Goal: Task Accomplishment & Management: Complete application form

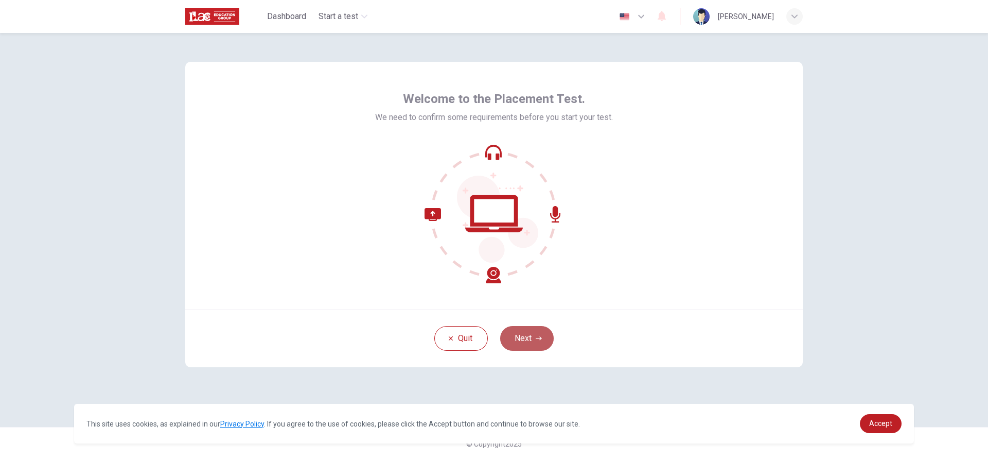
click at [547, 339] on button "Next" at bounding box center [527, 338] width 54 height 25
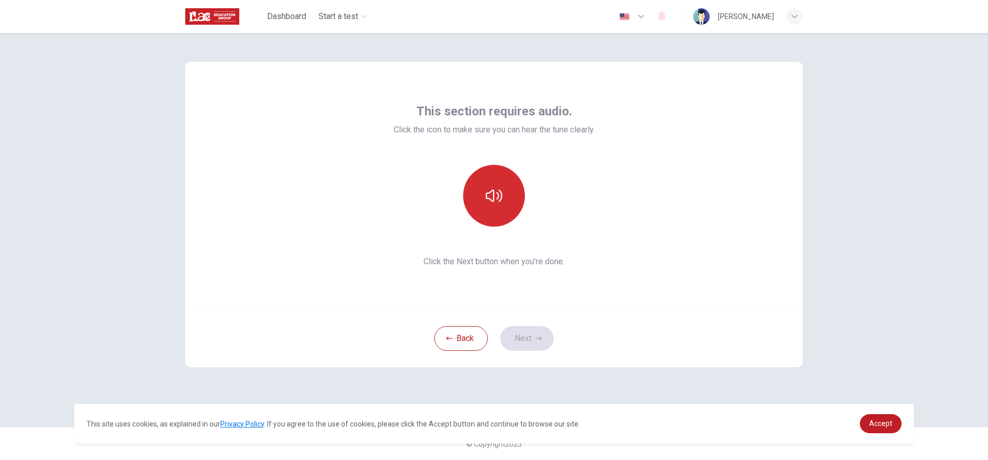
click at [514, 188] on button "button" at bounding box center [494, 196] width 62 height 62
click at [514, 189] on button "button" at bounding box center [494, 196] width 62 height 62
click at [526, 336] on button "Next" at bounding box center [527, 338] width 54 height 25
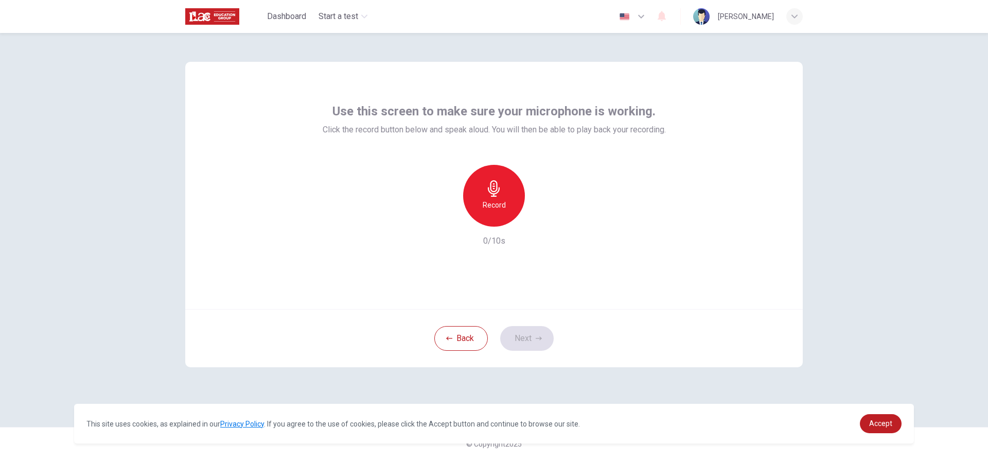
click at [497, 198] on div "Record" at bounding box center [494, 196] width 62 height 62
click at [484, 192] on div "Stop" at bounding box center [494, 196] width 62 height 62
click at [542, 219] on icon "button" at bounding box center [542, 218] width 5 height 6
click at [536, 332] on button "Next" at bounding box center [527, 338] width 54 height 25
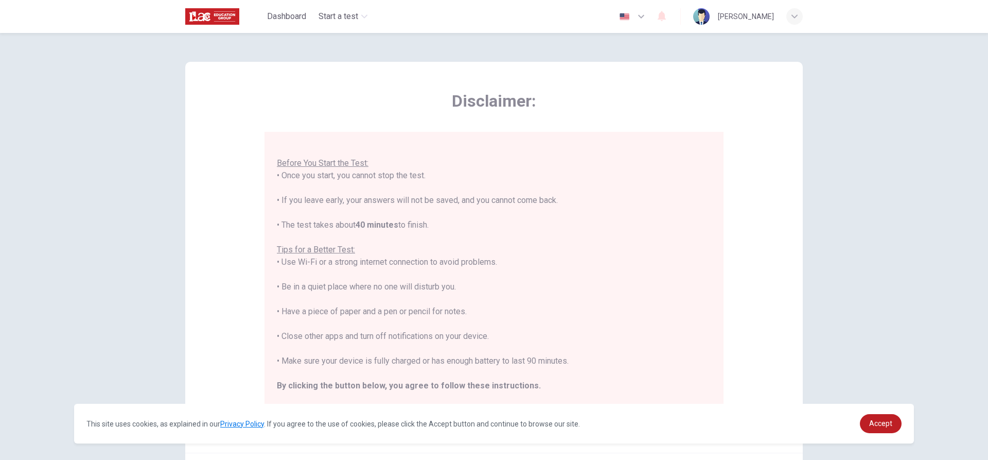
scroll to position [51, 0]
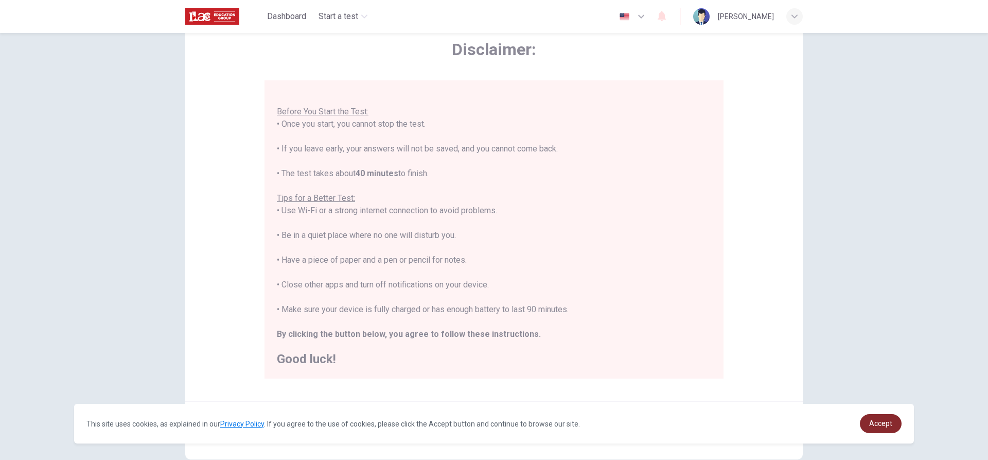
click at [878, 424] on span "Accept" at bounding box center [880, 423] width 23 height 8
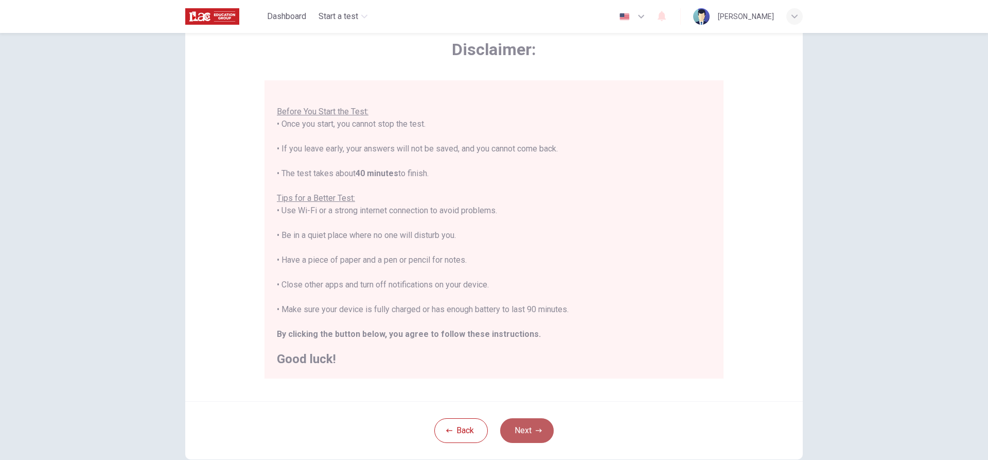
click at [521, 429] on button "Next" at bounding box center [527, 430] width 54 height 25
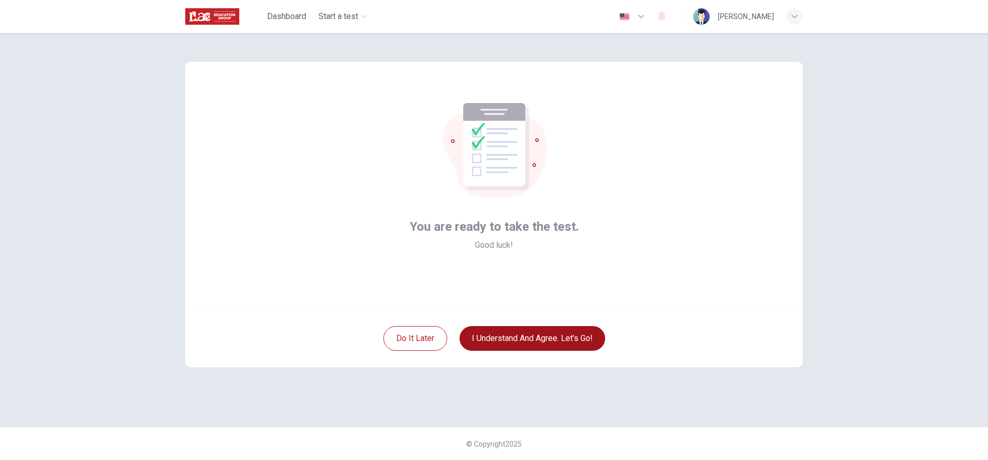
click at [534, 343] on button "I understand and agree. Let’s go!" at bounding box center [533, 338] width 146 height 25
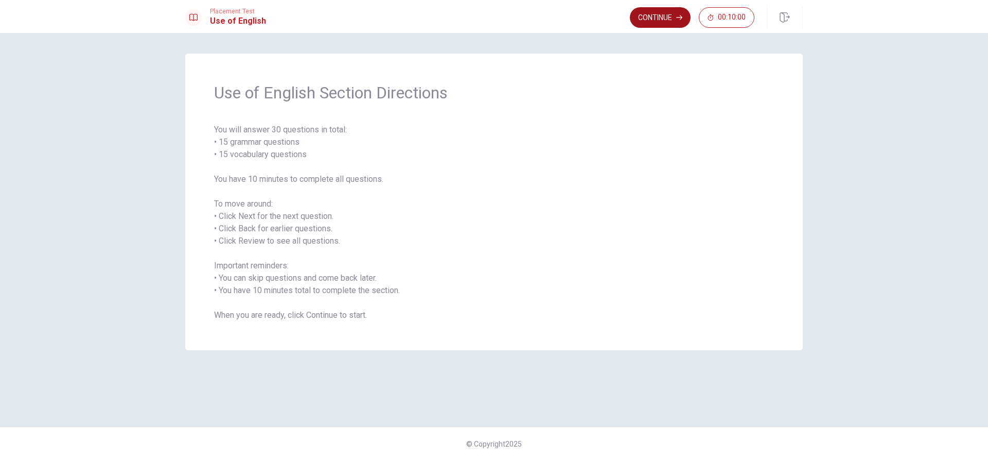
click at [674, 19] on button "Continue" at bounding box center [660, 17] width 61 height 21
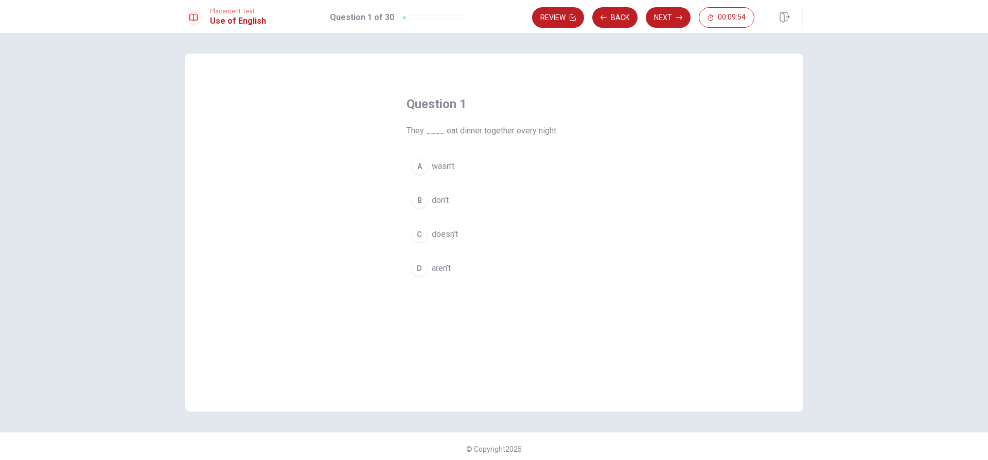
click at [417, 201] on div "B" at bounding box center [419, 200] width 16 height 16
click at [669, 20] on button "Next" at bounding box center [668, 17] width 45 height 21
click at [420, 268] on div "D" at bounding box center [419, 268] width 16 height 16
click at [667, 23] on button "Next" at bounding box center [668, 17] width 45 height 21
click at [419, 195] on div "B" at bounding box center [419, 200] width 16 height 16
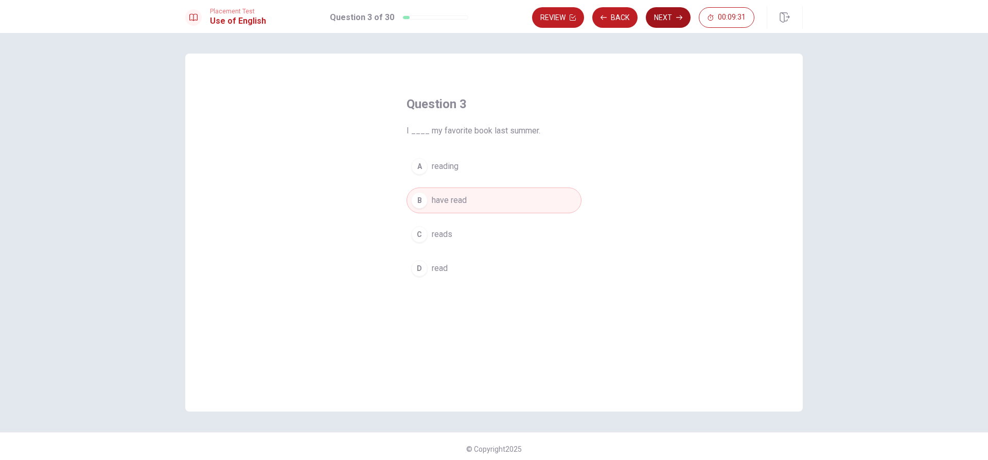
click at [664, 15] on button "Next" at bounding box center [668, 17] width 45 height 21
click at [419, 266] on div "D" at bounding box center [419, 268] width 16 height 16
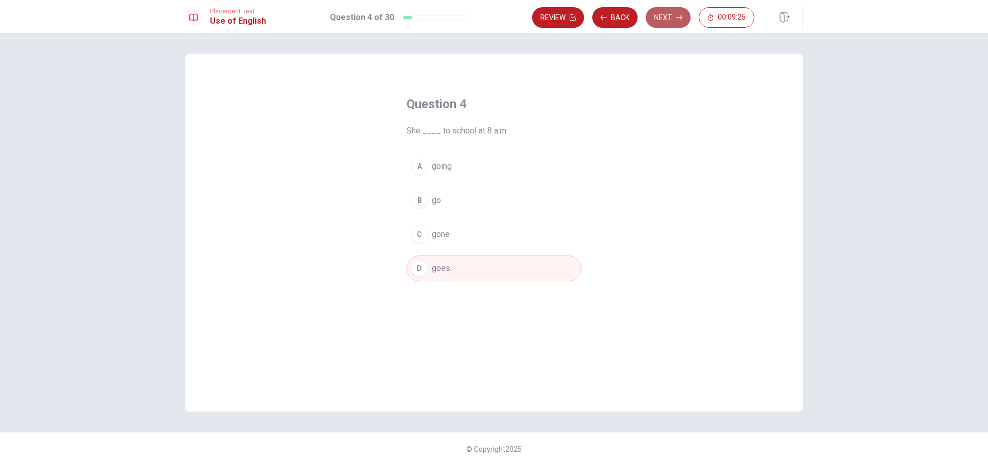
click at [674, 13] on button "Next" at bounding box center [668, 17] width 45 height 21
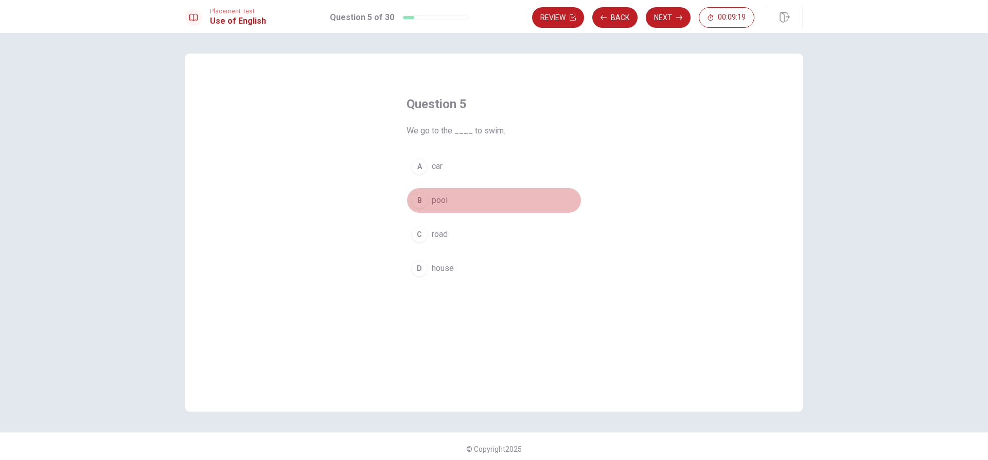
click at [417, 202] on div "B" at bounding box center [419, 200] width 16 height 16
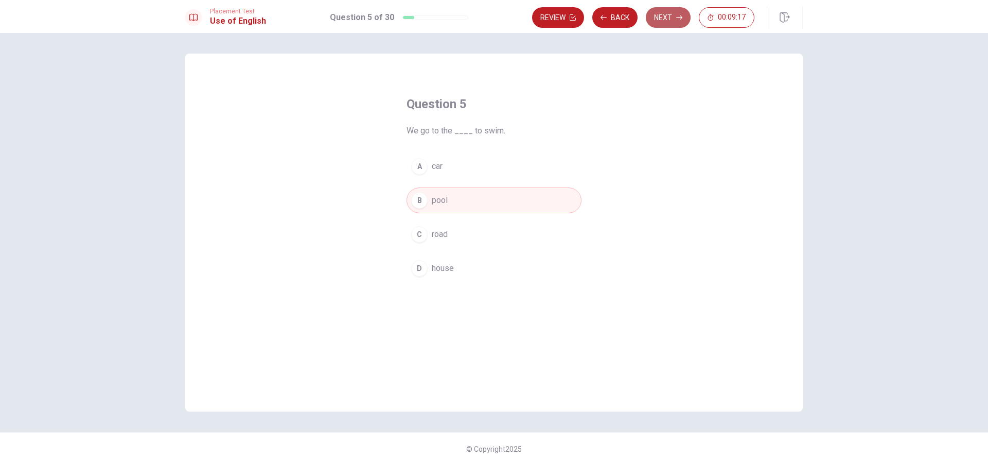
click at [665, 13] on button "Next" at bounding box center [668, 17] width 45 height 21
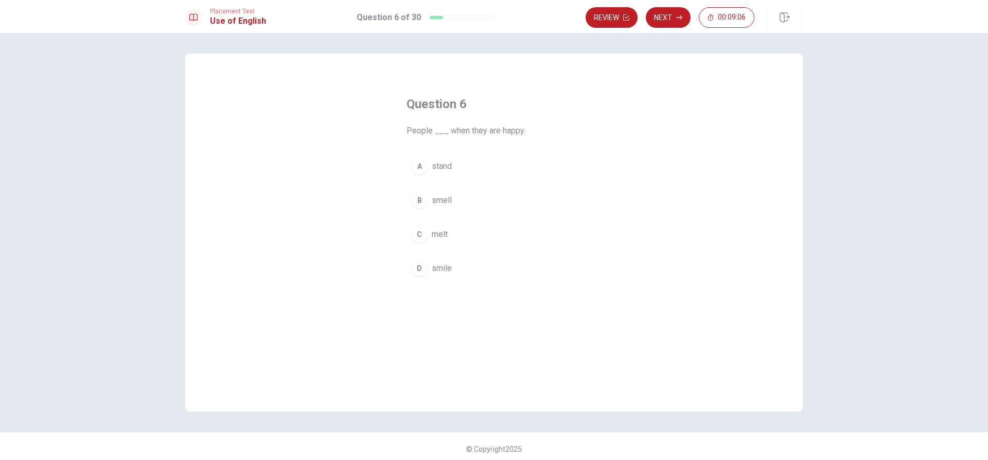
click at [419, 271] on div "D" at bounding box center [419, 268] width 16 height 16
click at [680, 15] on icon "button" at bounding box center [679, 17] width 6 height 6
click at [421, 200] on div "B" at bounding box center [419, 200] width 16 height 16
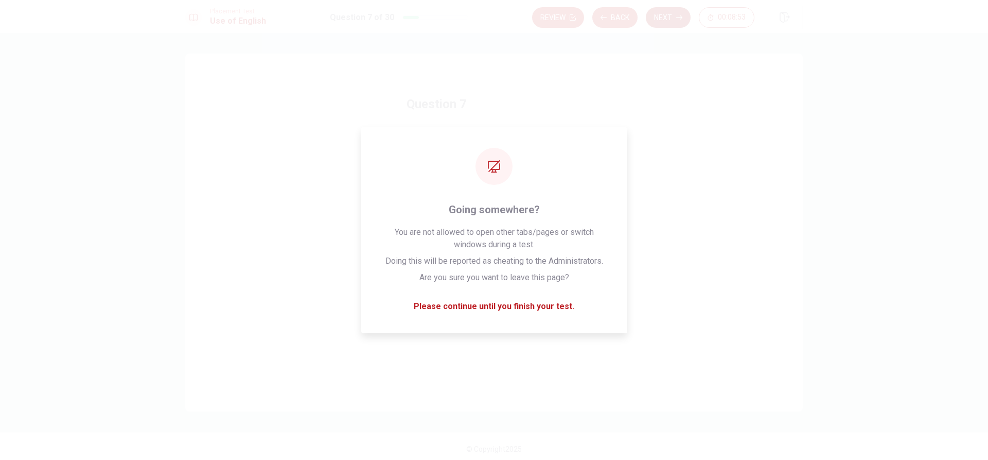
click at [665, 14] on button "Next" at bounding box center [668, 17] width 45 height 21
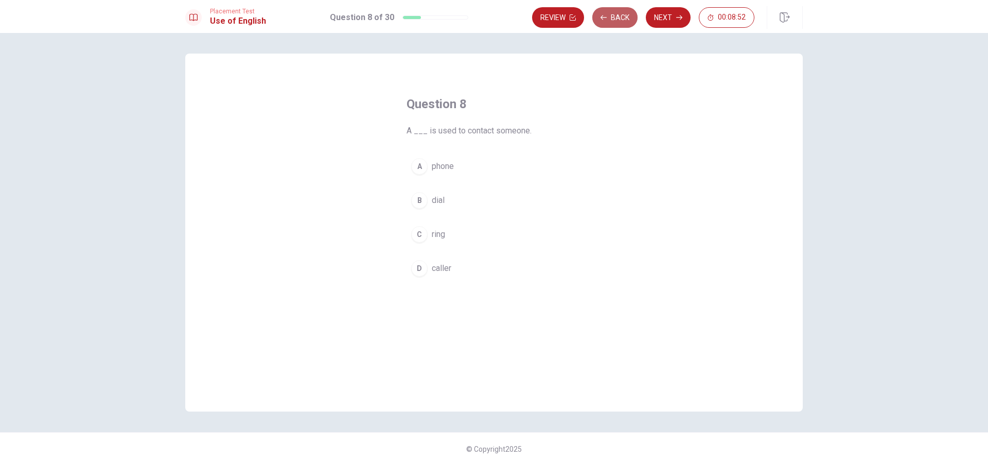
click at [622, 14] on button "Back" at bounding box center [614, 17] width 45 height 21
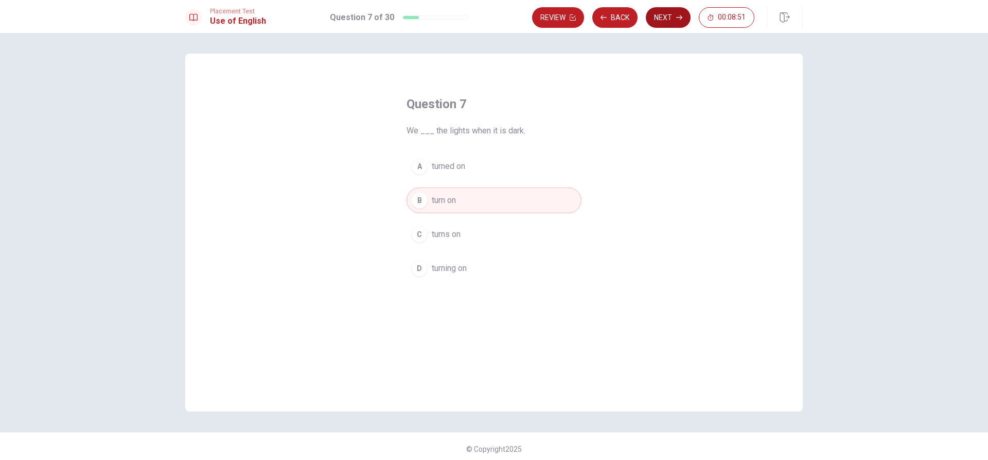
click at [673, 11] on button "Next" at bounding box center [668, 17] width 45 height 21
click at [418, 166] on div "A" at bounding box center [419, 166] width 16 height 16
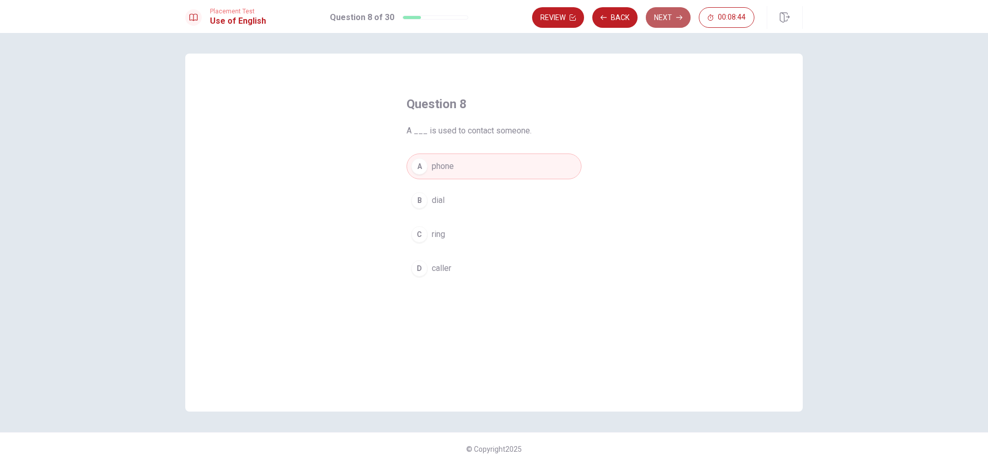
click at [676, 23] on button "Next" at bounding box center [668, 17] width 45 height 21
click at [416, 269] on div "D" at bounding box center [419, 268] width 16 height 16
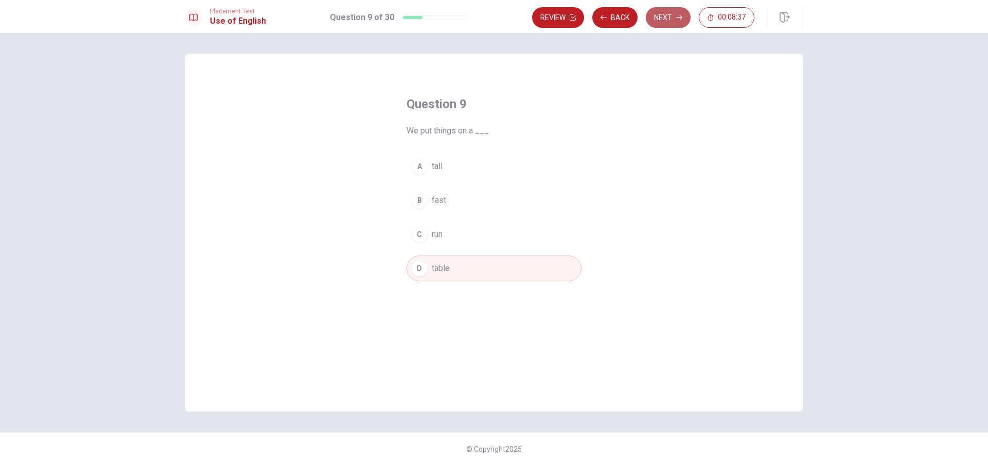
click at [664, 19] on button "Next" at bounding box center [668, 17] width 45 height 21
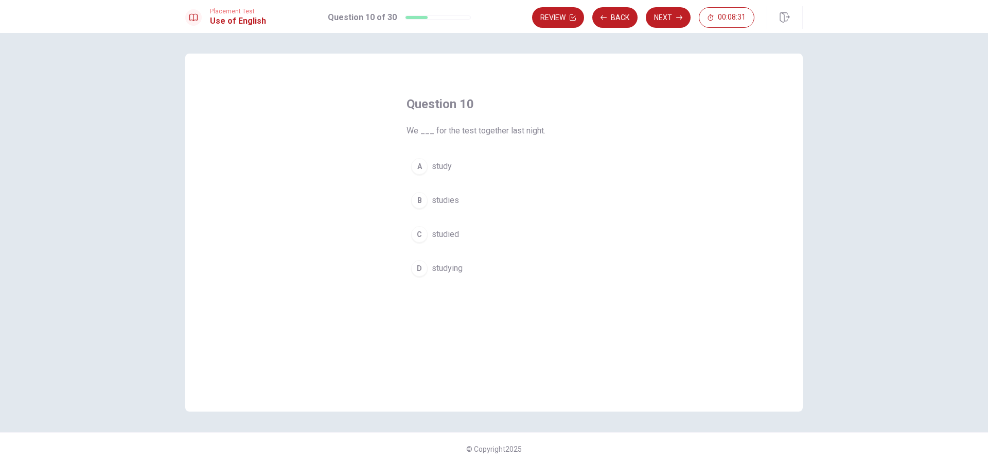
click at [418, 236] on div "C" at bounding box center [419, 234] width 16 height 16
click at [662, 16] on button "Next" at bounding box center [668, 17] width 45 height 21
click at [419, 232] on div "C" at bounding box center [419, 234] width 16 height 16
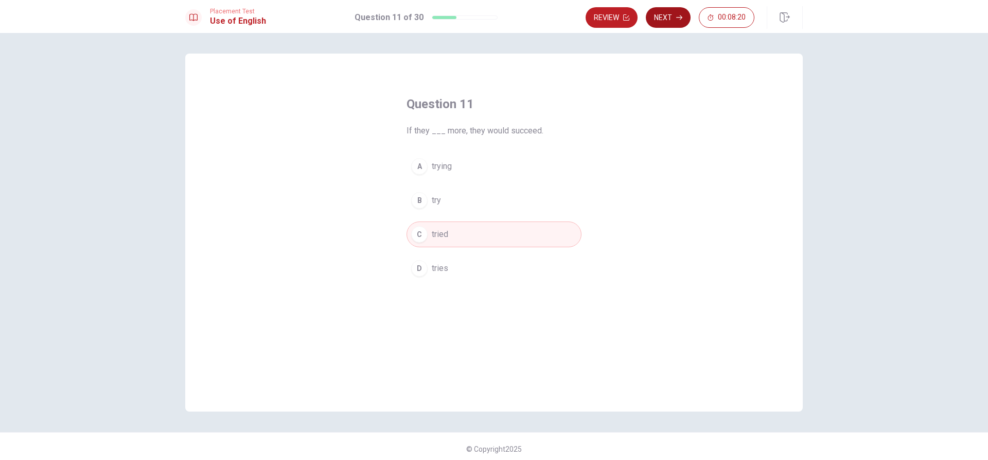
click at [672, 19] on button "Next" at bounding box center [668, 17] width 45 height 21
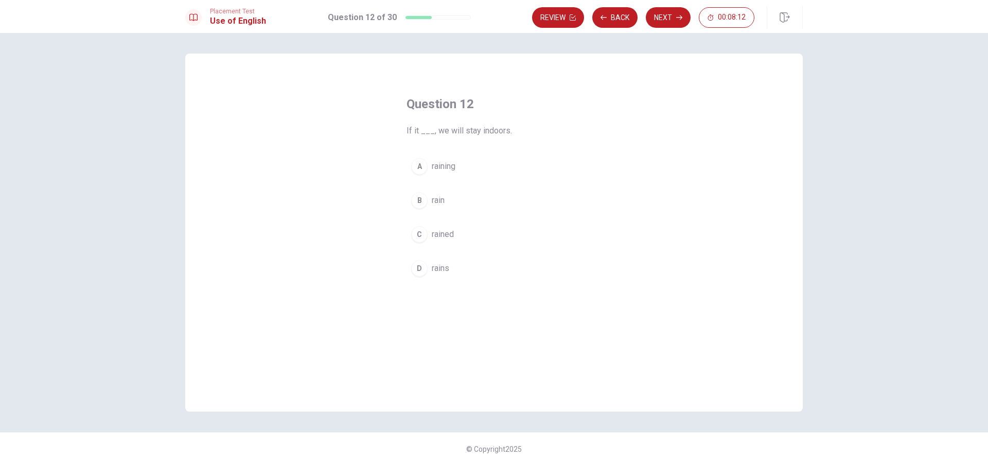
click at [415, 264] on div "D" at bounding box center [419, 268] width 16 height 16
click at [665, 19] on button "Next" at bounding box center [668, 17] width 45 height 21
click at [419, 268] on div "D" at bounding box center [419, 268] width 16 height 16
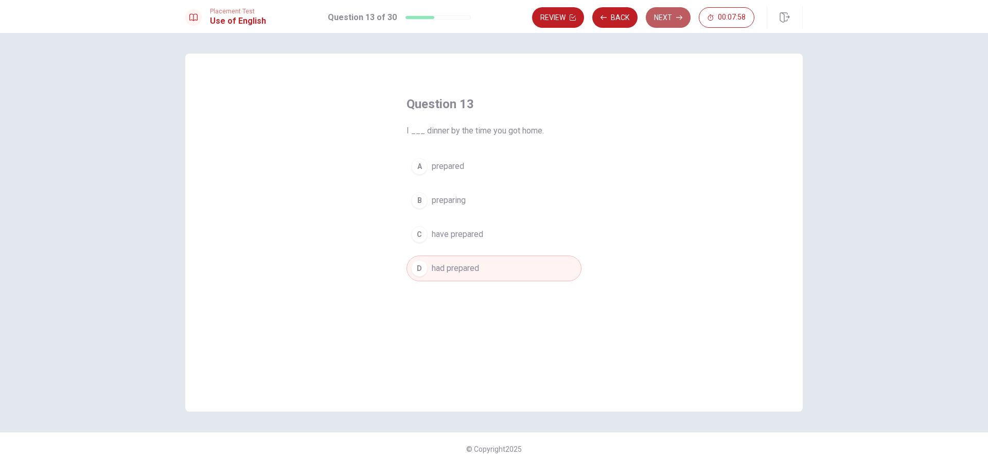
click at [664, 20] on button "Next" at bounding box center [668, 17] width 45 height 21
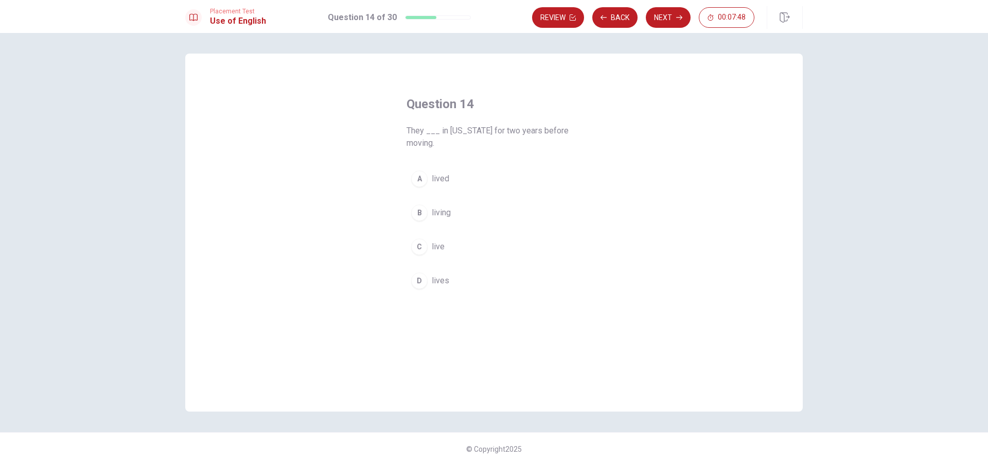
click at [422, 179] on div "A" at bounding box center [419, 178] width 16 height 16
click at [660, 15] on button "Next" at bounding box center [668, 17] width 45 height 21
click at [412, 198] on div "B" at bounding box center [419, 200] width 16 height 16
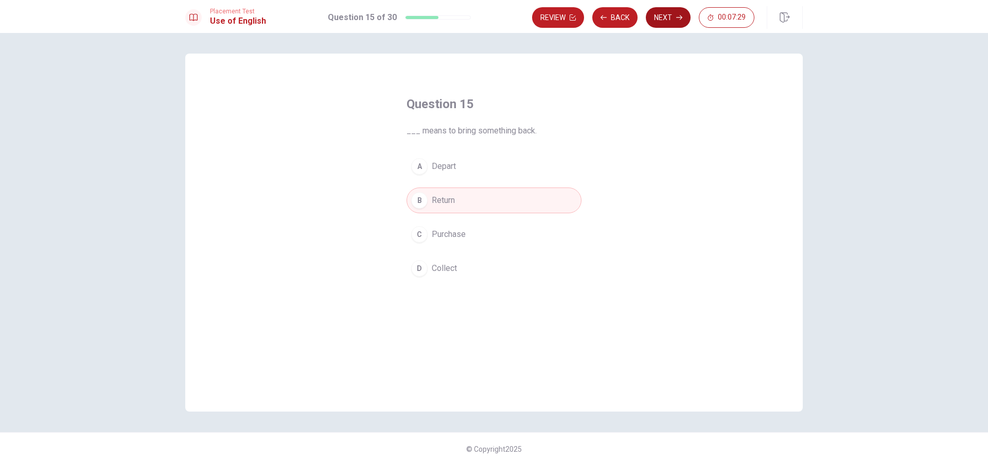
click at [667, 19] on button "Next" at bounding box center [668, 17] width 45 height 21
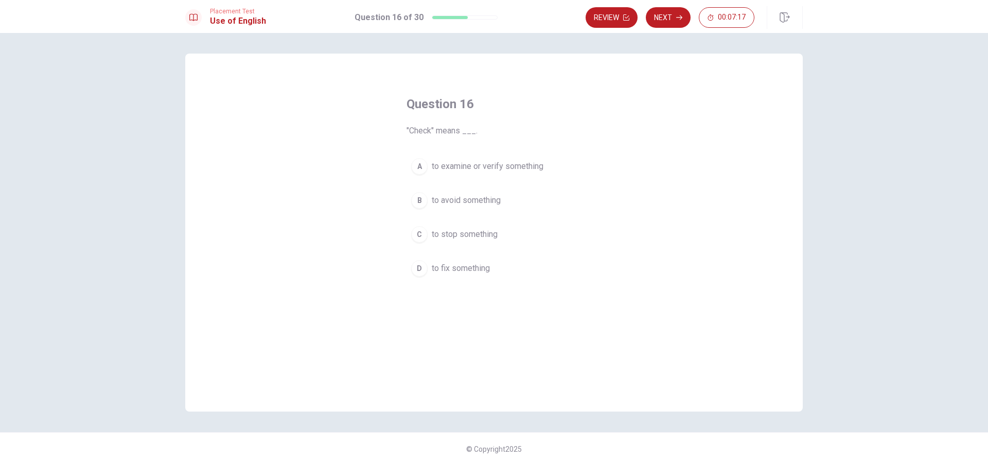
click at [417, 270] on div "D" at bounding box center [419, 268] width 16 height 16
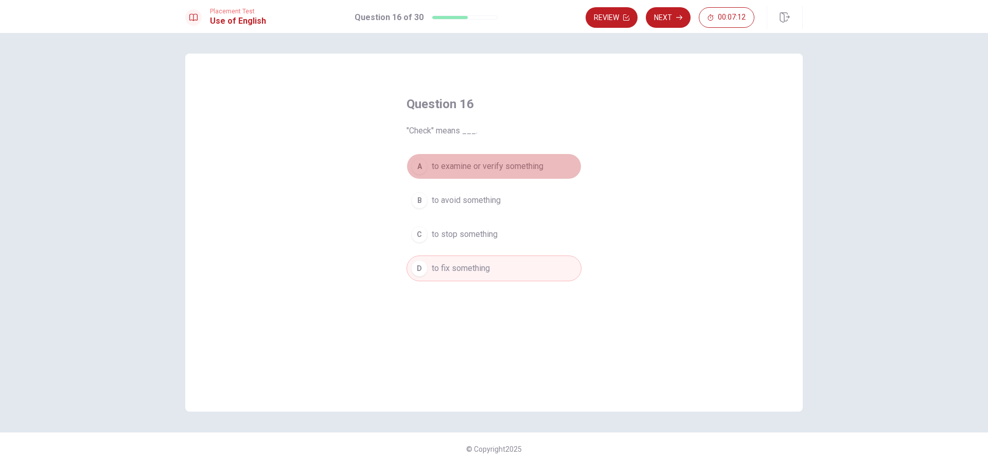
click at [416, 168] on div "A" at bounding box center [419, 166] width 16 height 16
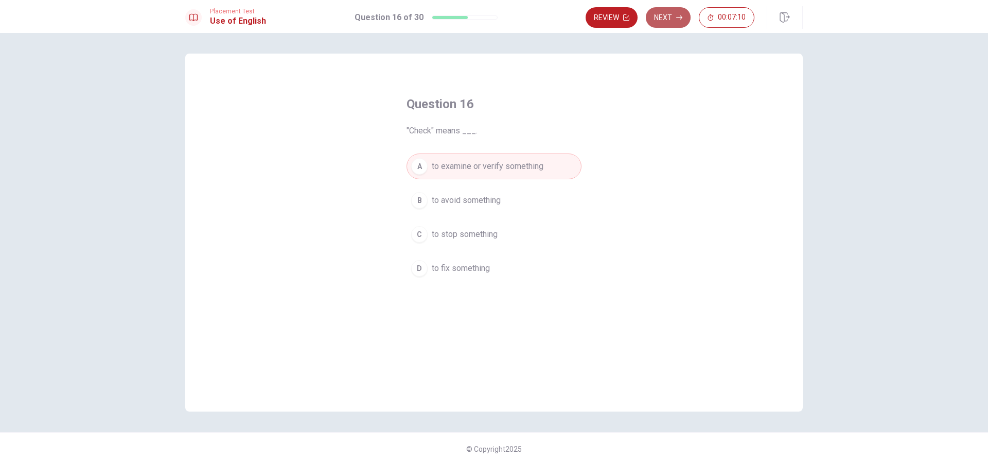
click at [675, 20] on button "Next" at bounding box center [668, 17] width 45 height 21
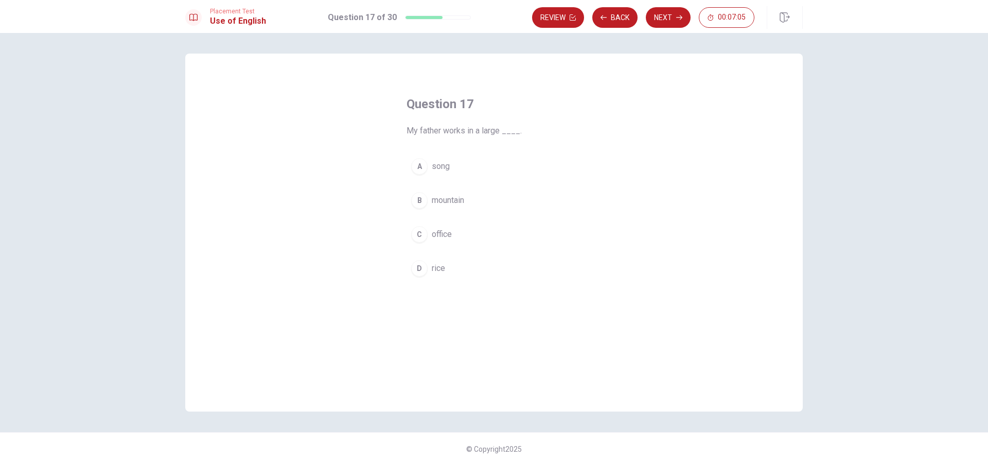
click at [417, 236] on div "C" at bounding box center [419, 234] width 16 height 16
click at [653, 19] on button "Next" at bounding box center [668, 17] width 45 height 21
click at [419, 234] on div "C" at bounding box center [419, 234] width 16 height 16
click at [667, 22] on button "Next" at bounding box center [668, 17] width 45 height 21
click at [606, 15] on icon "button" at bounding box center [604, 17] width 6 height 6
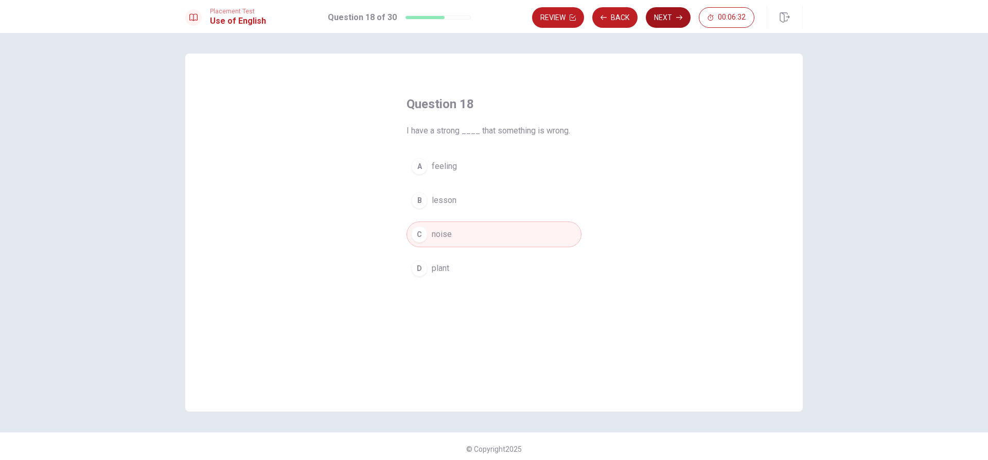
click at [669, 14] on button "Next" at bounding box center [668, 17] width 45 height 21
click at [419, 269] on div "D" at bounding box center [419, 268] width 16 height 16
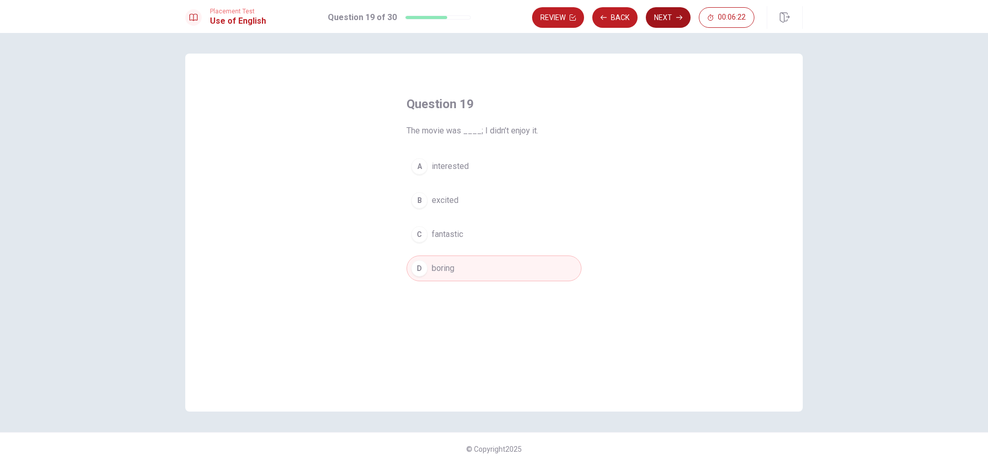
click at [676, 18] on icon "button" at bounding box center [679, 17] width 6 height 6
click at [416, 202] on div "B" at bounding box center [419, 200] width 16 height 16
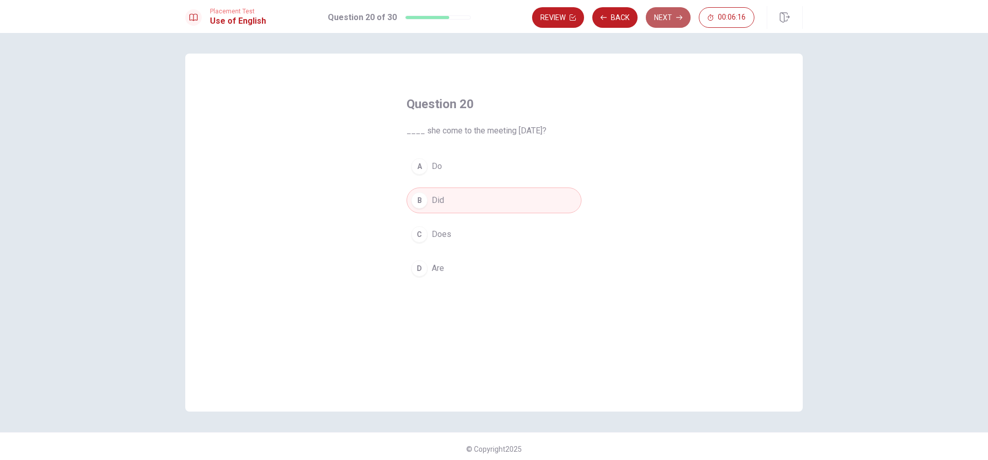
click at [668, 16] on button "Next" at bounding box center [668, 17] width 45 height 21
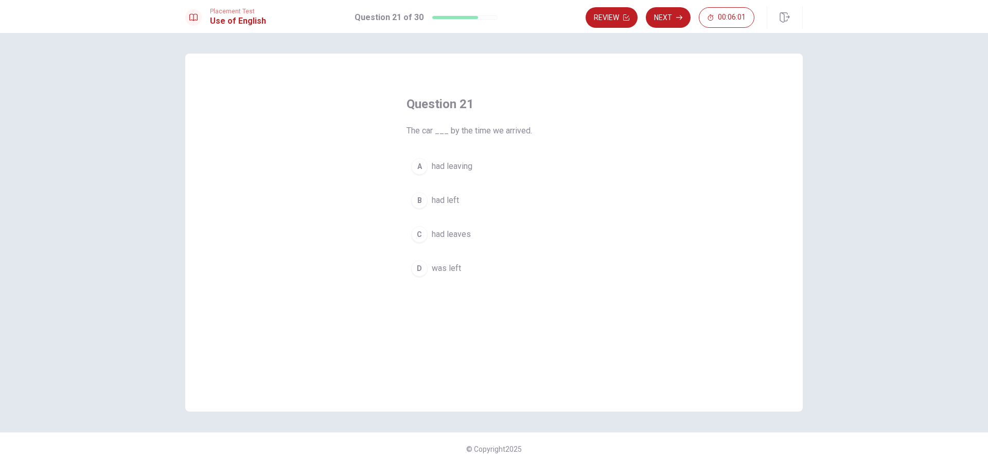
click at [422, 198] on div "B" at bounding box center [419, 200] width 16 height 16
click at [672, 20] on button "Next" at bounding box center [668, 17] width 45 height 21
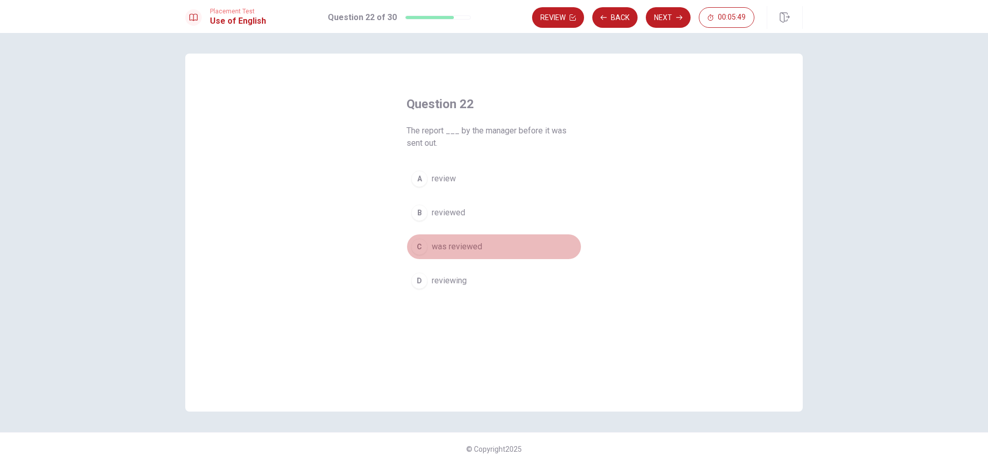
click at [419, 248] on div "C" at bounding box center [419, 246] width 16 height 16
click at [666, 24] on button "Next" at bounding box center [668, 17] width 45 height 21
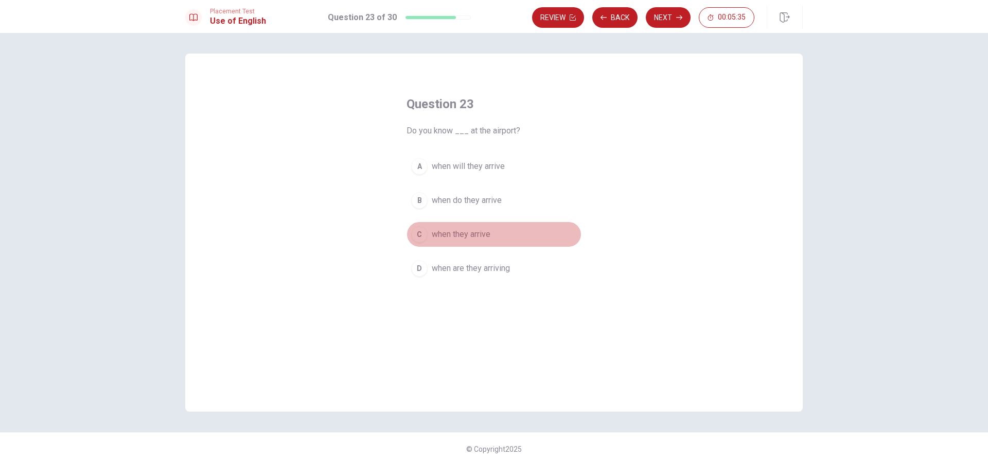
click at [411, 235] on div "C" at bounding box center [419, 234] width 16 height 16
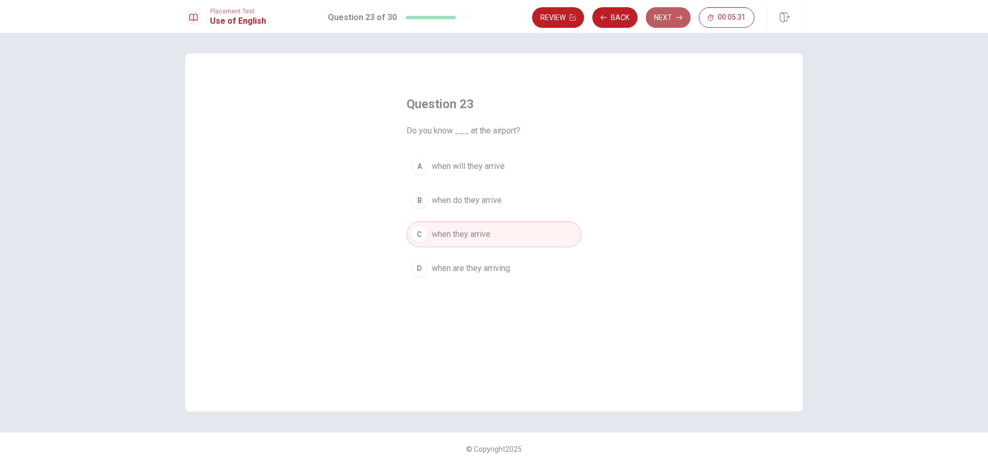
click at [673, 16] on button "Next" at bounding box center [668, 17] width 45 height 21
click at [414, 263] on div "D" at bounding box center [419, 268] width 16 height 16
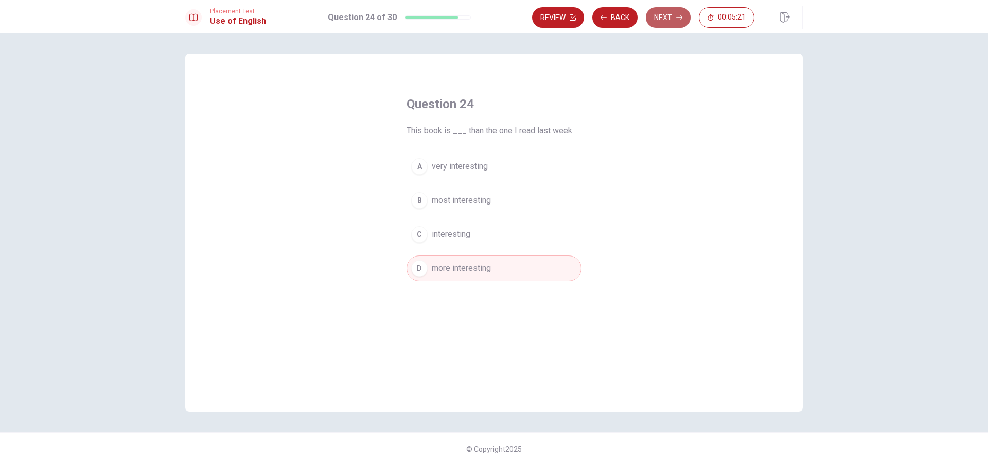
click at [665, 15] on button "Next" at bounding box center [668, 17] width 45 height 21
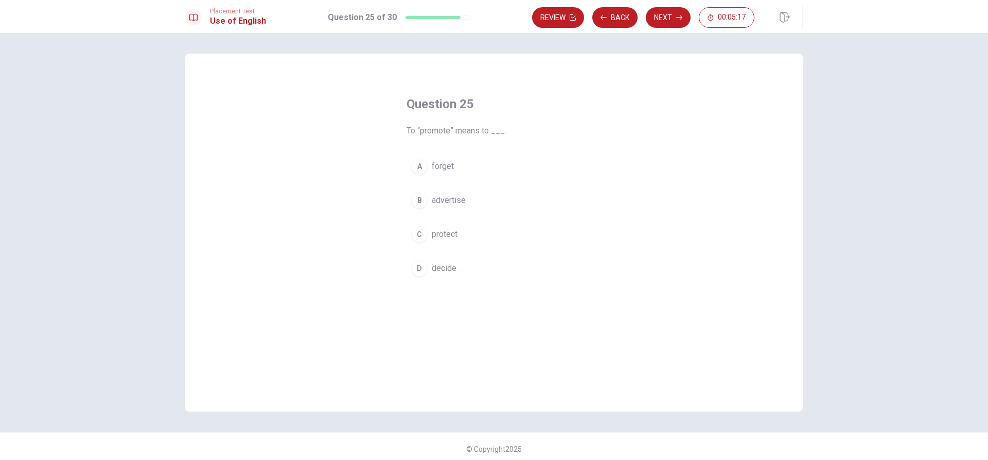
click at [418, 199] on div "B" at bounding box center [419, 200] width 16 height 16
click at [672, 19] on button "Next" at bounding box center [668, 17] width 45 height 21
click at [422, 201] on div "B" at bounding box center [419, 200] width 16 height 16
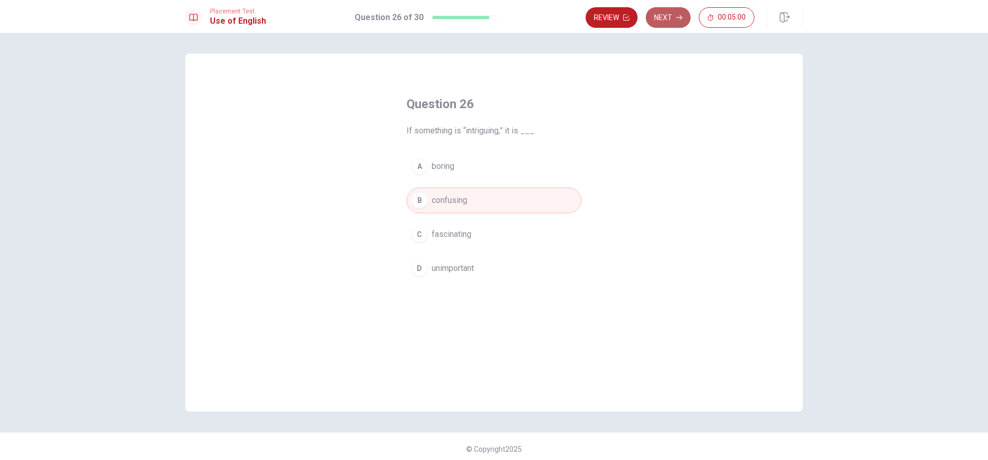
click at [676, 18] on icon "button" at bounding box center [679, 17] width 6 height 6
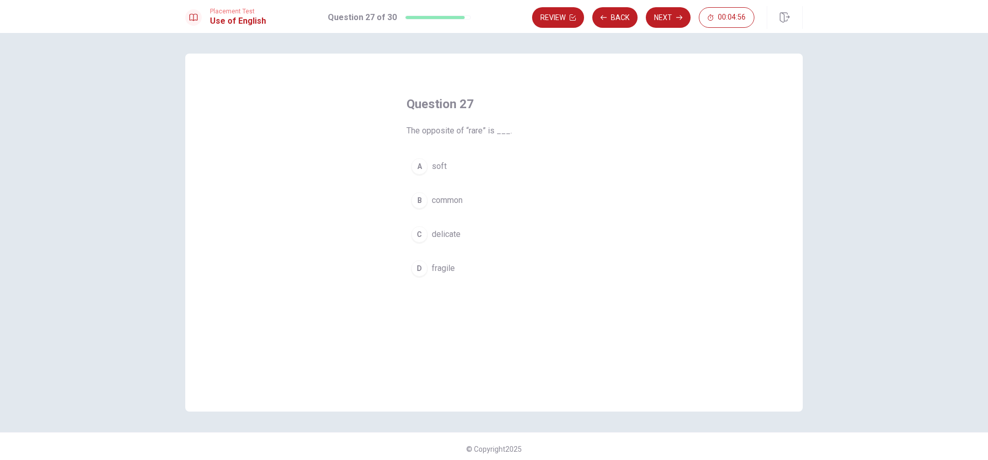
click at [417, 230] on div "C" at bounding box center [419, 234] width 16 height 16
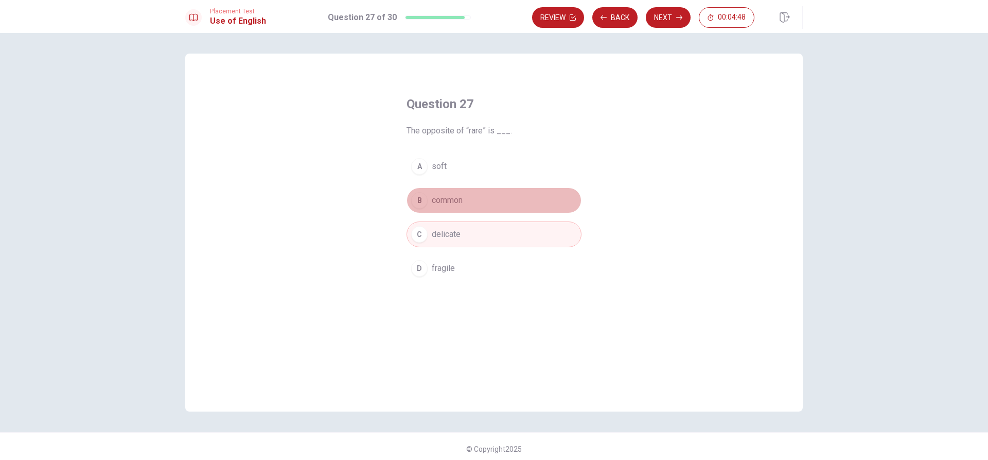
click at [424, 197] on div "B" at bounding box center [419, 200] width 16 height 16
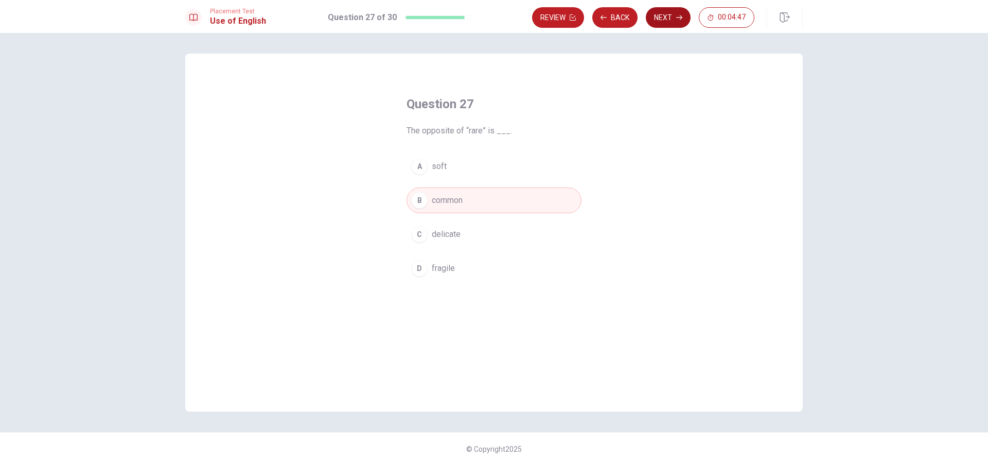
click at [674, 18] on button "Next" at bounding box center [668, 17] width 45 height 21
click at [420, 236] on div "C" at bounding box center [419, 234] width 16 height 16
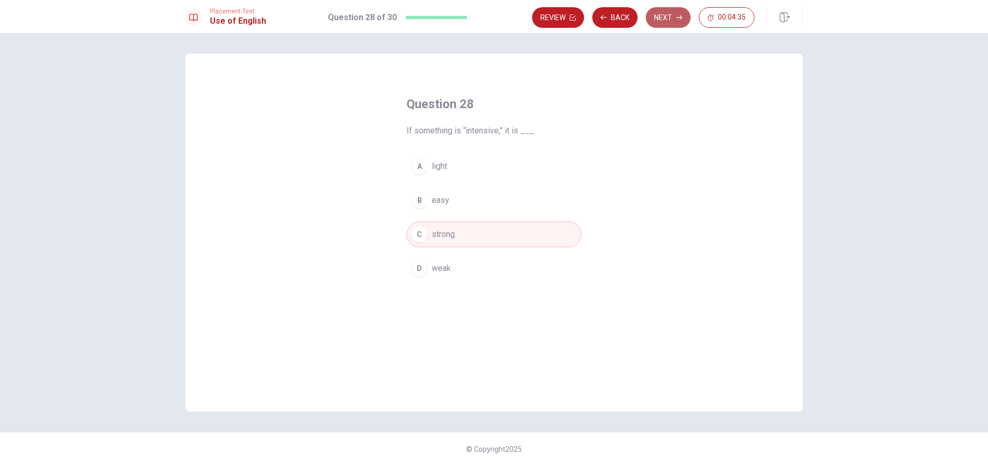
click at [667, 20] on button "Next" at bounding box center [668, 17] width 45 height 21
click at [415, 203] on div "B" at bounding box center [419, 200] width 16 height 16
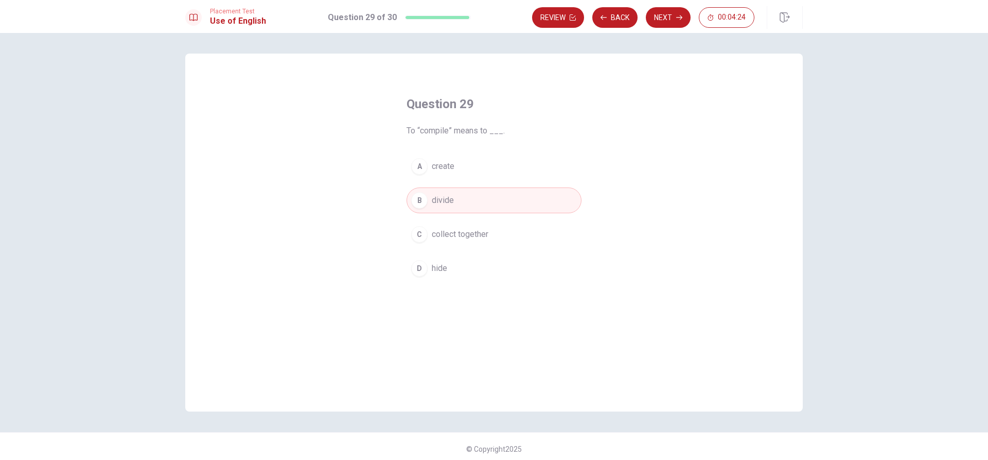
click at [420, 238] on div "C" at bounding box center [419, 234] width 16 height 16
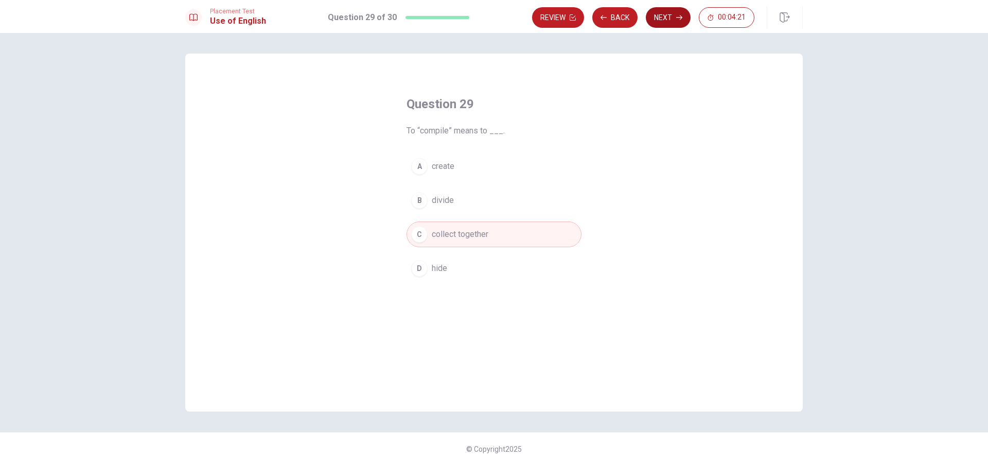
click at [662, 21] on button "Next" at bounding box center [668, 17] width 45 height 21
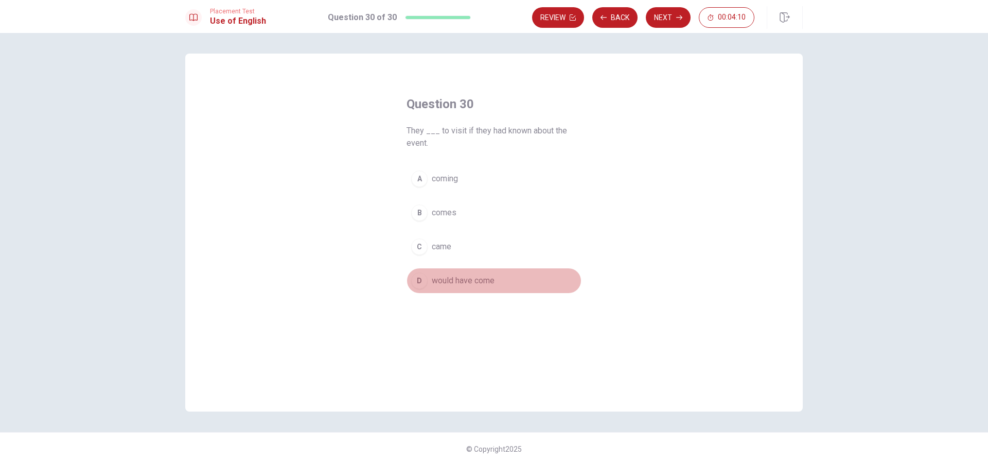
click at [417, 280] on div "D" at bounding box center [419, 280] width 16 height 16
click at [672, 21] on button "Next" at bounding box center [668, 17] width 45 height 21
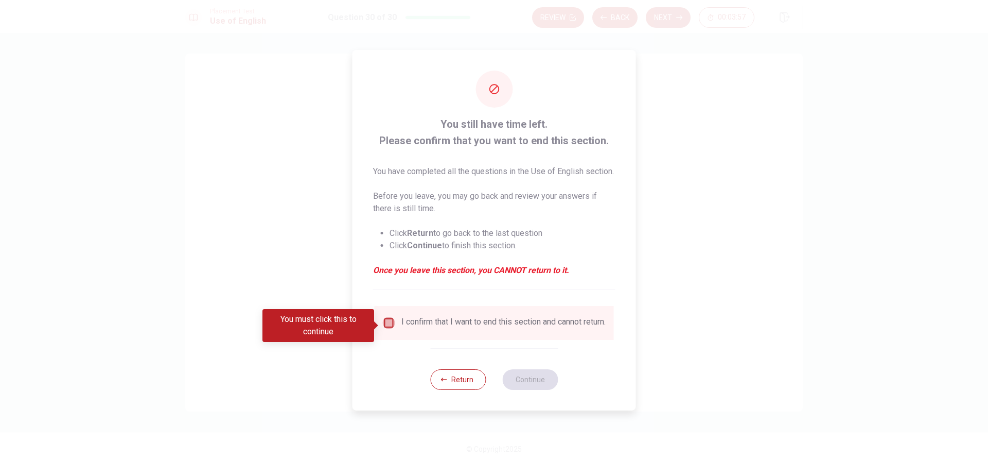
click at [383, 324] on input "You must click this to continue" at bounding box center [389, 322] width 12 height 12
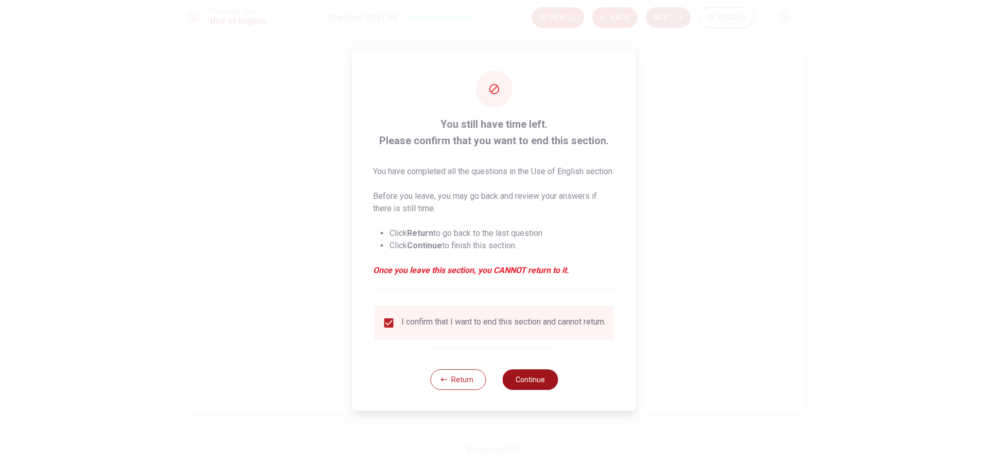
click at [525, 387] on button "Continue" at bounding box center [530, 379] width 56 height 21
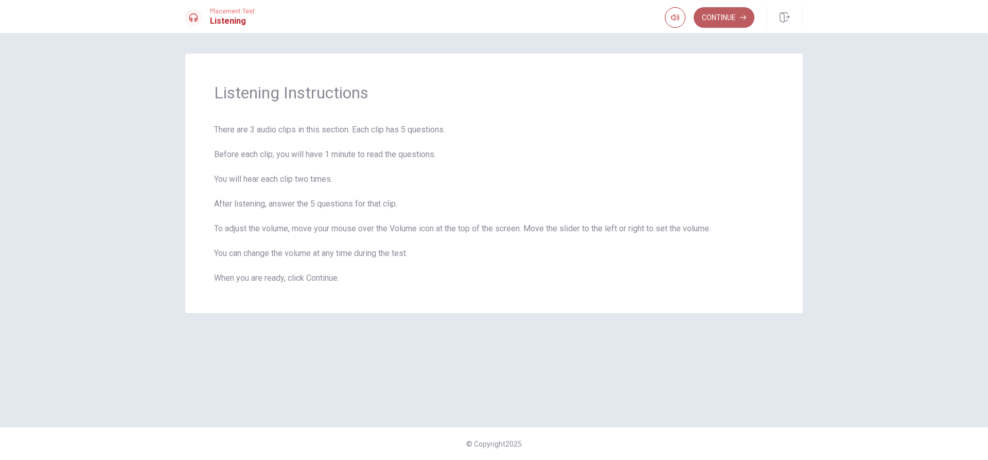
click at [732, 13] on button "Continue" at bounding box center [724, 17] width 61 height 21
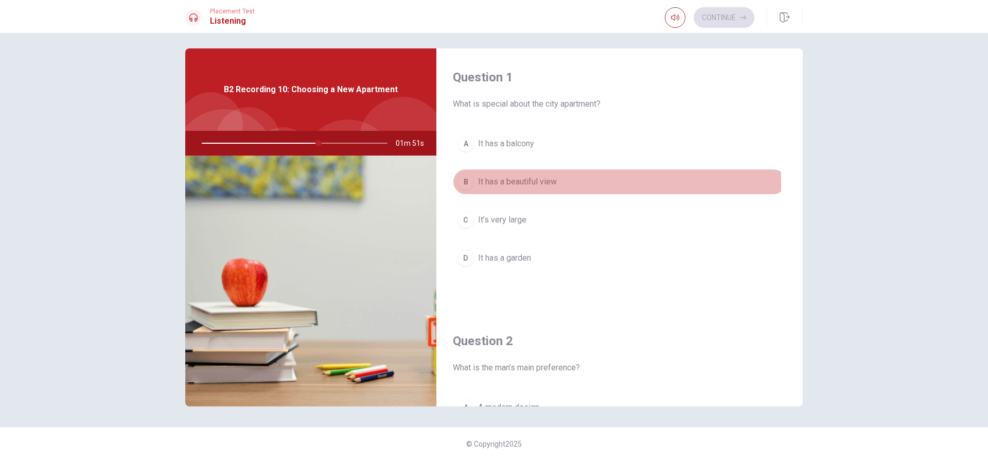
click at [463, 183] on div "B" at bounding box center [465, 181] width 16 height 16
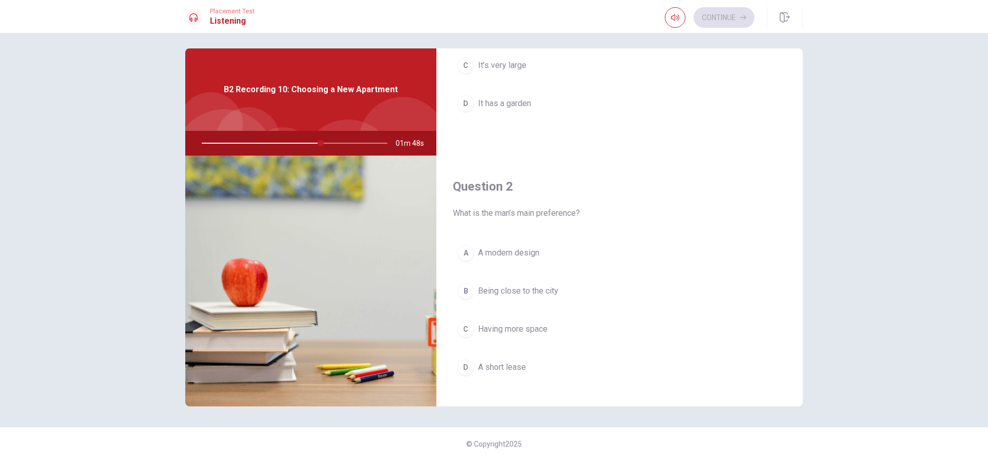
scroll to position [206, 0]
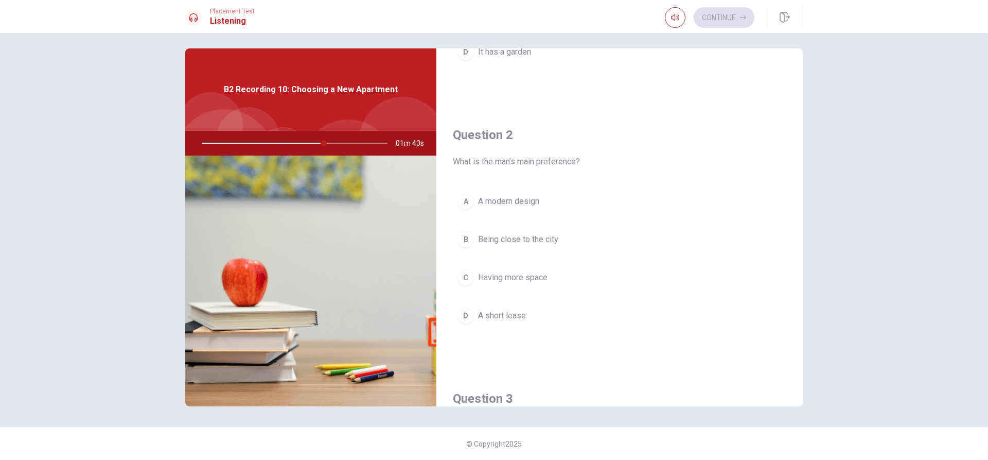
click at [556, 239] on button "B Being close to the city" at bounding box center [619, 239] width 333 height 26
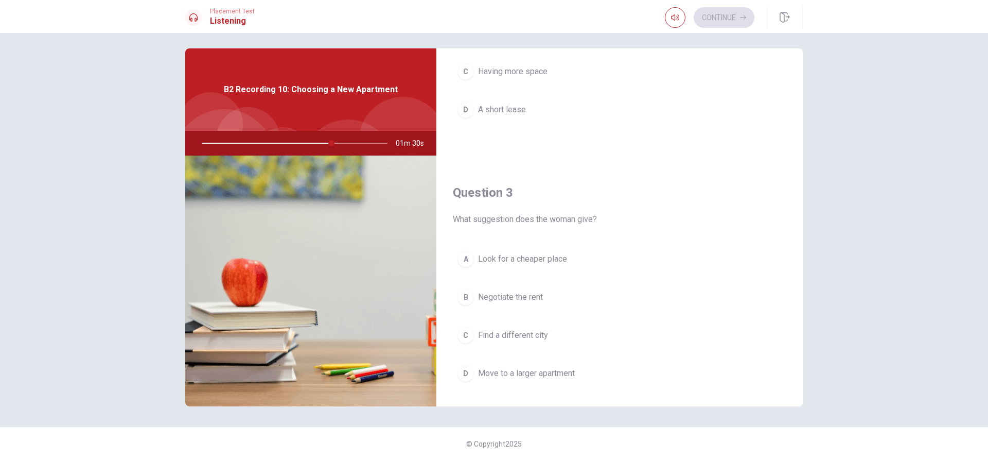
scroll to position [463, 0]
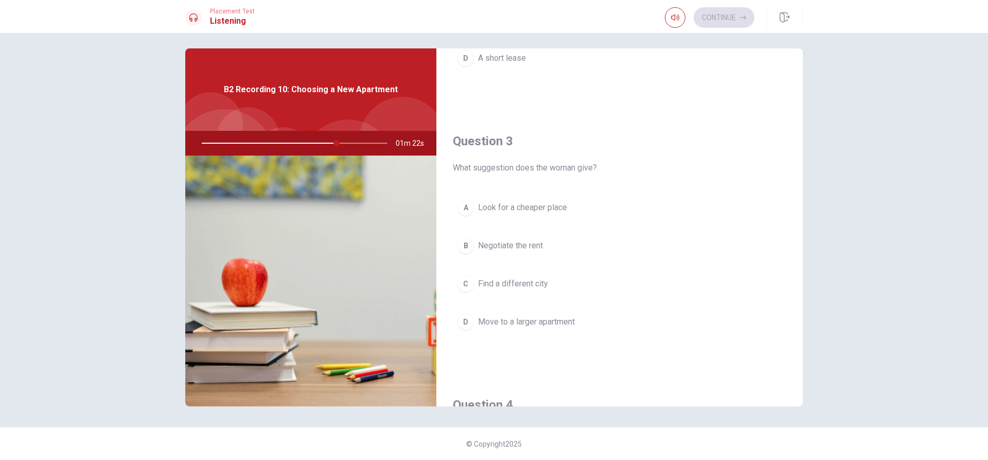
click at [550, 241] on button "B Negotiate the rent" at bounding box center [619, 246] width 333 height 26
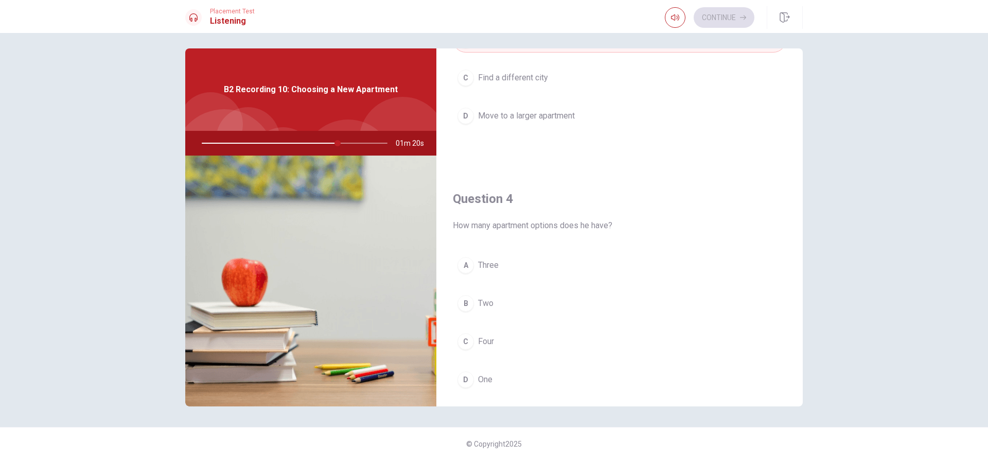
scroll to position [720, 0]
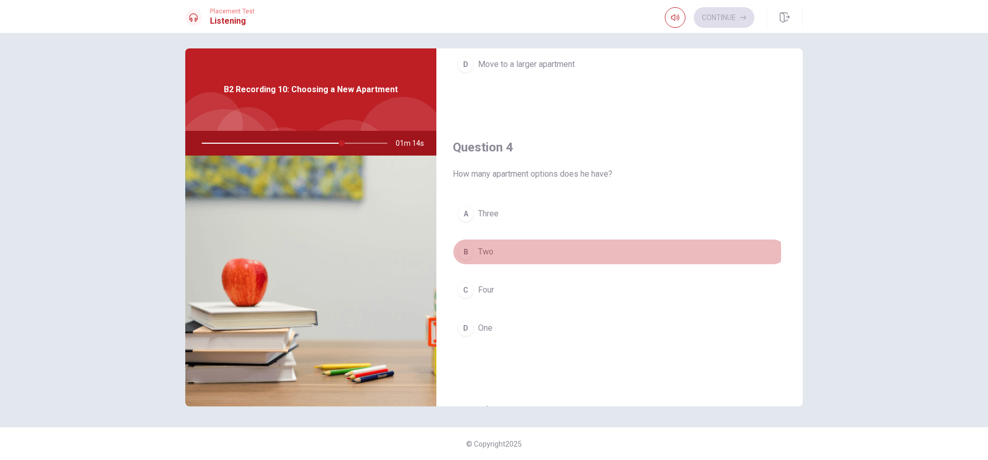
click at [537, 252] on button "B Two" at bounding box center [619, 252] width 333 height 26
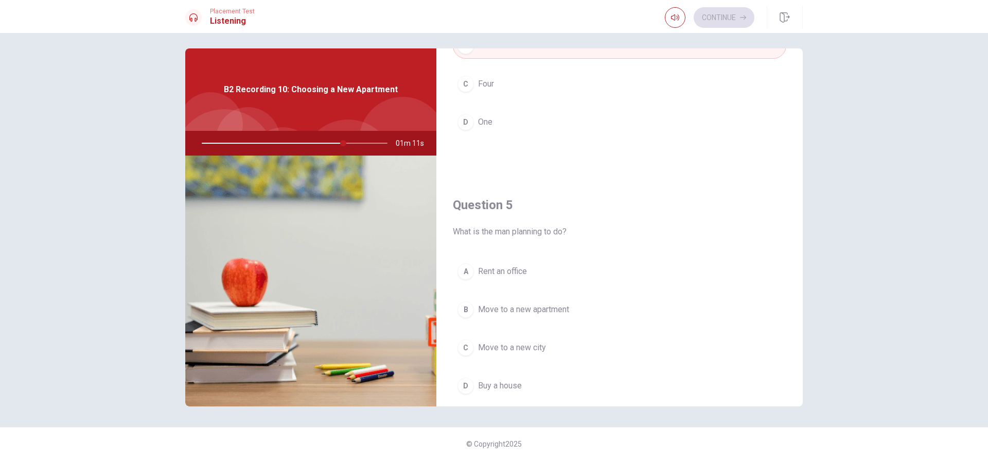
scroll to position [960, 0]
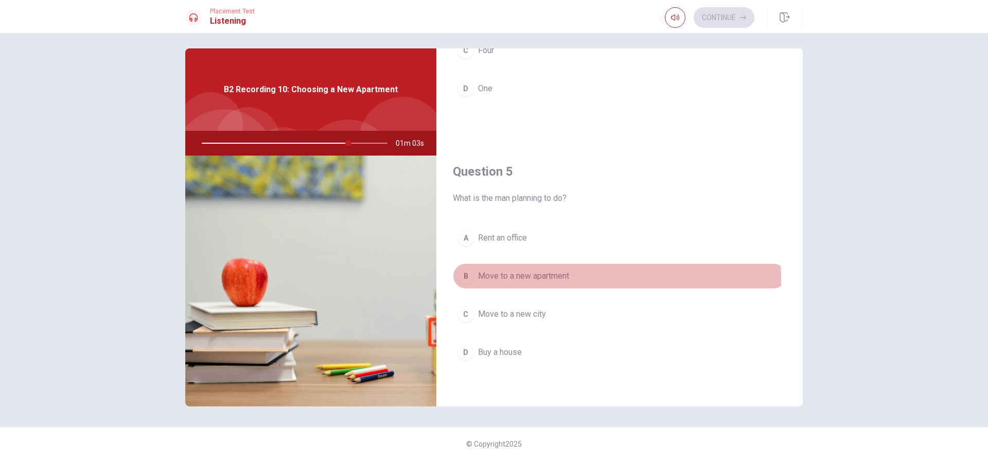
click at [554, 279] on span "Move to a new apartment" at bounding box center [523, 276] width 91 height 12
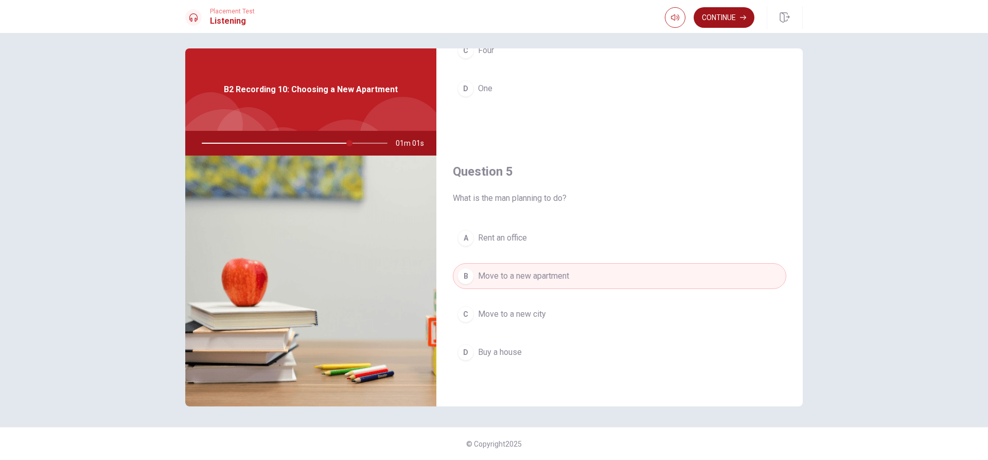
click at [737, 24] on button "Continue" at bounding box center [724, 17] width 61 height 21
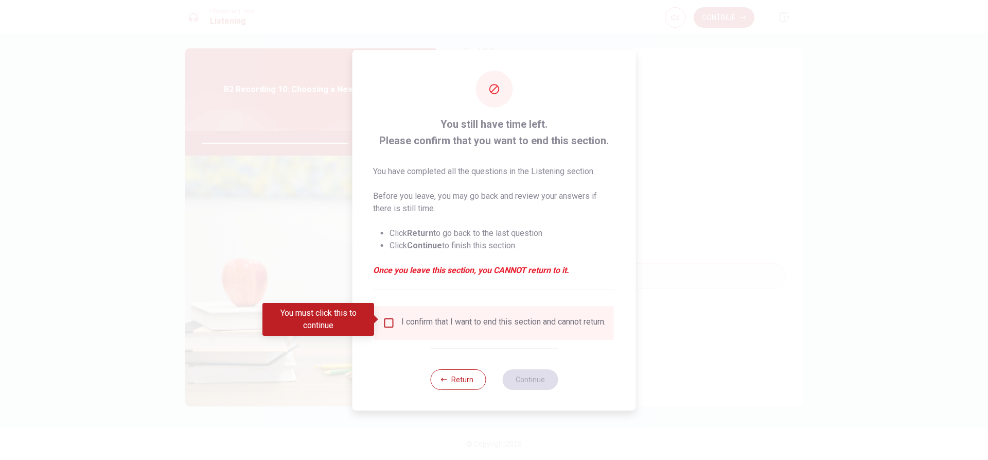
click at [390, 319] on input "You must click this to continue" at bounding box center [389, 322] width 12 height 12
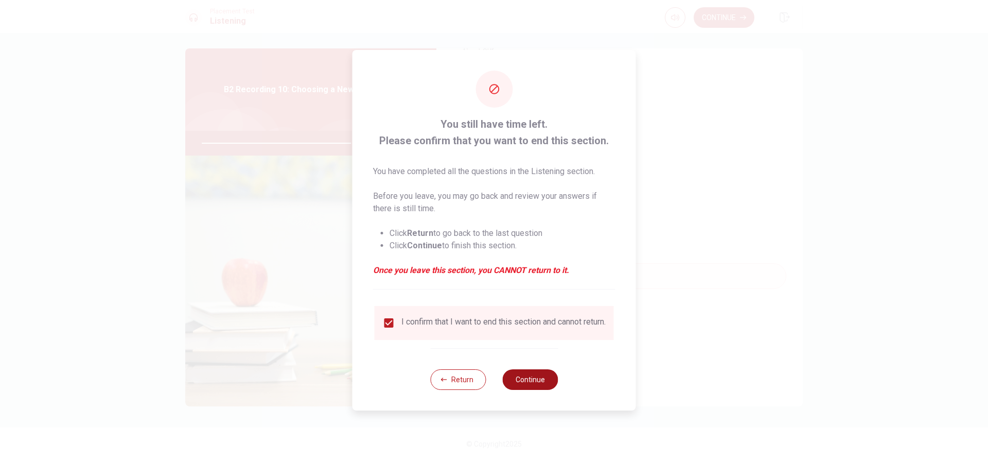
click at [518, 375] on button "Continue" at bounding box center [530, 379] width 56 height 21
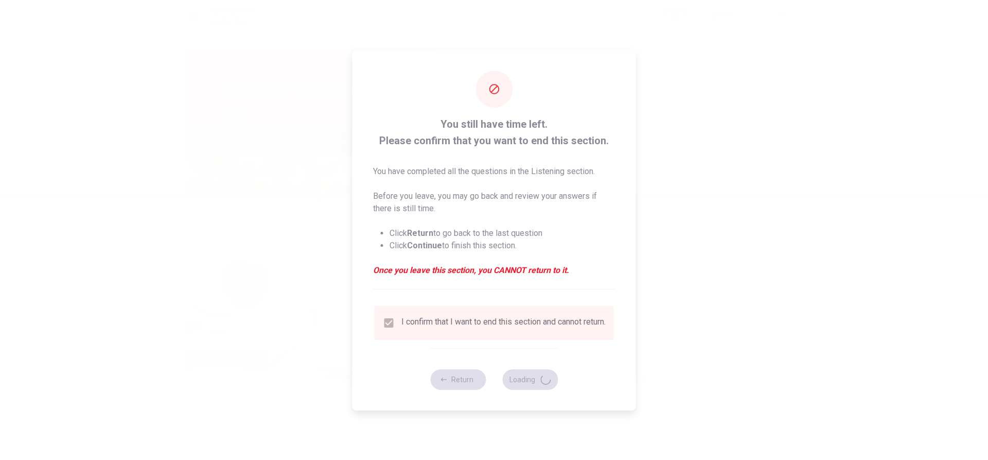
type input "83"
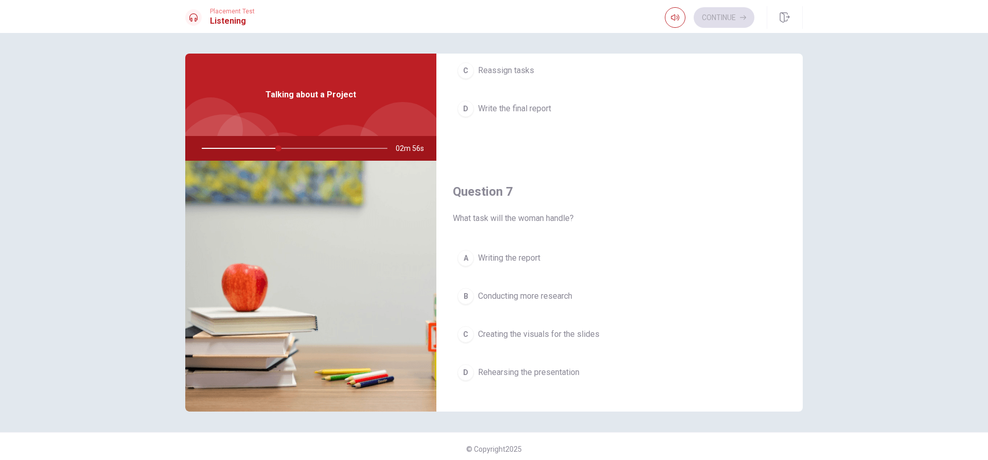
scroll to position [0, 0]
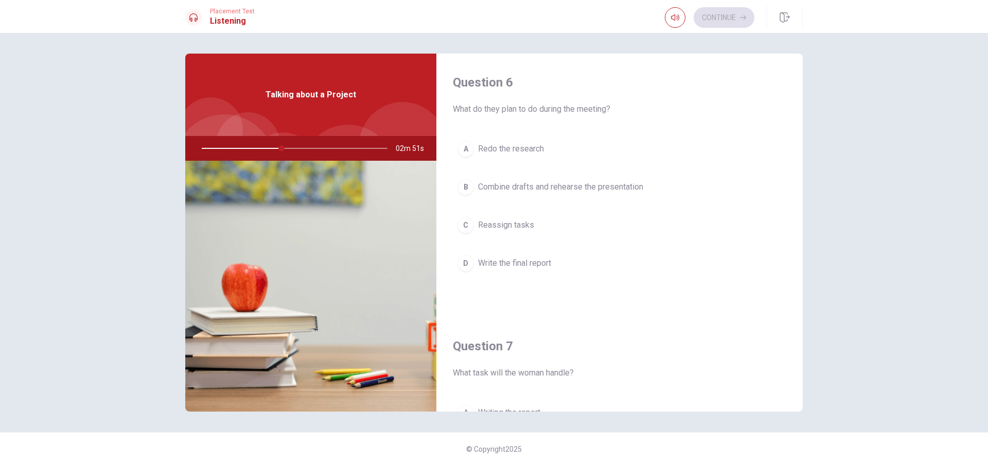
click at [569, 188] on span "Combine drafts and rehearse the presentation" at bounding box center [560, 187] width 165 height 12
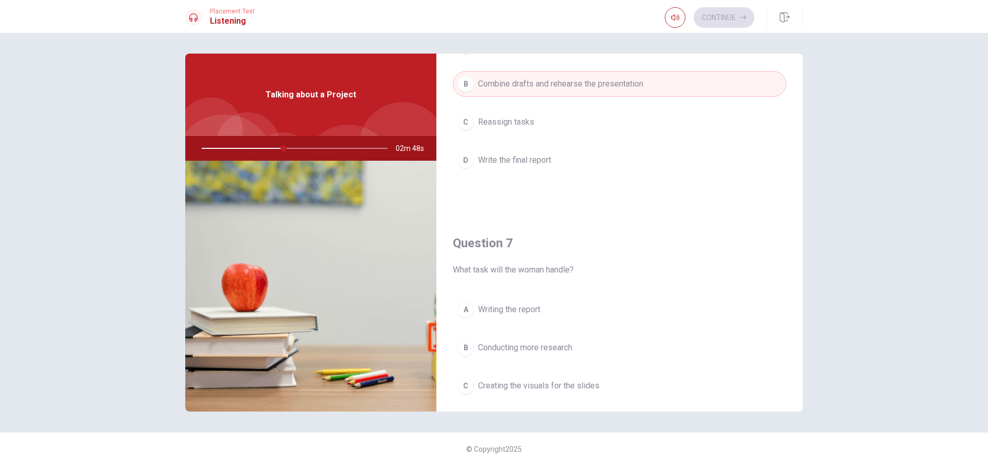
scroll to position [154, 0]
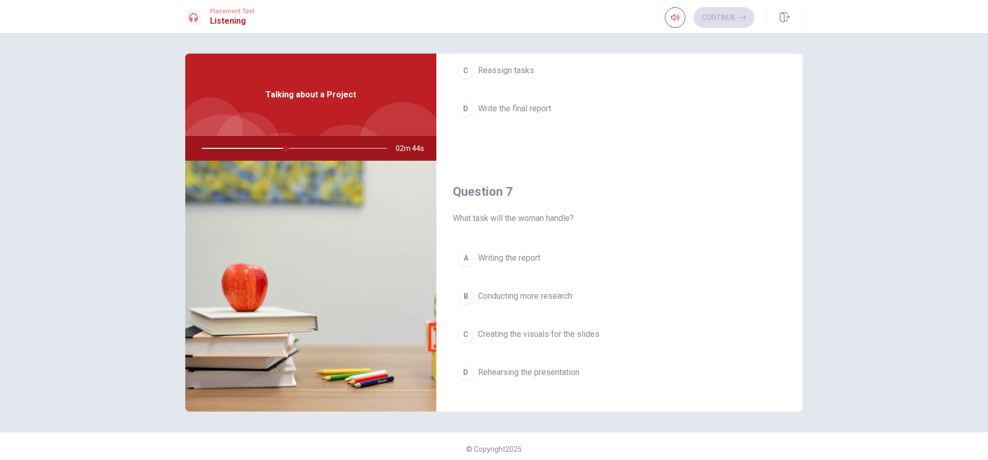
click at [570, 339] on span "Creating the visuals for the slides" at bounding box center [538, 334] width 121 height 12
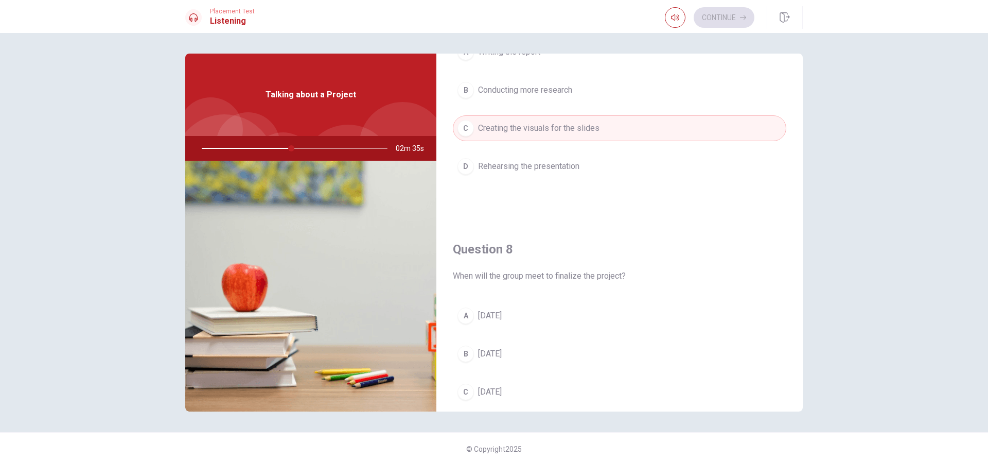
scroll to position [412, 0]
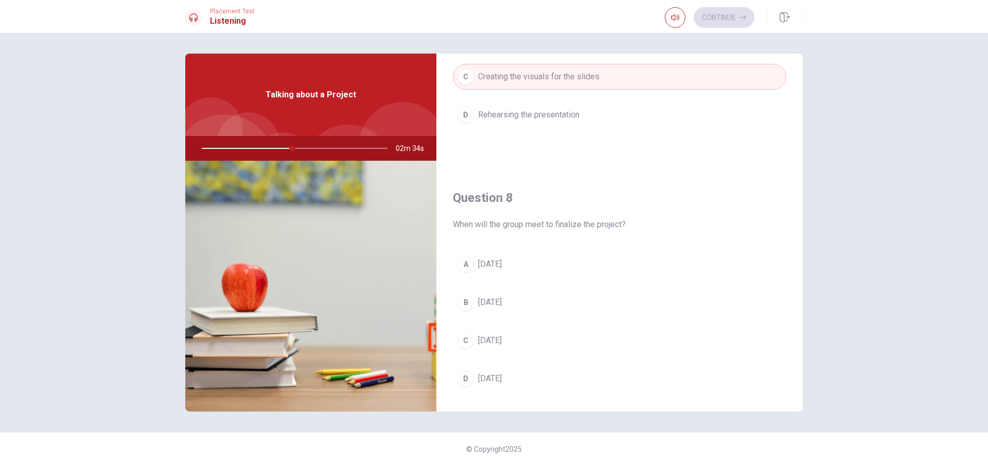
click at [543, 267] on button "A [DATE]" at bounding box center [619, 264] width 333 height 26
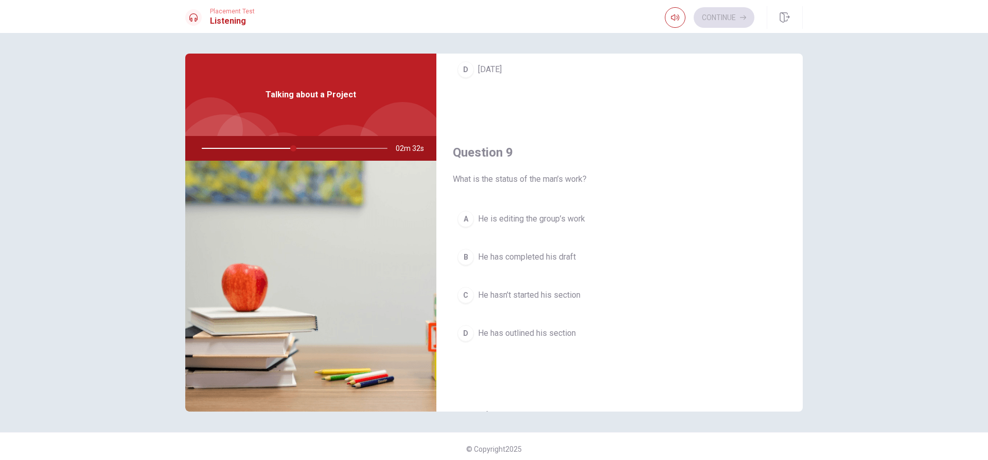
scroll to position [772, 0]
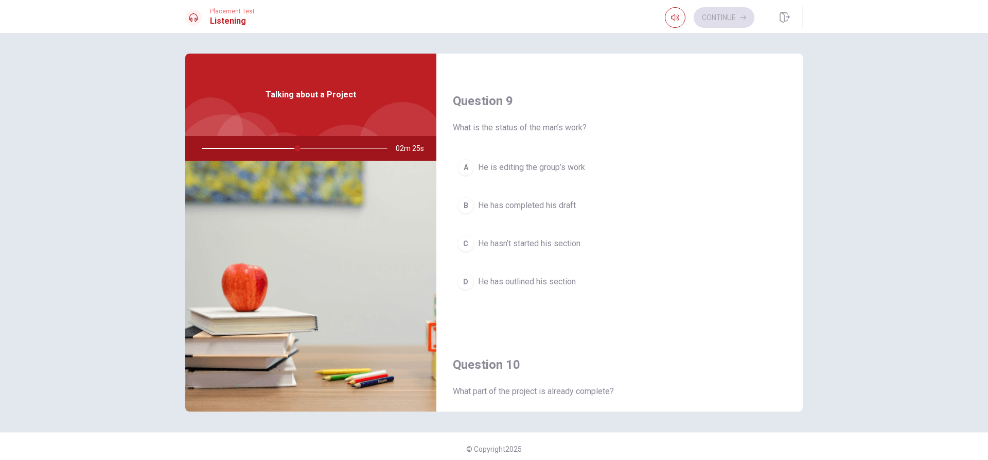
click at [601, 245] on button "C He hasn’t started his section" at bounding box center [619, 244] width 333 height 26
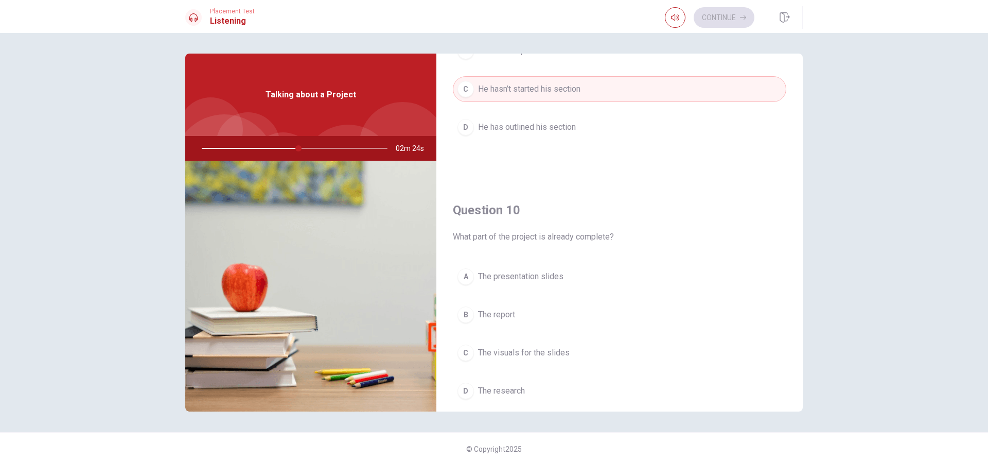
scroll to position [960, 0]
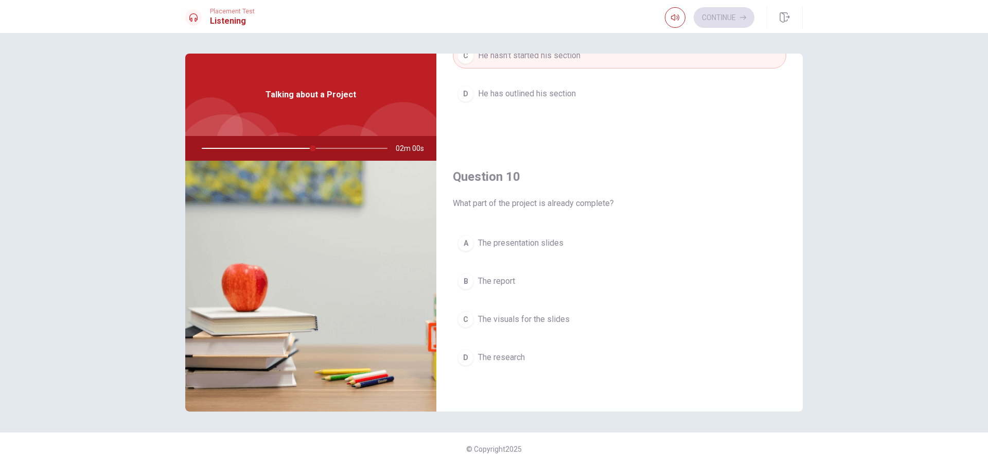
click at [523, 350] on button "D The research" at bounding box center [619, 357] width 333 height 26
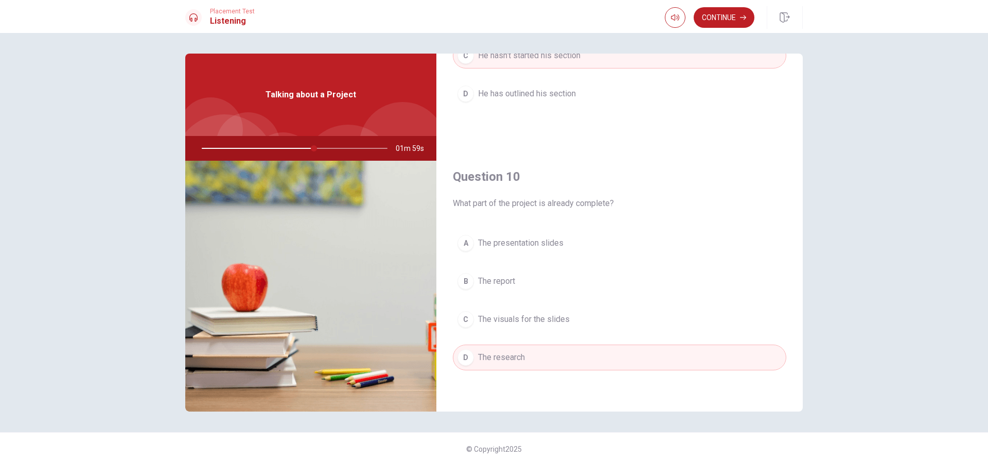
scroll to position [5, 0]
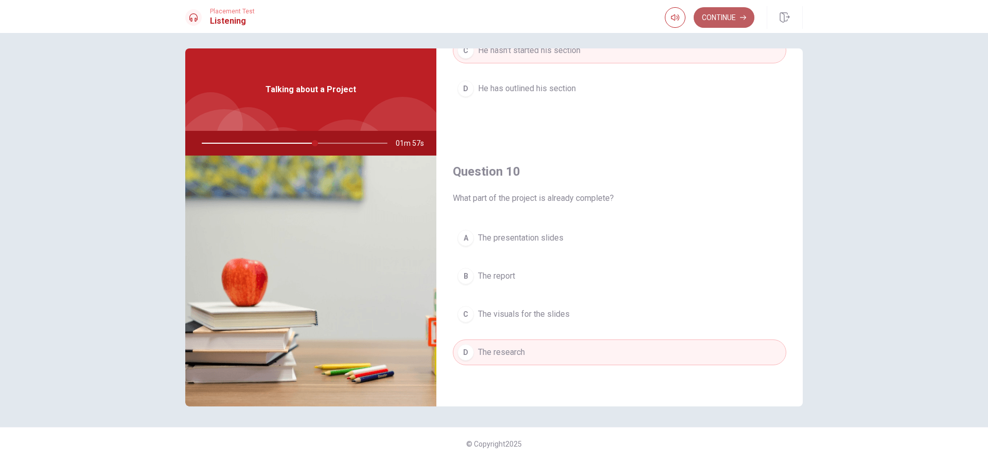
click at [721, 22] on button "Continue" at bounding box center [724, 17] width 61 height 21
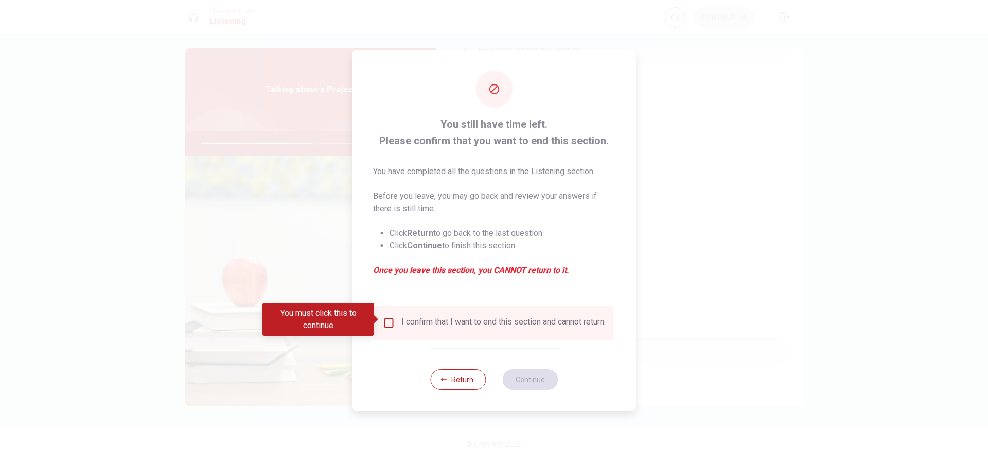
click at [388, 324] on input "You must click this to continue" at bounding box center [389, 322] width 12 height 12
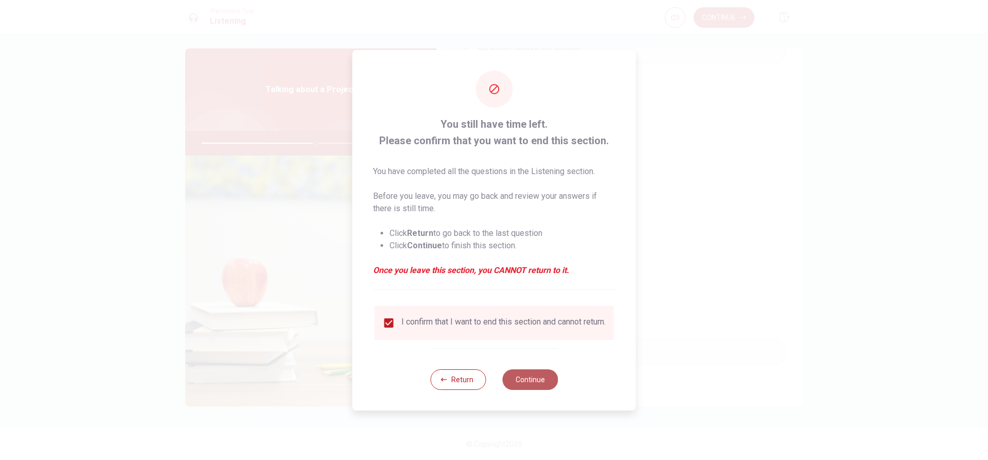
click at [519, 385] on button "Continue" at bounding box center [530, 379] width 56 height 21
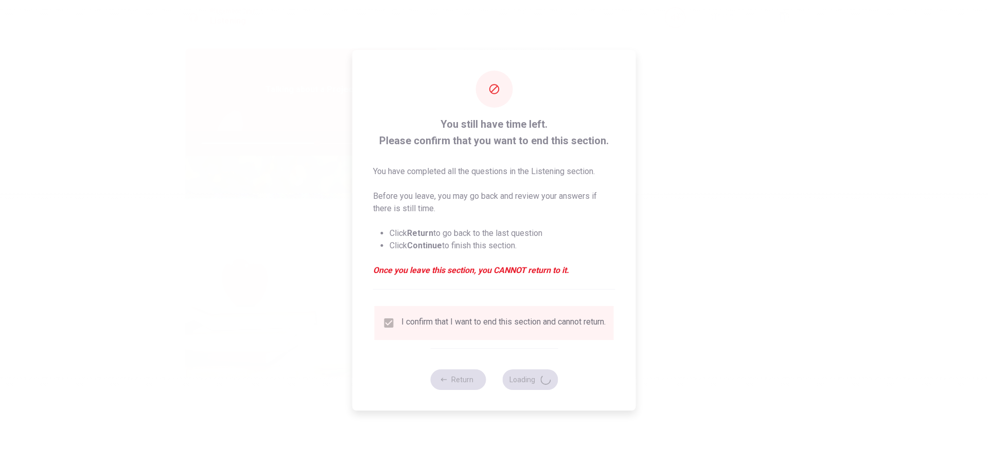
type input "62"
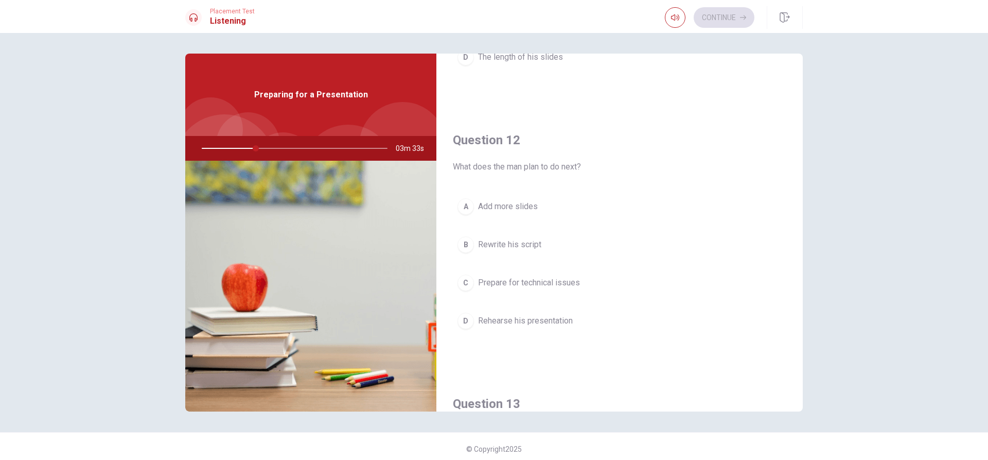
scroll to position [0, 0]
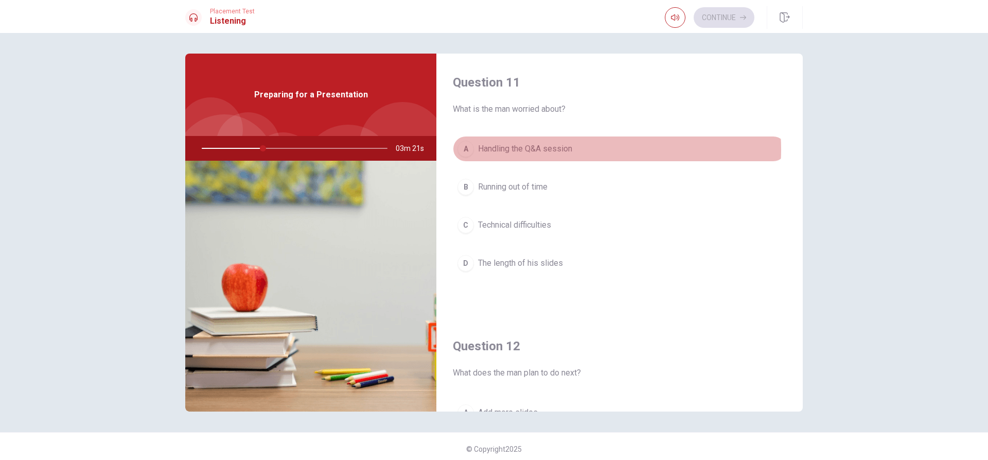
click at [567, 149] on span "Handling the Q&A session" at bounding box center [525, 149] width 94 height 12
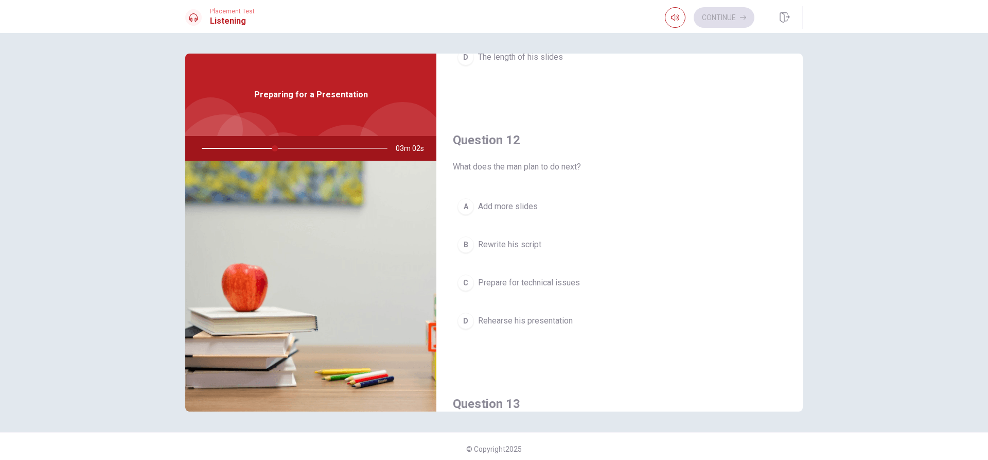
scroll to position [257, 0]
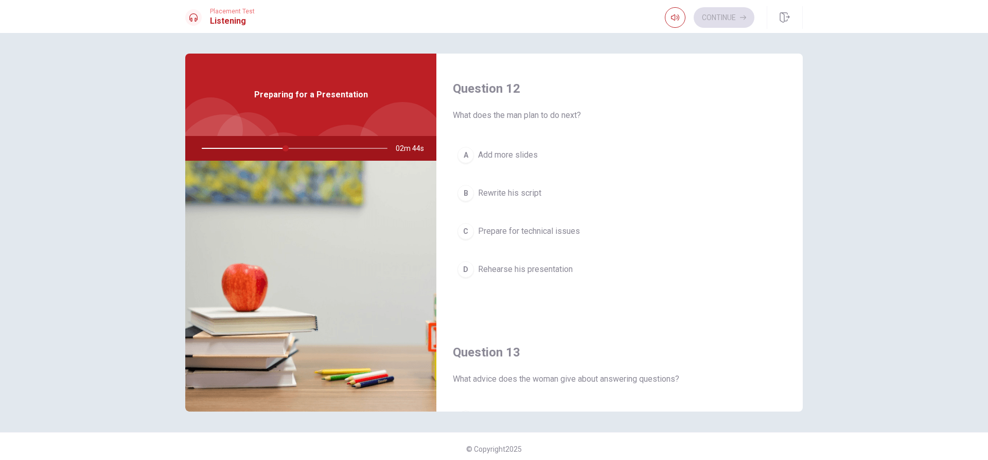
click at [587, 272] on button "D Rehearse his presentation" at bounding box center [619, 269] width 333 height 26
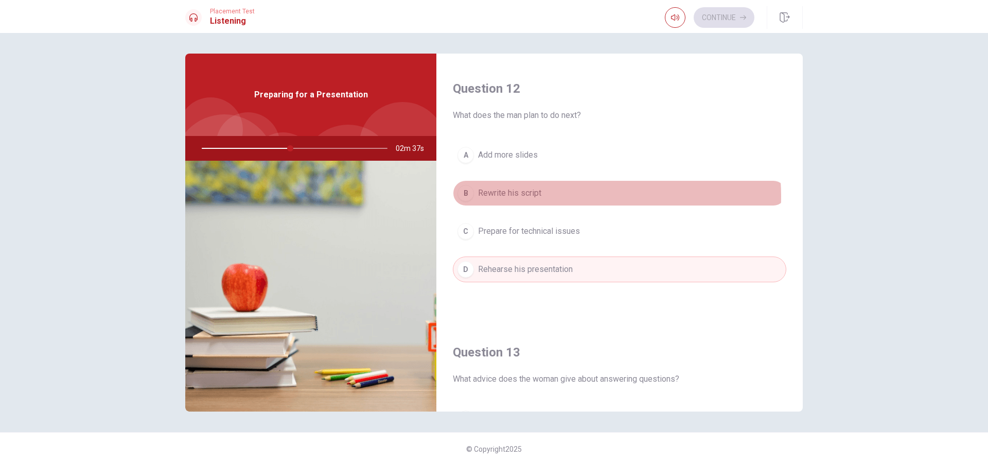
click at [561, 196] on button "B Rewrite his script" at bounding box center [619, 193] width 333 height 26
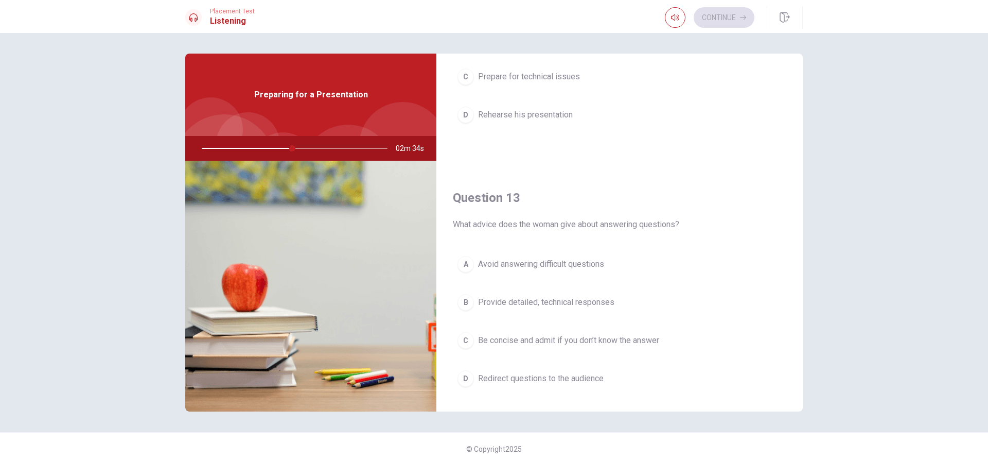
scroll to position [463, 0]
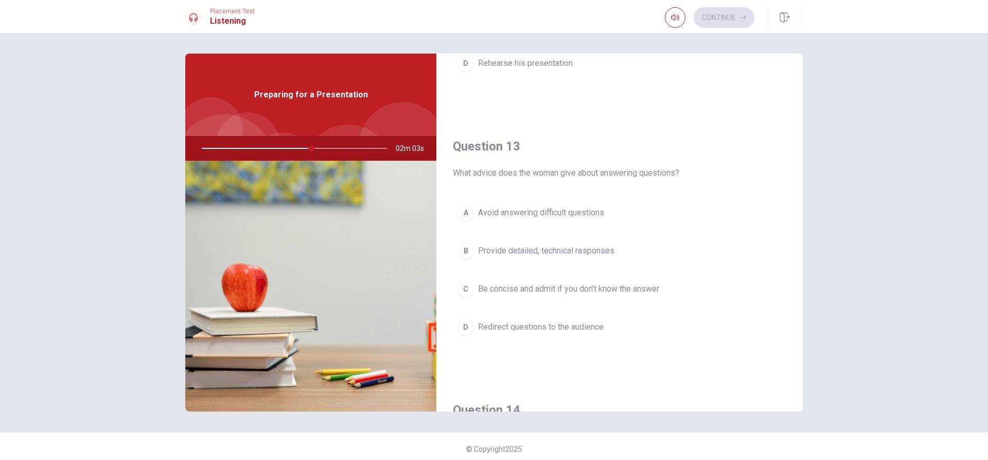
click at [572, 289] on span "Be concise and admit if you don’t know the answer" at bounding box center [568, 289] width 181 height 12
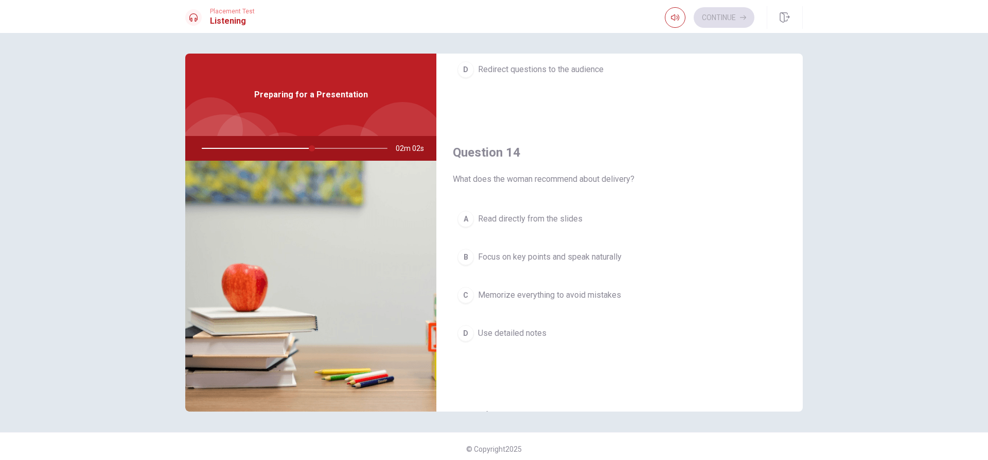
scroll to position [772, 0]
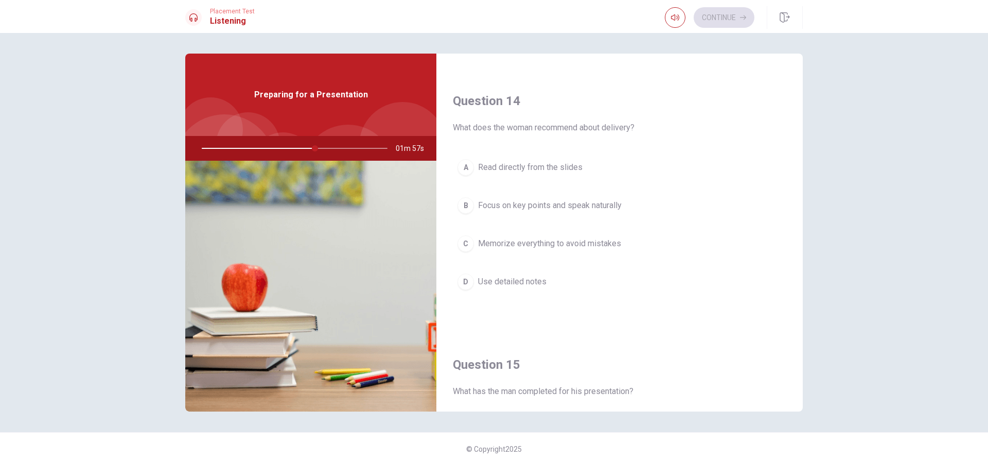
click at [604, 206] on span "Focus on key points and speak naturally" at bounding box center [550, 205] width 144 height 12
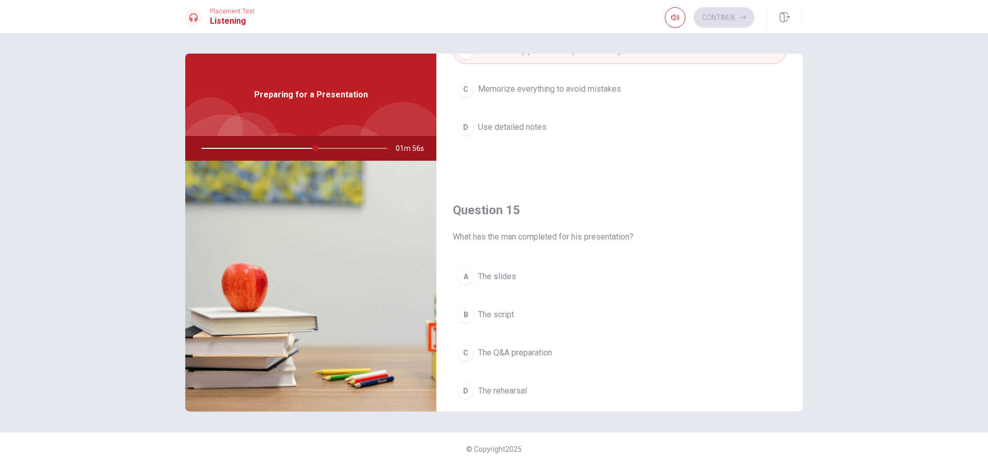
scroll to position [960, 0]
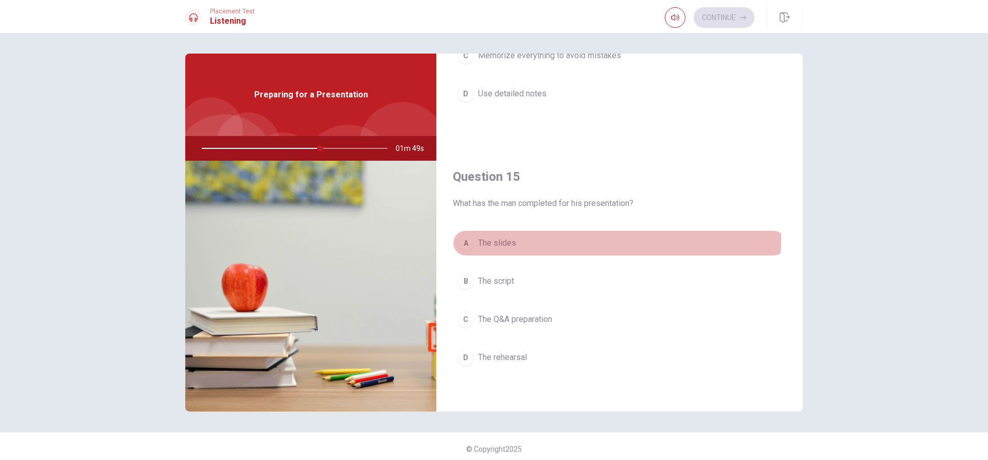
click at [510, 239] on span "The slides" at bounding box center [497, 243] width 38 height 12
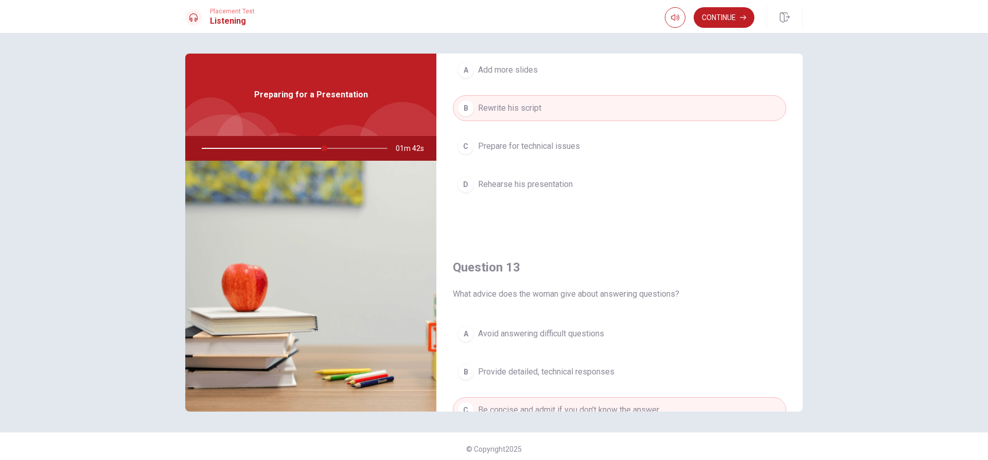
scroll to position [291, 0]
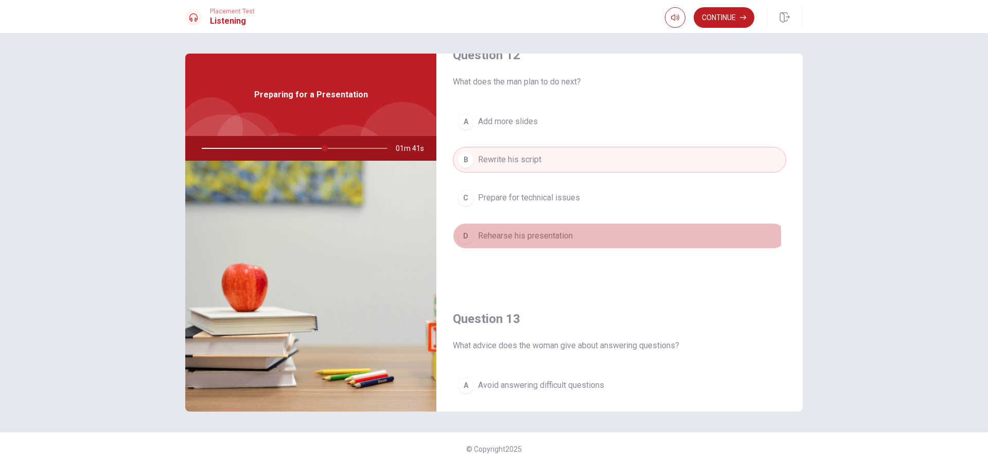
click at [545, 238] on span "Rehearse his presentation" at bounding box center [525, 236] width 95 height 12
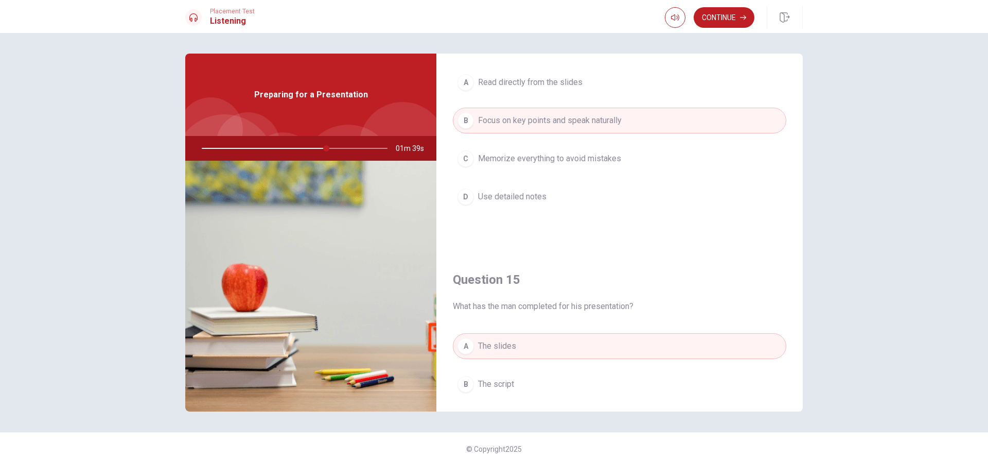
scroll to position [960, 0]
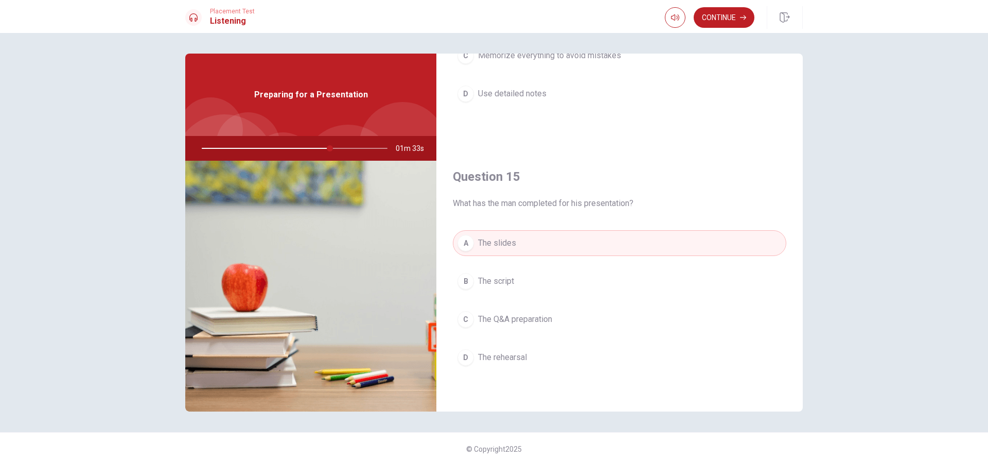
click at [511, 287] on span "The script" at bounding box center [496, 281] width 36 height 12
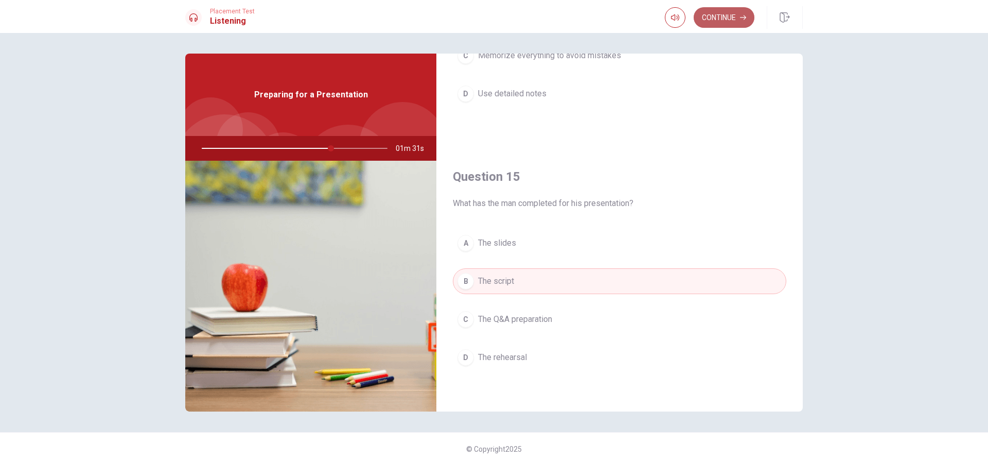
click at [727, 16] on button "Continue" at bounding box center [724, 17] width 61 height 21
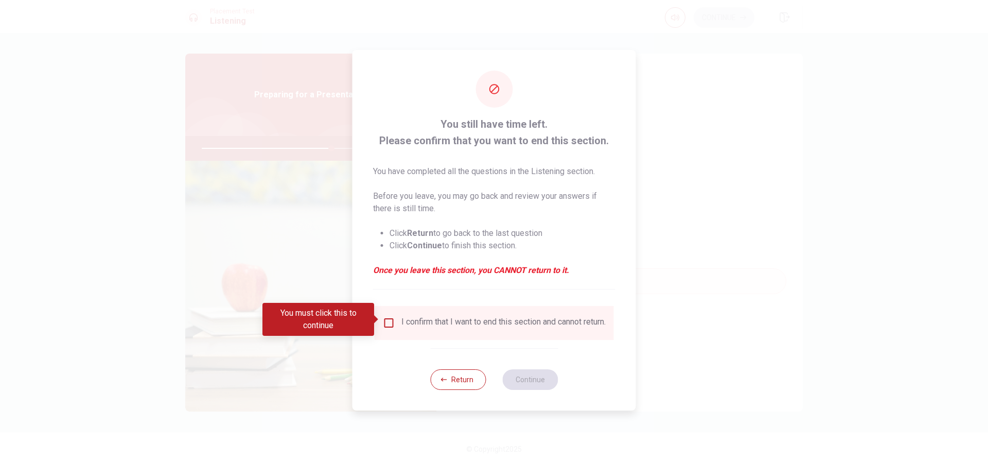
click at [393, 316] on input "You must click this to continue" at bounding box center [389, 322] width 12 height 12
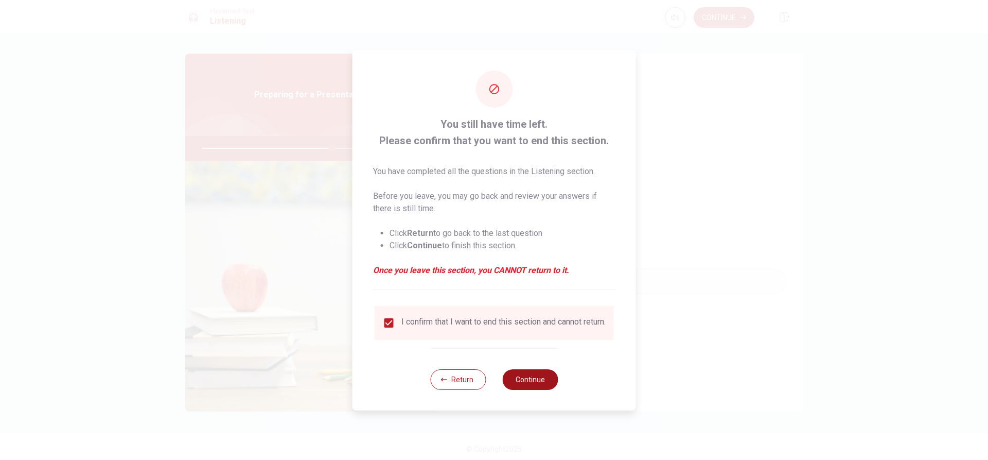
click at [521, 378] on button "Continue" at bounding box center [530, 379] width 56 height 21
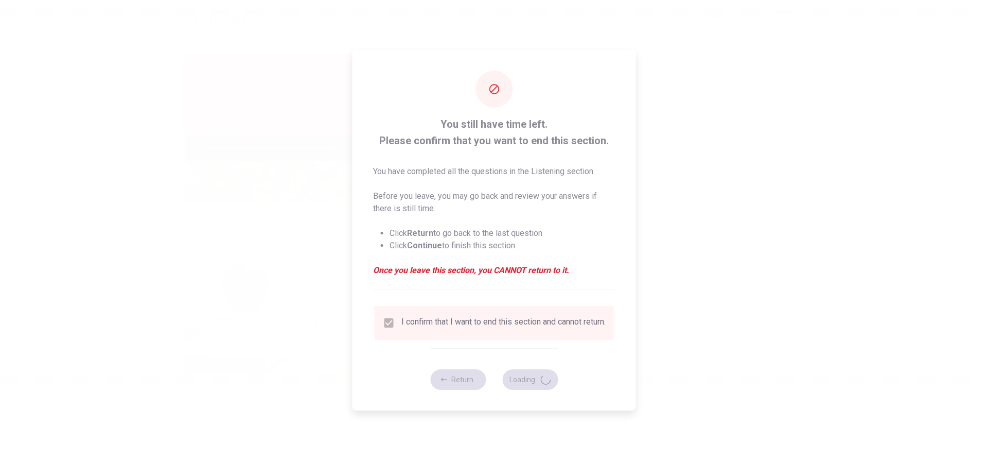
type input "71"
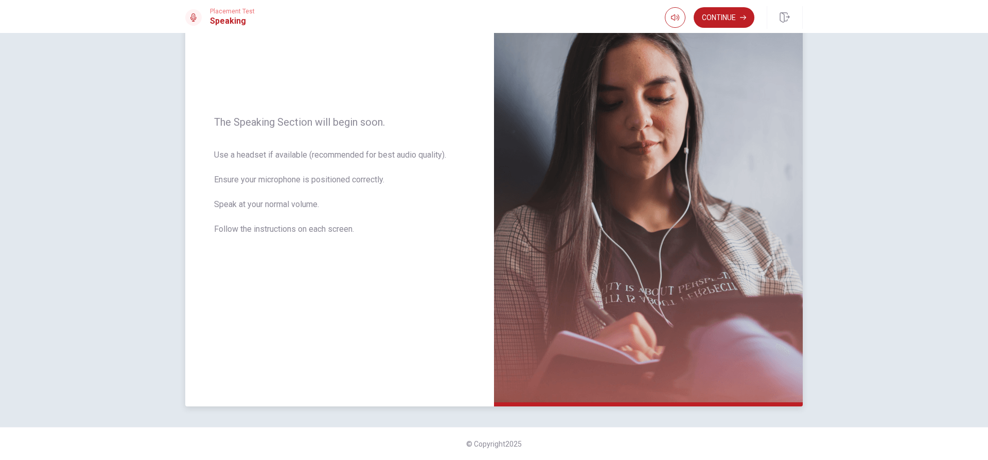
scroll to position [0, 0]
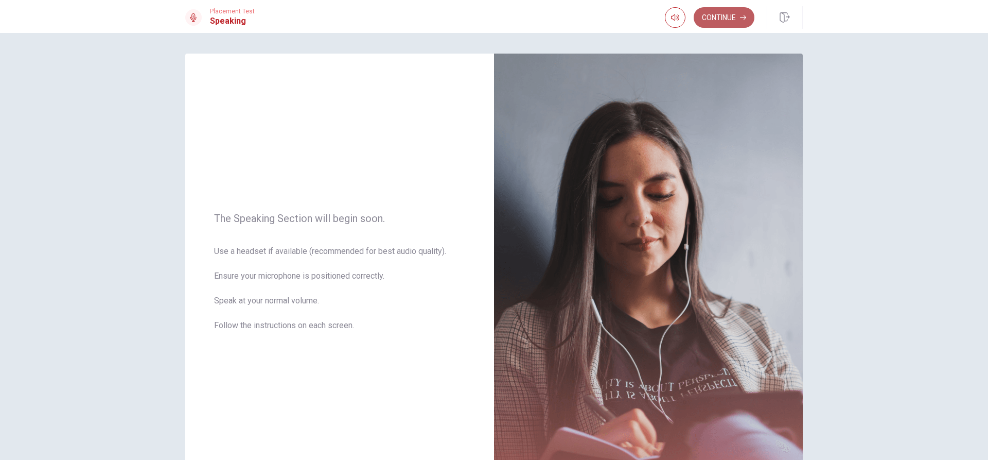
click at [730, 21] on button "Continue" at bounding box center [724, 17] width 61 height 21
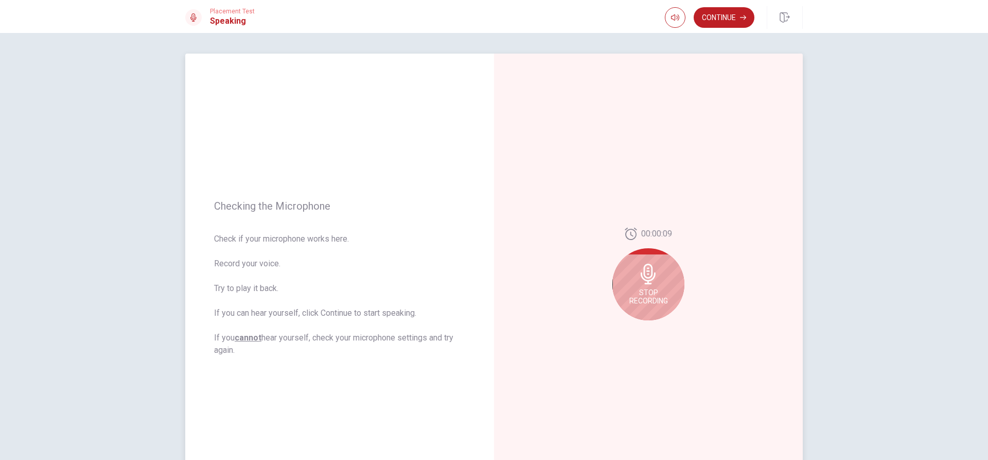
scroll to position [51, 0]
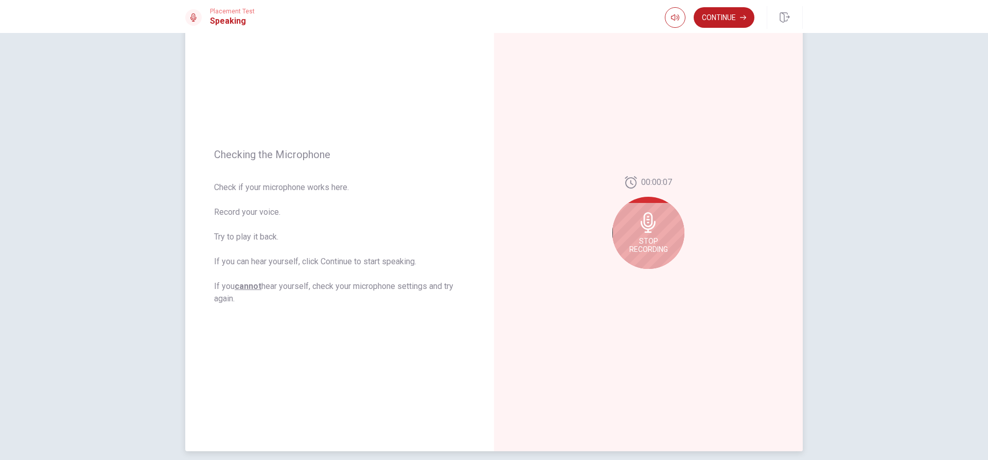
click at [654, 244] on span "Stop Recording" at bounding box center [648, 245] width 39 height 16
click at [657, 272] on button "Play Audio" at bounding box center [660, 277] width 14 height 14
click at [657, 277] on icon "Pause Audio" at bounding box center [659, 277] width 5 height 6
click at [654, 227] on icon at bounding box center [650, 225] width 21 height 21
click at [637, 279] on icon "Record Again" at bounding box center [637, 277] width 6 height 6
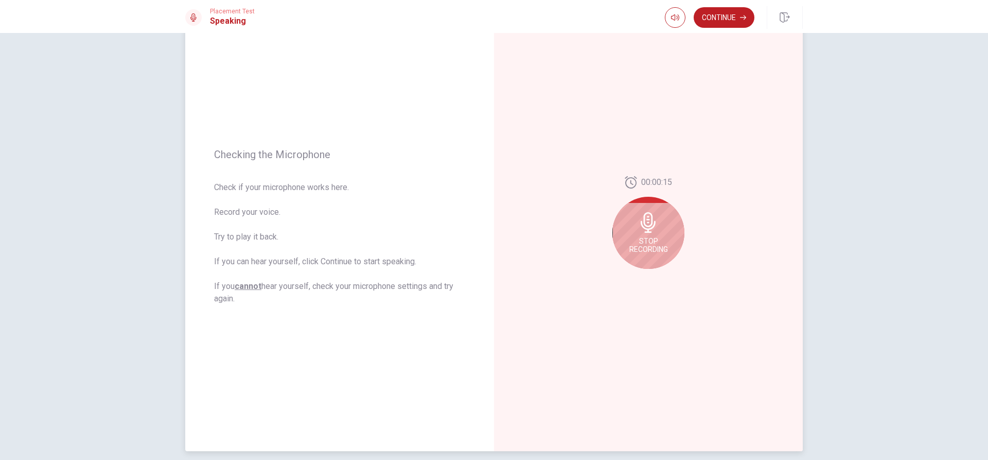
click at [645, 239] on span "Stop Recording" at bounding box center [648, 245] width 39 height 16
click at [649, 227] on icon at bounding box center [650, 225] width 21 height 21
click at [634, 279] on icon "Record Again" at bounding box center [637, 277] width 6 height 6
click at [645, 250] on span "Stop Recording" at bounding box center [648, 245] width 39 height 16
click at [657, 275] on icon "Play Audio" at bounding box center [659, 277] width 5 height 6
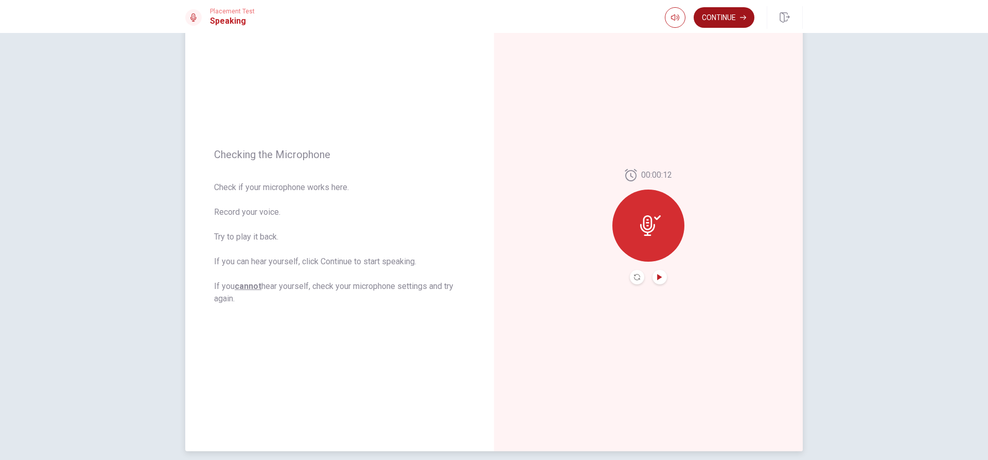
click at [735, 22] on button "Continue" at bounding box center [724, 17] width 61 height 21
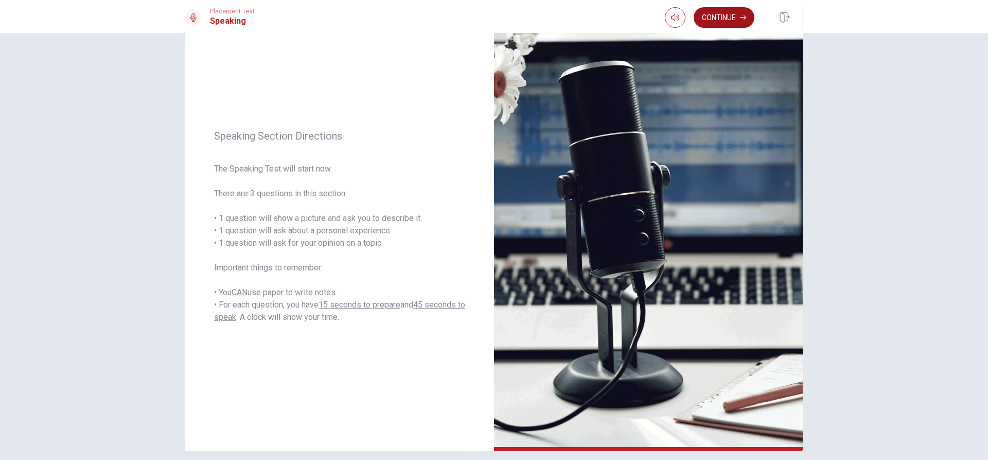
click at [716, 21] on button "Continue" at bounding box center [724, 17] width 61 height 21
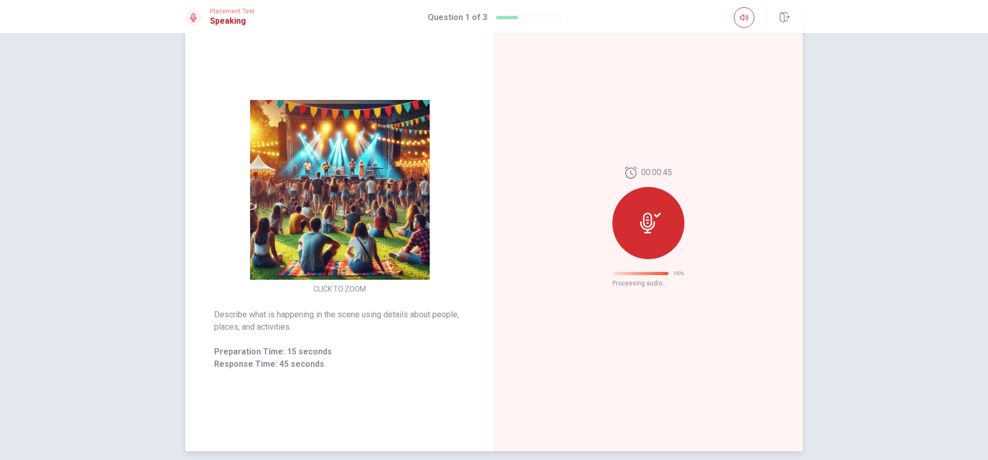
scroll to position [0, 0]
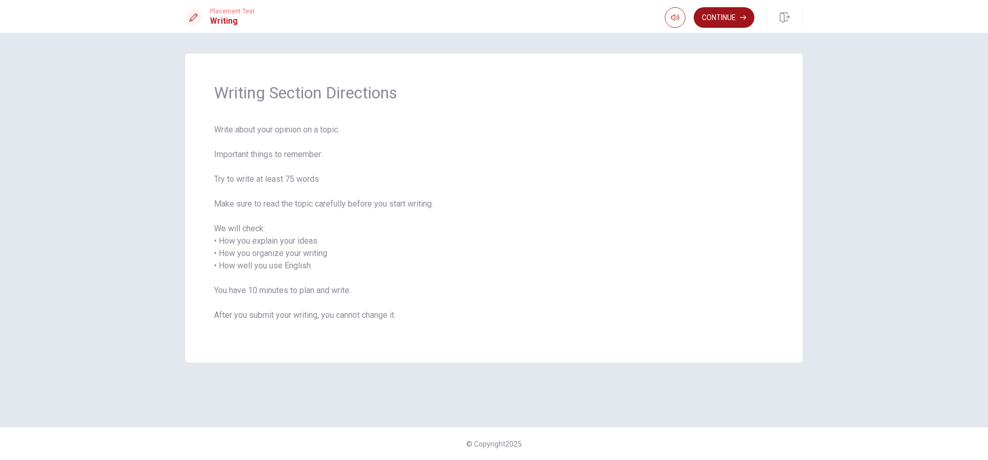
click at [733, 23] on button "Continue" at bounding box center [724, 17] width 61 height 21
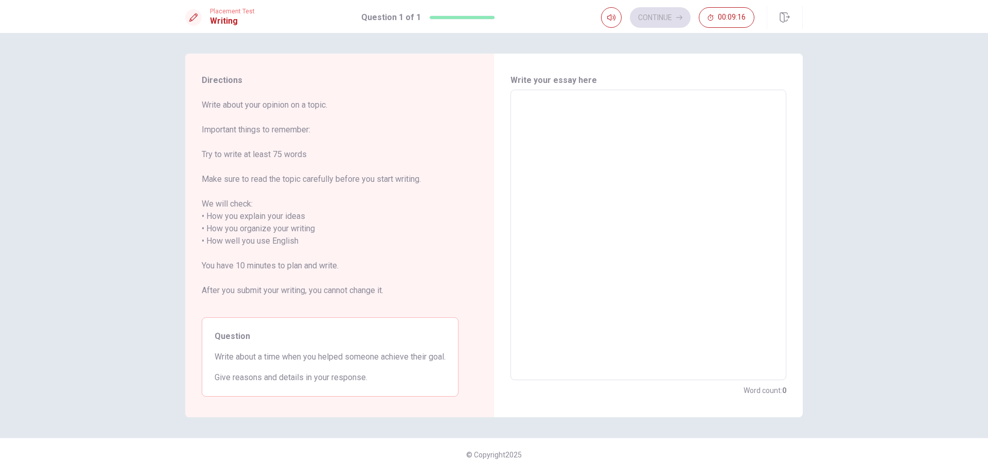
drag, startPoint x: 449, startPoint y: 356, endPoint x: 330, endPoint y: 349, distance: 119.0
click at [323, 348] on div "Question Write about a time when you helped someone achieve their goal. Give re…" at bounding box center [330, 356] width 257 height 79
drag, startPoint x: 444, startPoint y: 357, endPoint x: 374, endPoint y: 352, distance: 70.1
click at [374, 352] on span "Write about a time when you helped someone achieve their goal." at bounding box center [330, 356] width 231 height 12
drag, startPoint x: 369, startPoint y: 357, endPoint x: 406, endPoint y: 357, distance: 36.5
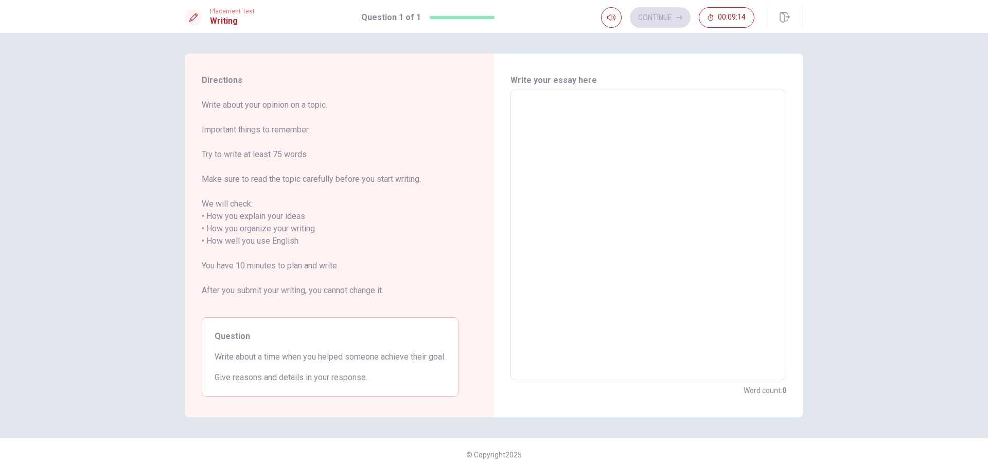
click at [406, 357] on span "Write about a time when you helped someone achieve their goal." at bounding box center [330, 356] width 231 height 12
click at [575, 259] on textarea at bounding box center [648, 234] width 261 height 273
type textarea "I"
type textarea "x"
type textarea "W"
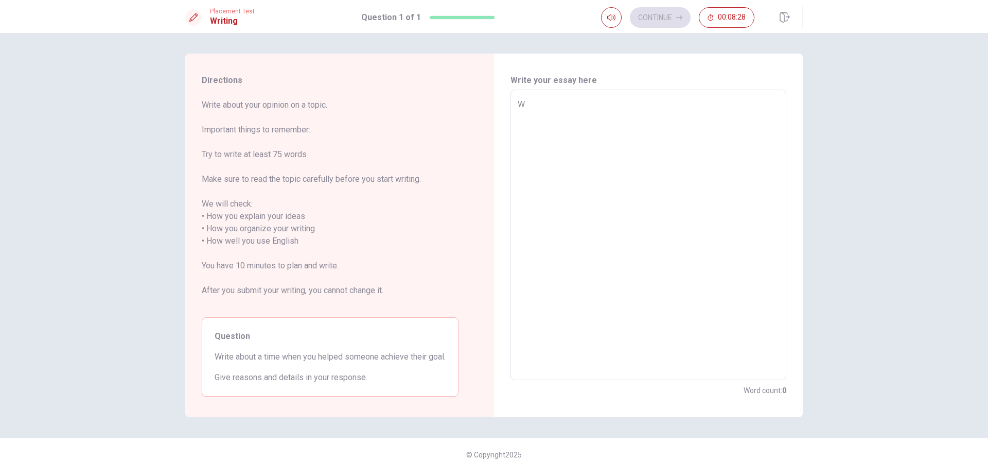
type textarea "x"
type textarea "Wh"
type textarea "x"
type textarea "Whe"
type textarea "x"
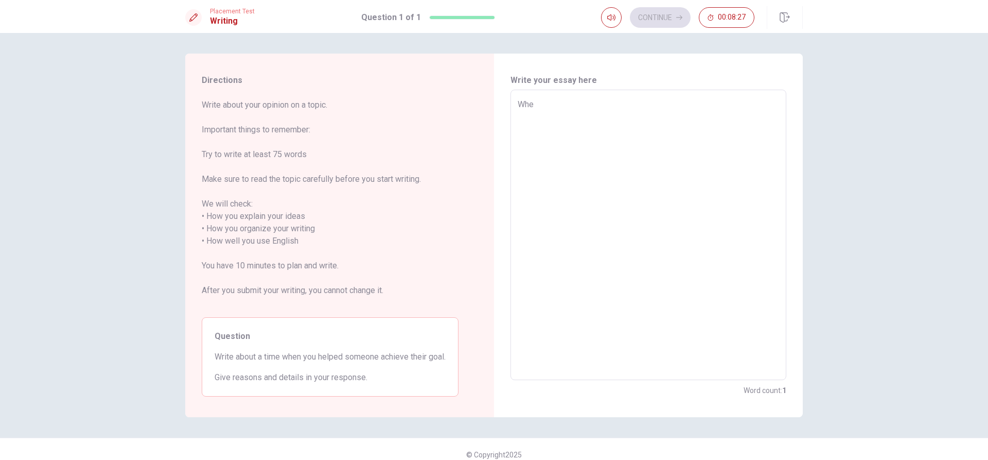
type textarea "When"
type textarea "x"
type textarea "When"
type textarea "x"
type textarea "When I"
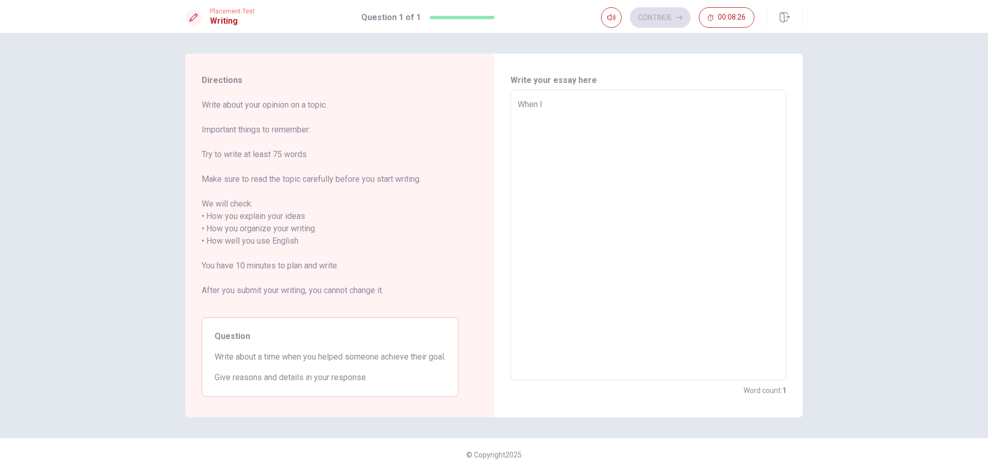
type textarea "x"
type textarea "When I"
type textarea "x"
type textarea "When I w"
type textarea "x"
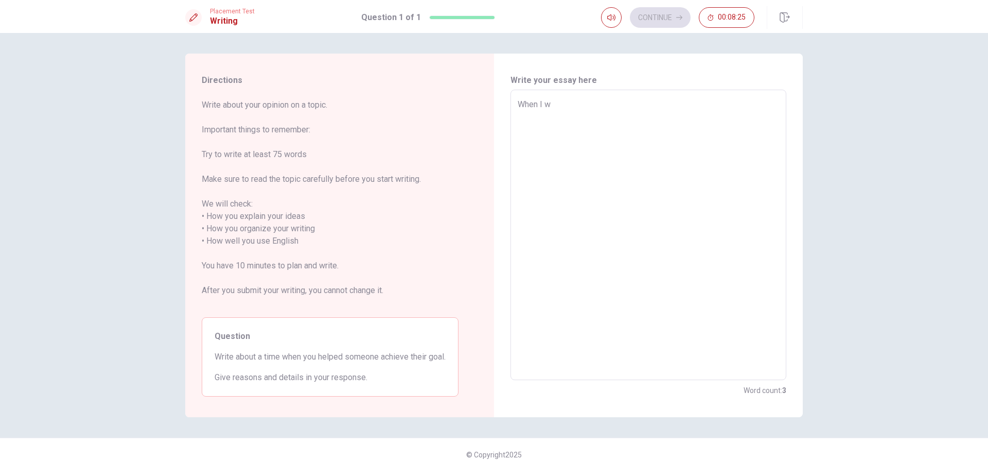
type textarea "When I wa"
type textarea "x"
type textarea "When I was"
type textarea "x"
type textarea "When I was"
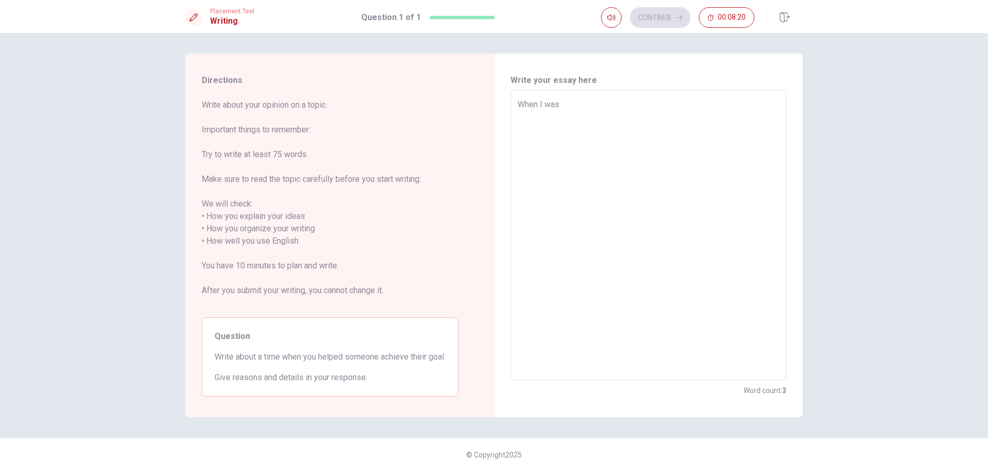
type textarea "x"
type textarea "When I was a"
type textarea "x"
type textarea "When I was a"
type textarea "x"
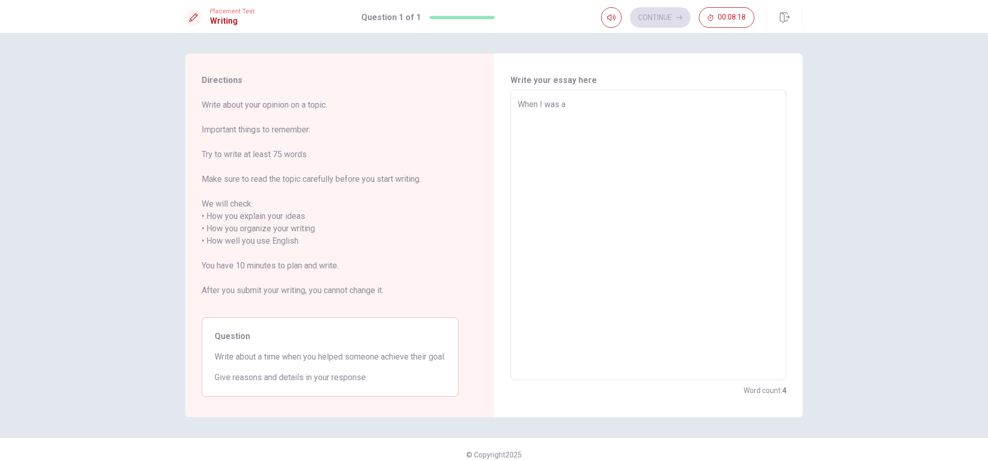
type textarea "When I was a s"
type textarea "x"
type textarea "When I was a st"
type textarea "x"
type textarea "When I was a stu"
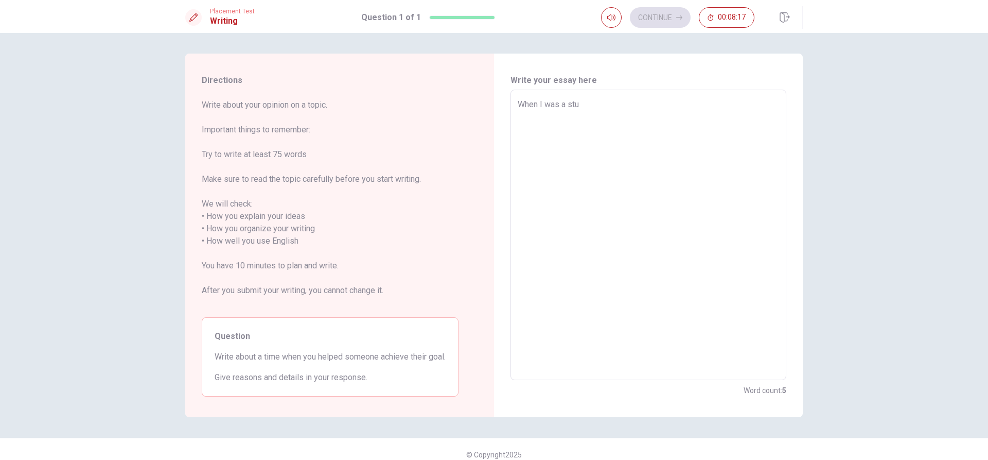
type textarea "x"
type textarea "When I was a stud"
type textarea "x"
type textarea "When I was a stude"
type textarea "x"
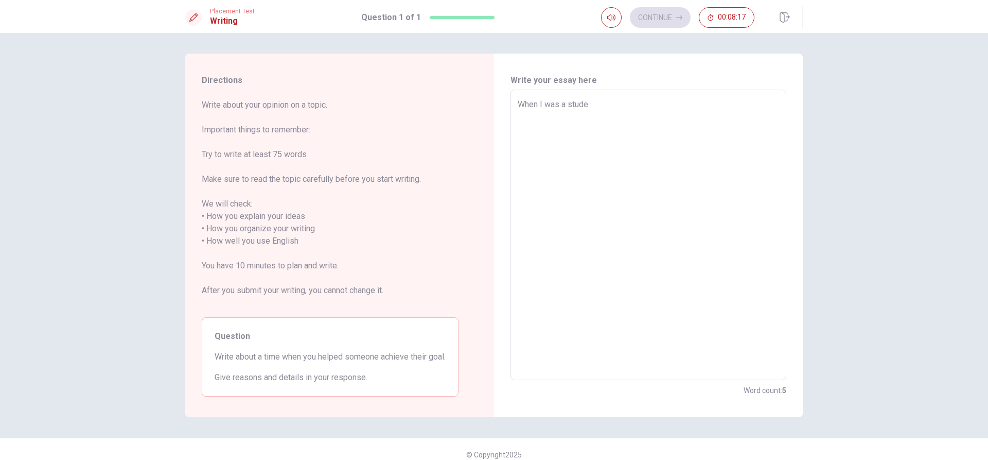
type textarea "When I was a studen"
type textarea "x"
type textarea "When I was a student"
type textarea "x"
type textarea "When I was a student"
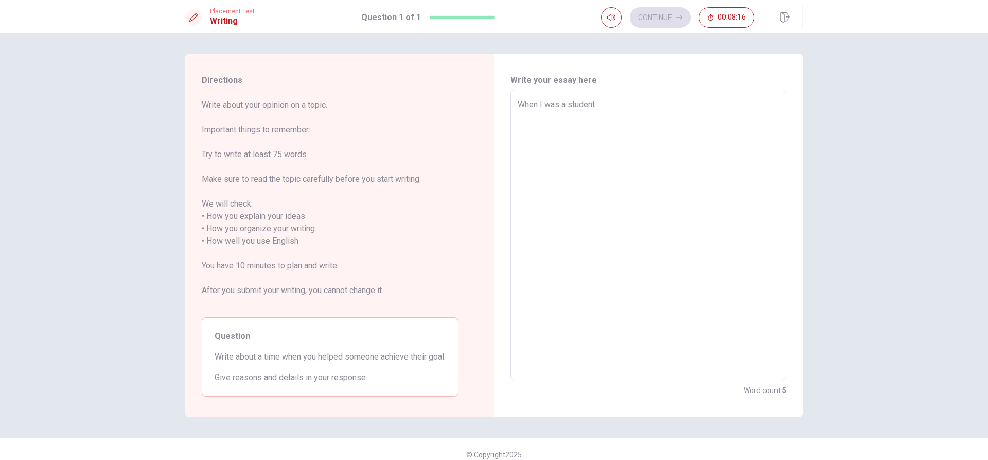
type textarea "x"
type textarea "When I was a student"
type textarea "x"
type textarea "When I was a studen"
type textarea "x"
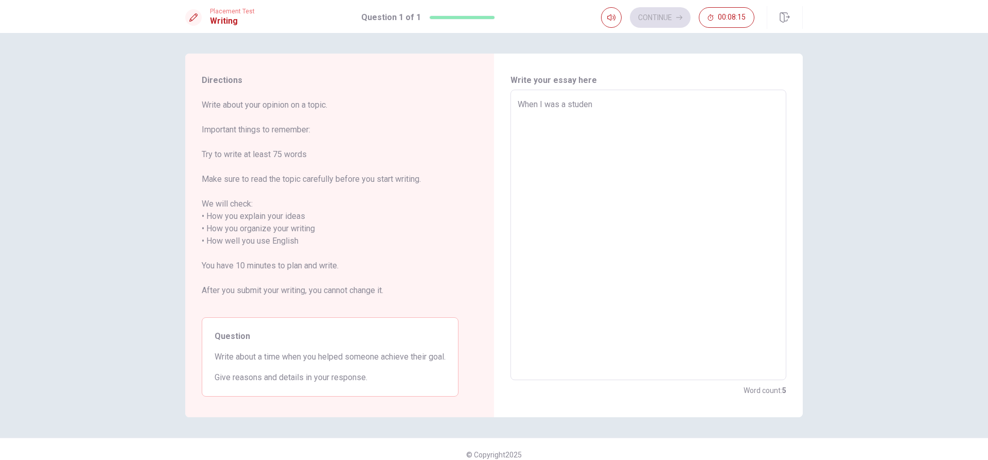
type textarea "When I was a stude"
type textarea "x"
type textarea "When I was a stud"
type textarea "x"
type textarea "When I was a stu"
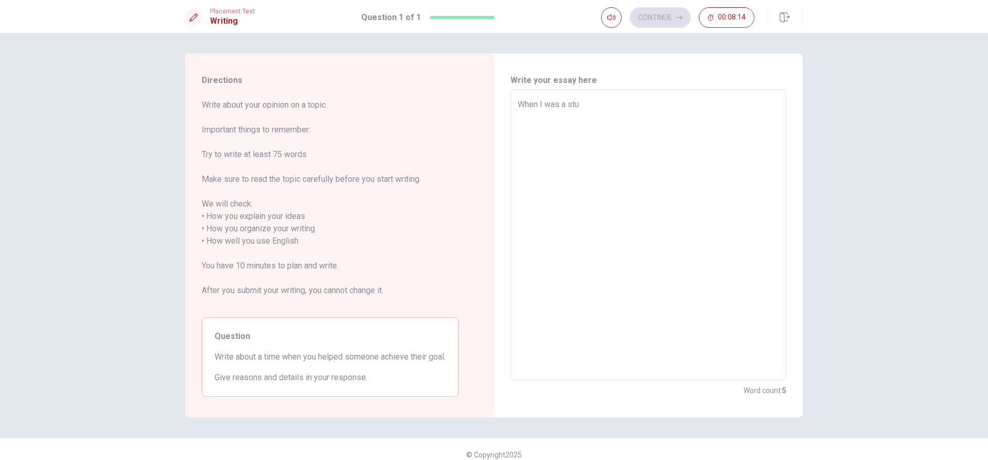
type textarea "x"
type textarea "When I was a st"
type textarea "x"
type textarea "When I was a s"
type textarea "x"
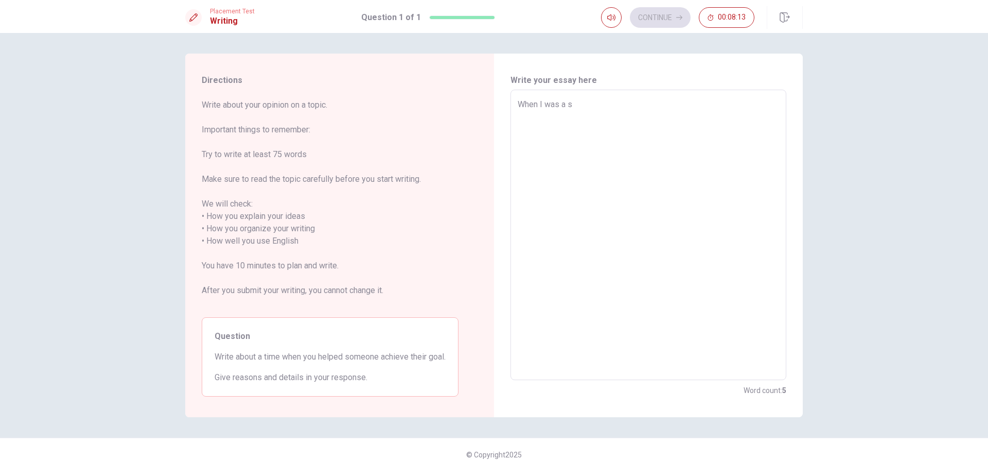
type textarea "When I was a"
type textarea "x"
type textarea "When I was a U"
type textarea "x"
type textarea "When I was a Un"
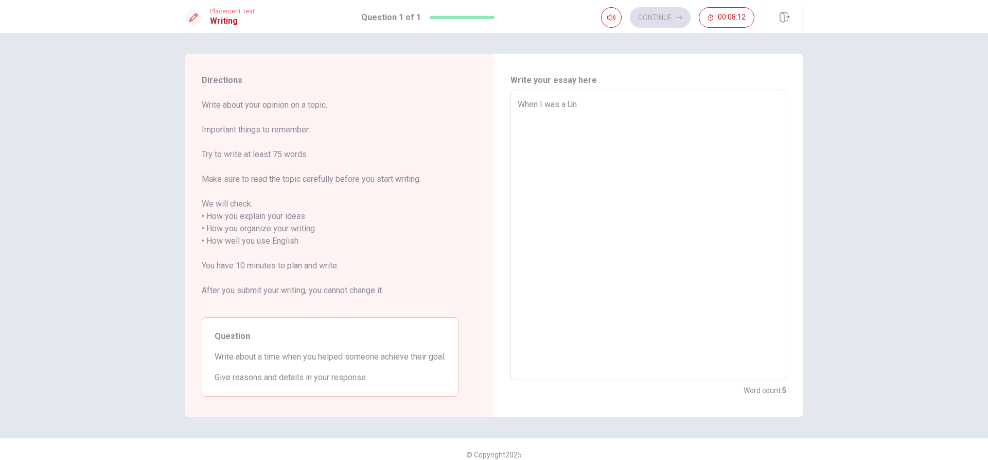
type textarea "x"
type textarea "When I was a Uni"
type textarea "x"
type textarea "When I was a Univ"
type textarea "x"
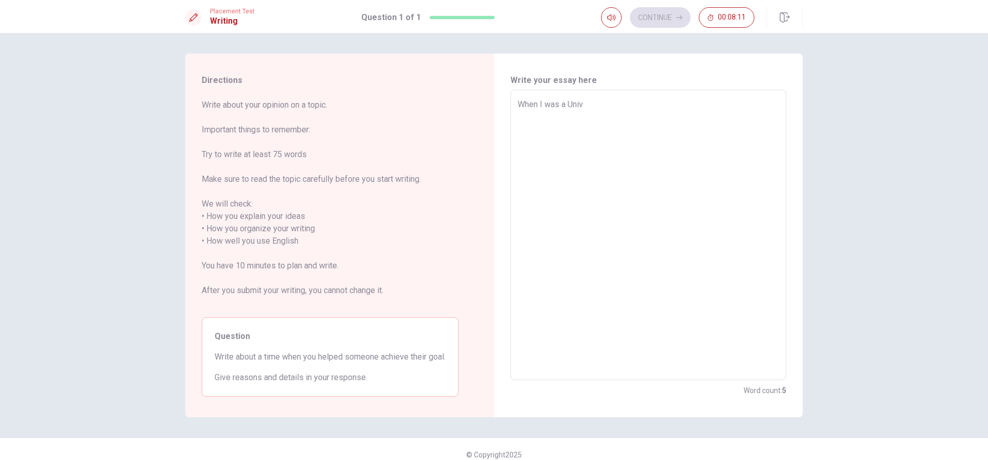
type textarea "When I was a Unive"
type textarea "x"
type textarea "When I was a Univer"
type textarea "x"
type textarea "When I was a Univerc"
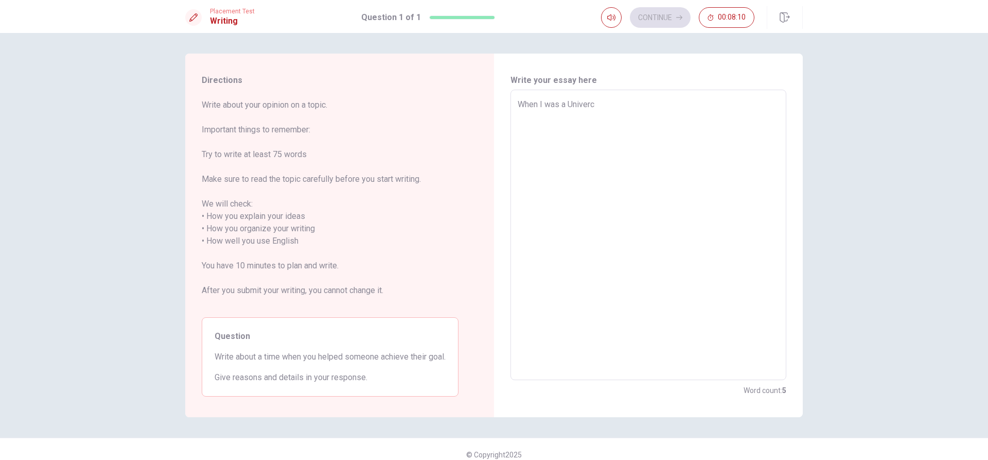
type textarea "x"
type textarea "When I was a Univer"
type textarea "x"
type textarea "When I was a Univers"
type textarea "x"
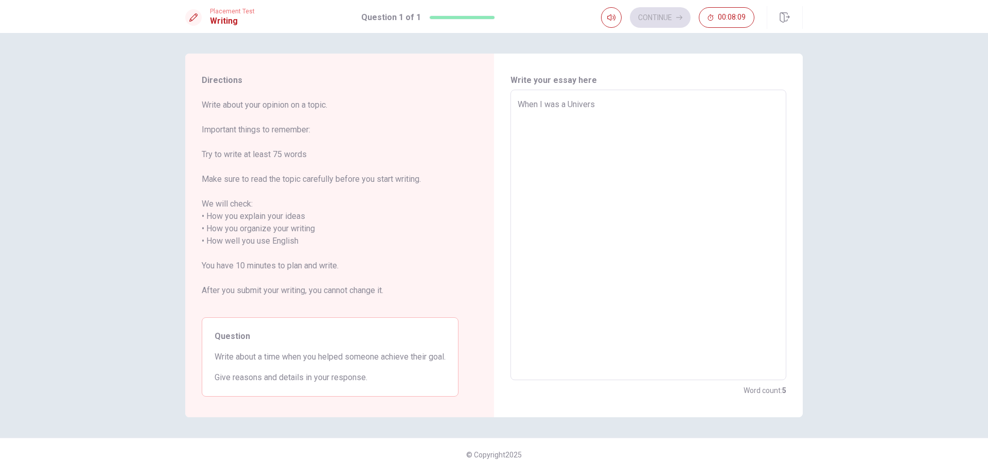
type textarea "When I was a Universi"
type textarea "x"
type textarea "When I was a Universit"
type textarea "x"
type textarea "When I was a University"
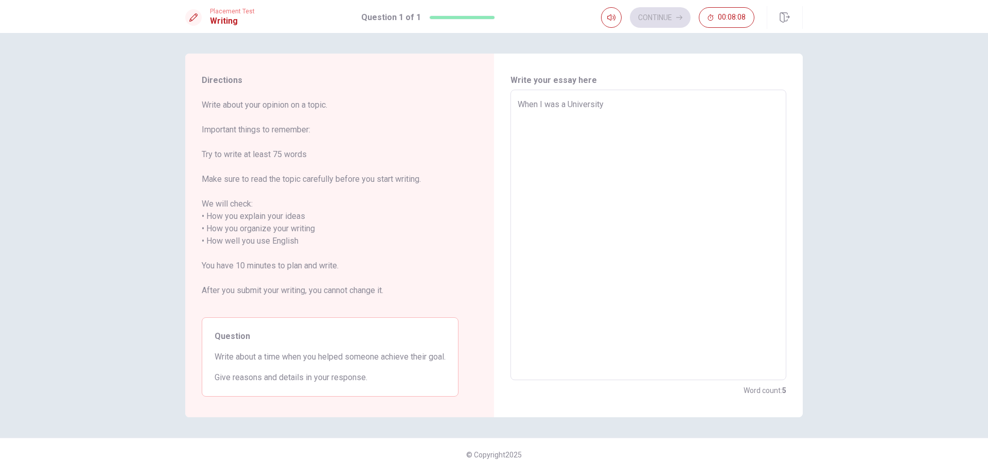
type textarea "x"
type textarea "When I was a University"
type textarea "x"
type textarea "When I was a University s"
type textarea "x"
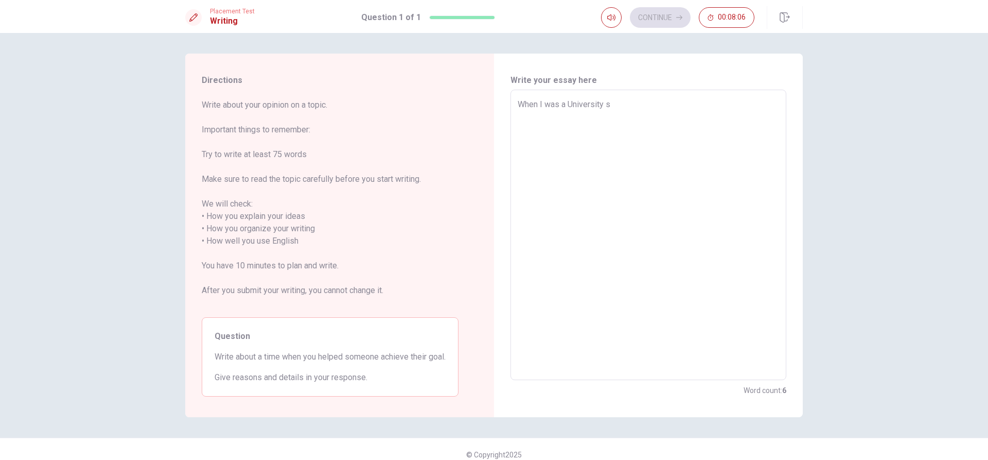
type textarea "When I was a [GEOGRAPHIC_DATA]"
type textarea "x"
type textarea "When I was a University stu"
type textarea "x"
type textarea "When I was a University stud"
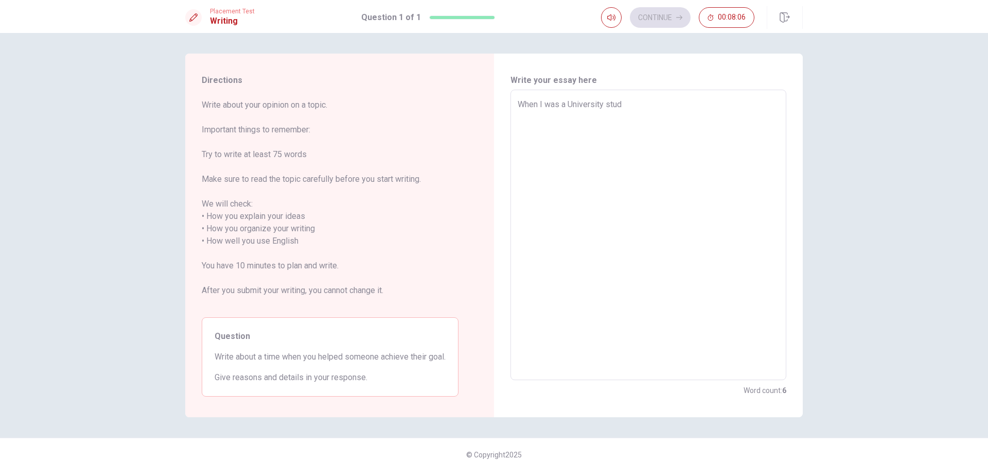
type textarea "x"
type textarea "When I was a University stude"
type textarea "x"
type textarea "When I was a University studen"
type textarea "x"
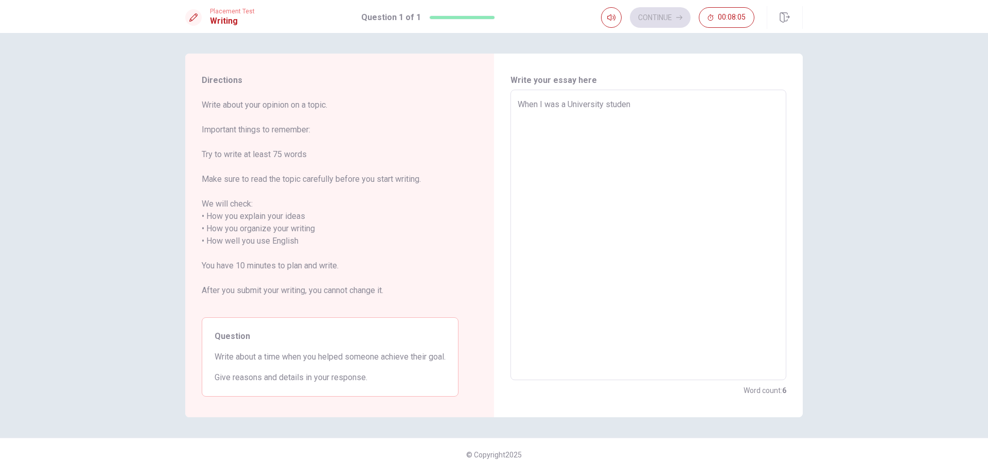
type textarea "When I was a University student"
type textarea "x"
type textarea "When I was a University student,"
type textarea "x"
type textarea "When I was a University student,"
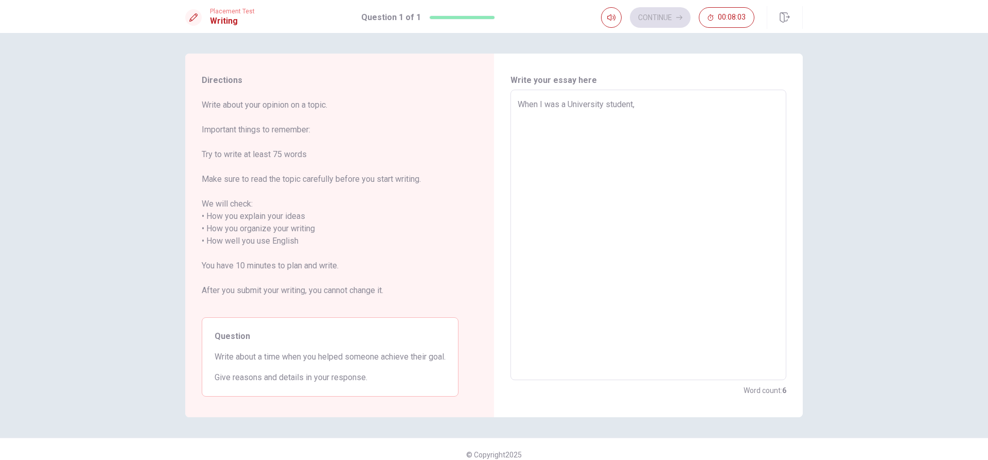
type textarea "x"
type textarea "When I was a University student, I"
type textarea "x"
type textarea "When I was a University student, I"
type textarea "x"
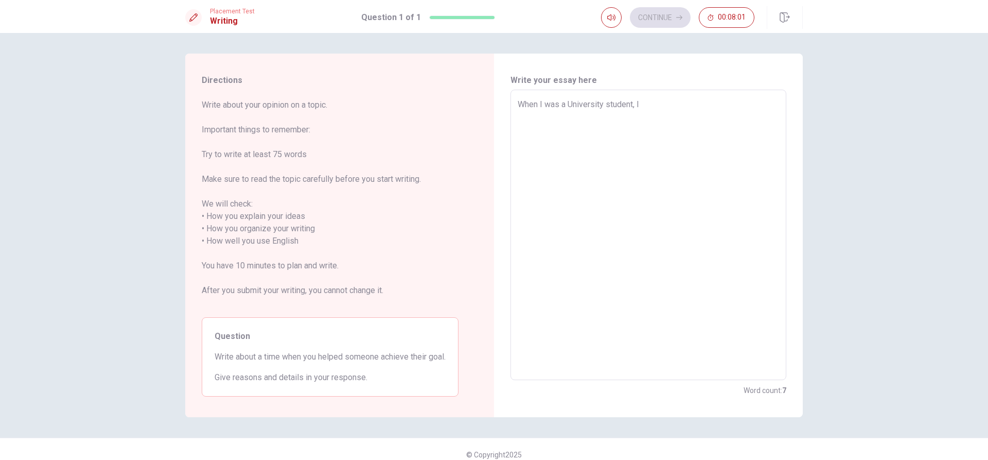
type textarea "When I was a University student, I h"
type textarea "x"
type textarea "When I was a University student, I he"
type textarea "x"
type textarea "When I was a University student, I hel"
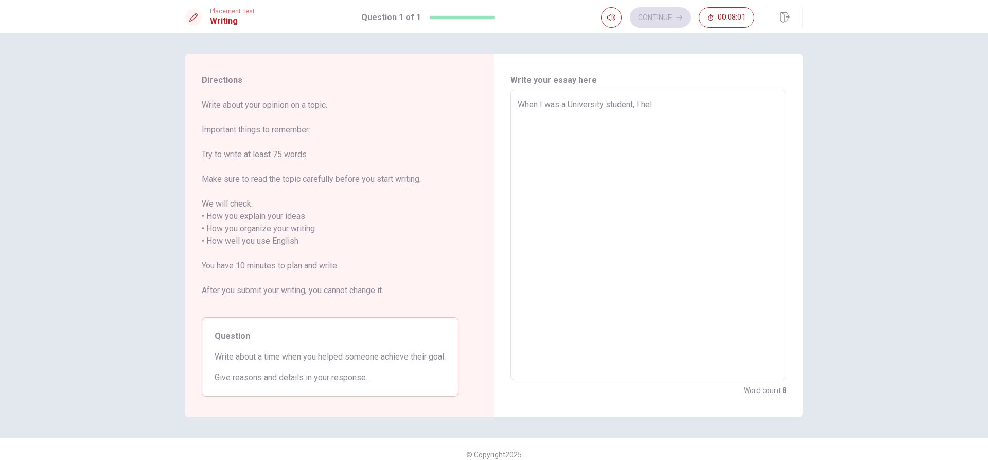
type textarea "x"
type textarea "When I was a University student, I help"
type textarea "x"
type textarea "When I was a University student, I help"
type textarea "x"
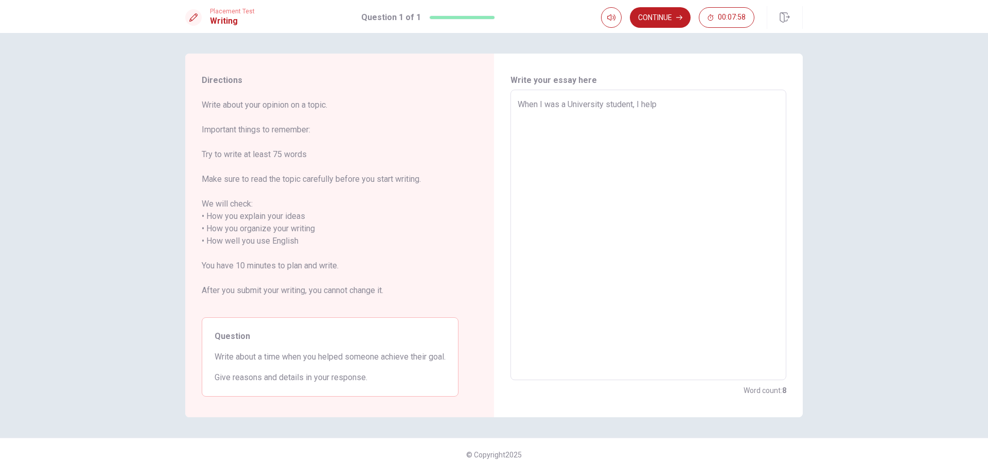
type textarea "When I was a University student, I help m"
type textarea "x"
type textarea "When I was a University student, I help my"
type textarea "x"
type textarea "When I was a University student, I help my"
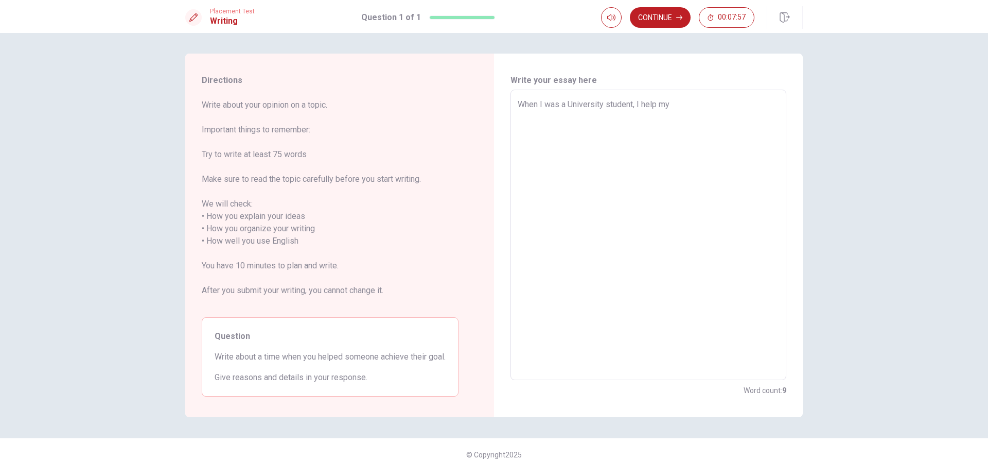
type textarea "x"
type textarea "When I was a University student, I help my f"
type textarea "x"
type textarea "When I was a University student, I help my fr"
type textarea "x"
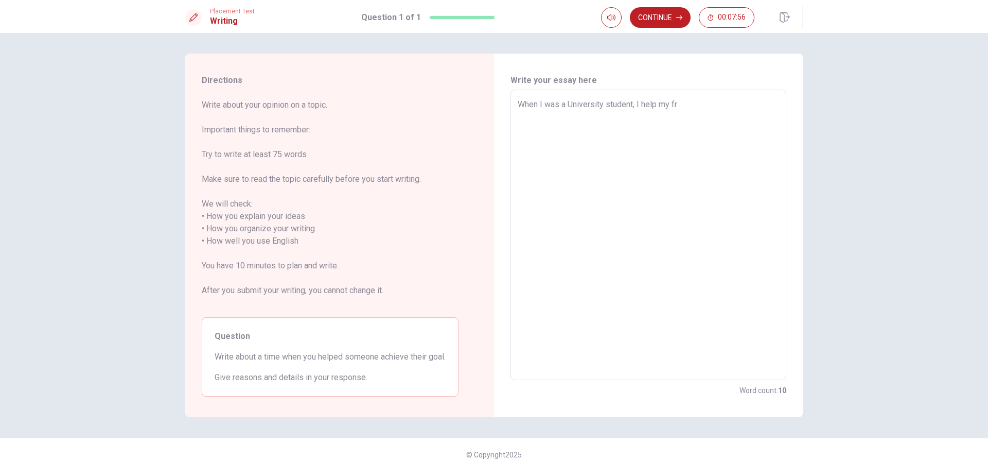
type textarea "When I was a University student, I help my fri"
type textarea "x"
type textarea "When I was a University student, I help my frie"
type textarea "x"
type textarea "When I was a University student, I help my frien"
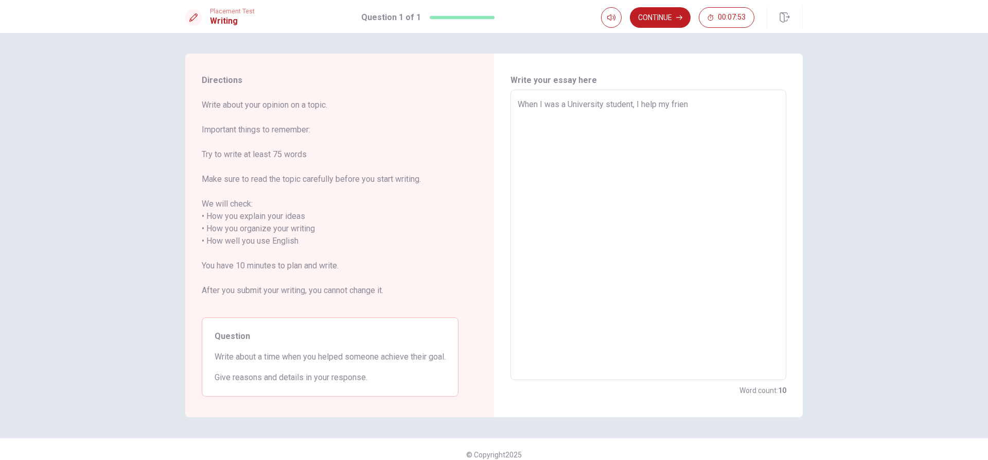
type textarea "x"
type textarea "When I was a University student, I help my friend"
type textarea "x"
type textarea "When I was a University student, I help my friends"
type textarea "x"
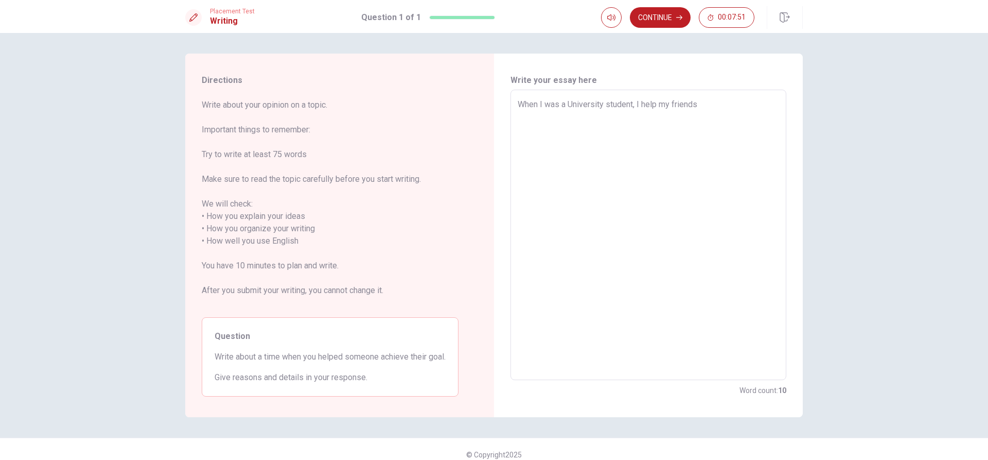
type textarea "When I was a University student, I help my friends"
type textarea "x"
type textarea "When I was a University student, I help my friends t"
type textarea "x"
type textarea "When I was a University student, I help my friends to"
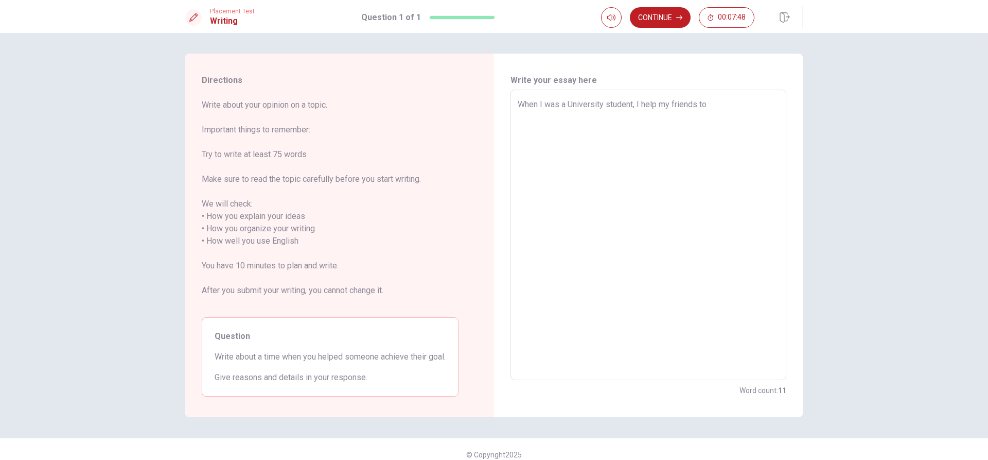
type textarea "x"
type textarea "When I was a University student, I help my friends to"
type textarea "x"
type textarea "When I was a University student, I help my friends to b"
type textarea "x"
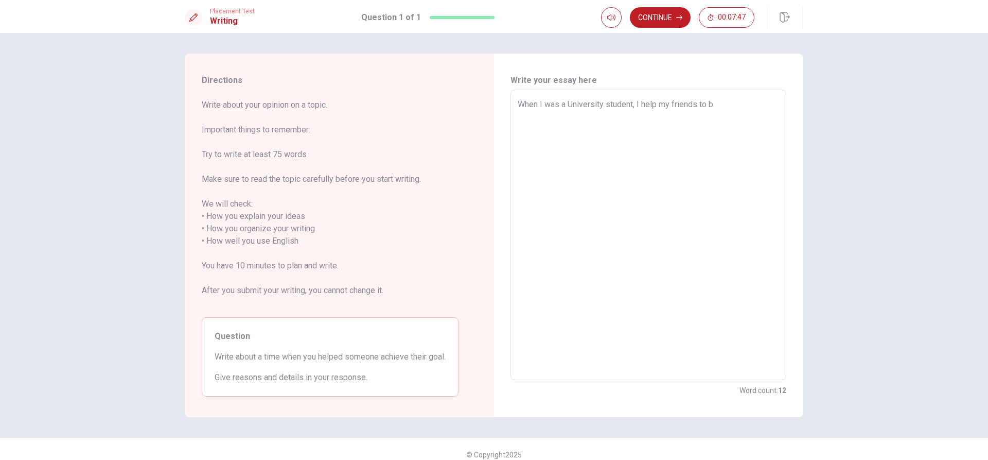
type textarea "When I was a University student, I help my friends to bu"
type textarea "x"
type textarea "When I was a University student, I help my friends to [PERSON_NAME]"
type textarea "x"
type textarea "When I was a University student, I help my friends to buil"
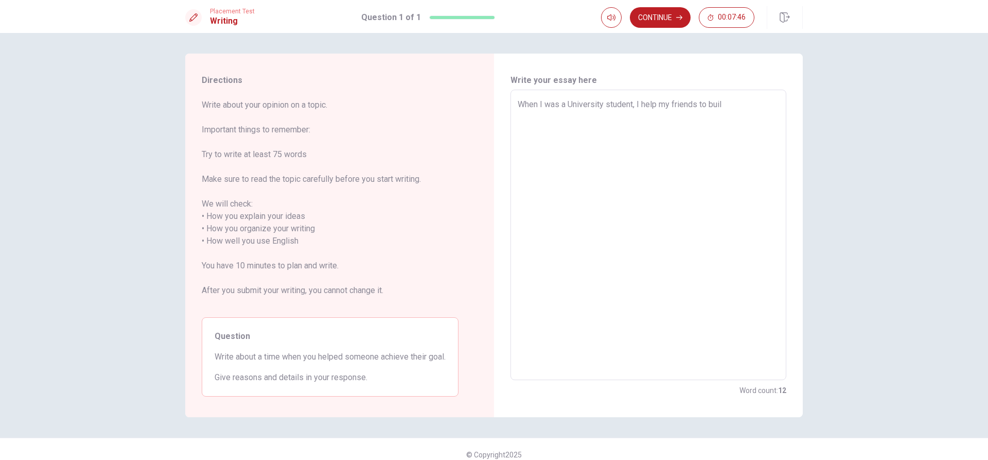
type textarea "x"
type textarea "When I was a University student, I help my friends to build"
type textarea "x"
type textarea "When I was a University student, I help my friends to build"
type textarea "x"
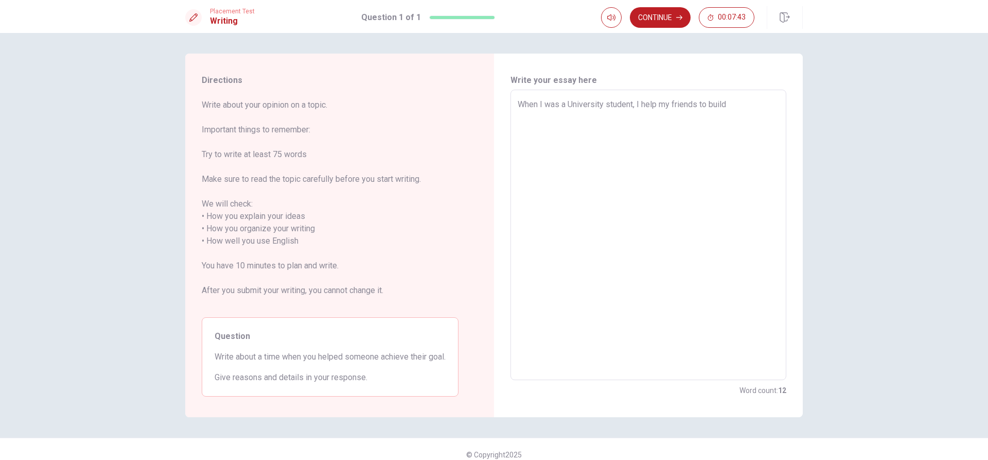
type textarea "When I was a University student, I help my [DEMOGRAPHIC_DATA] to build"
type textarea "x"
type textarea "When I was a University student, I help my fries to build"
type textarea "x"
type textarea "When I was a University student, I help my fris to build"
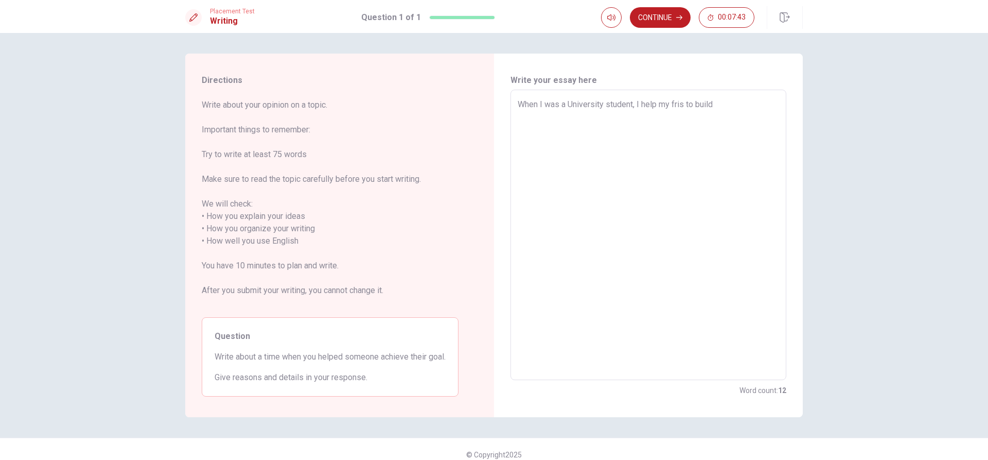
type textarea "x"
type textarea "When I was a University student, I help my frs to build"
type textarea "x"
type textarea "When I was a University student, I help my fs to build"
type textarea "x"
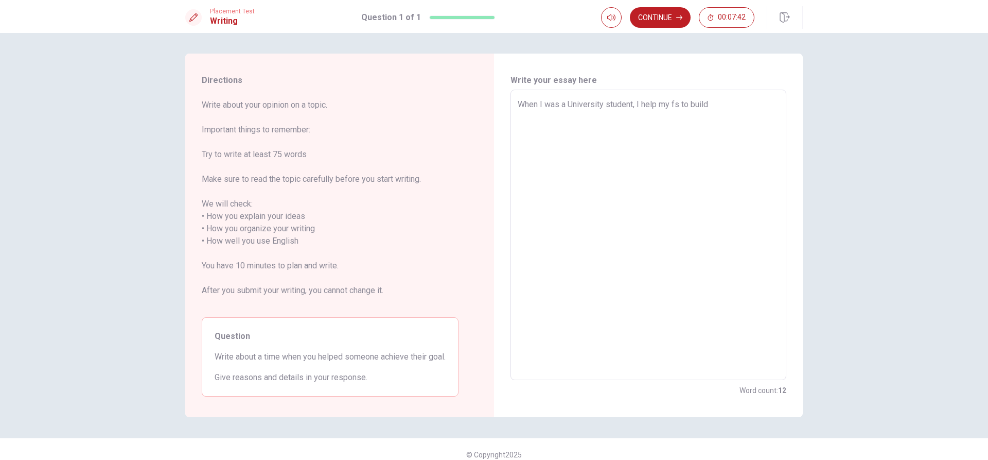
type textarea "When I was a University student, I help my s to build"
type textarea "x"
type textarea "When I was a University student, I help my ts to build"
type textarea "x"
type textarea "When I was a University student, I help my tes to build"
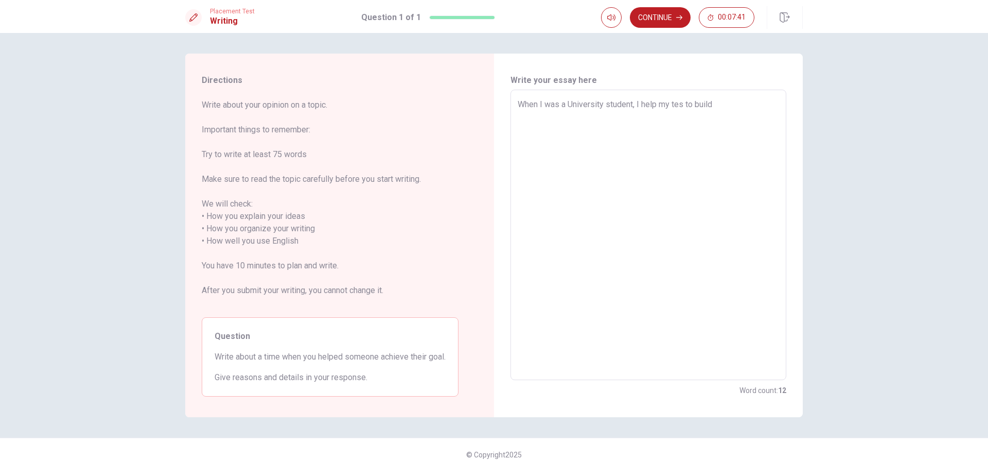
type textarea "x"
type textarea "When I was a University student, I help my teas to build"
type textarea "x"
type textarea "When I was a University student, I help my teams to build"
type textarea "x"
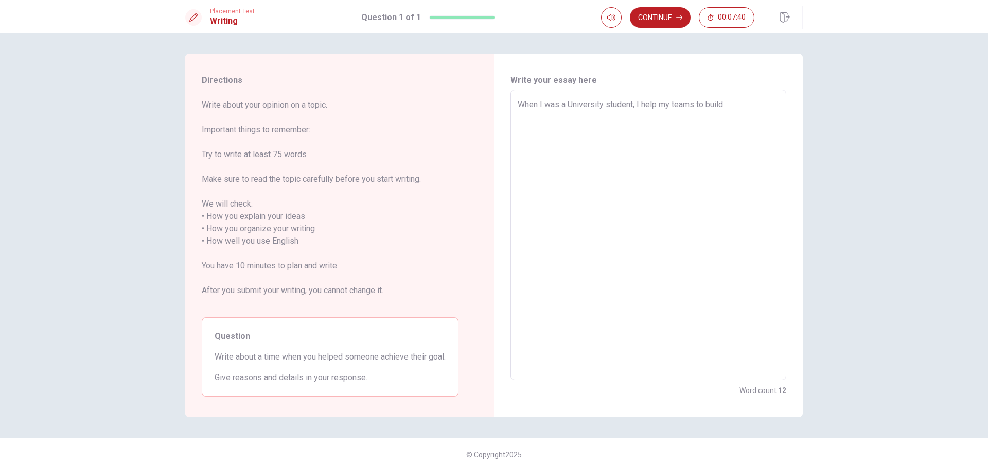
type textarea "When I was a University student, I help my teamms to build"
type textarea "x"
type textarea "When I was a University student, I help my teammas to build"
type textarea "x"
type textarea "When I was a University student, I help my teammats to build"
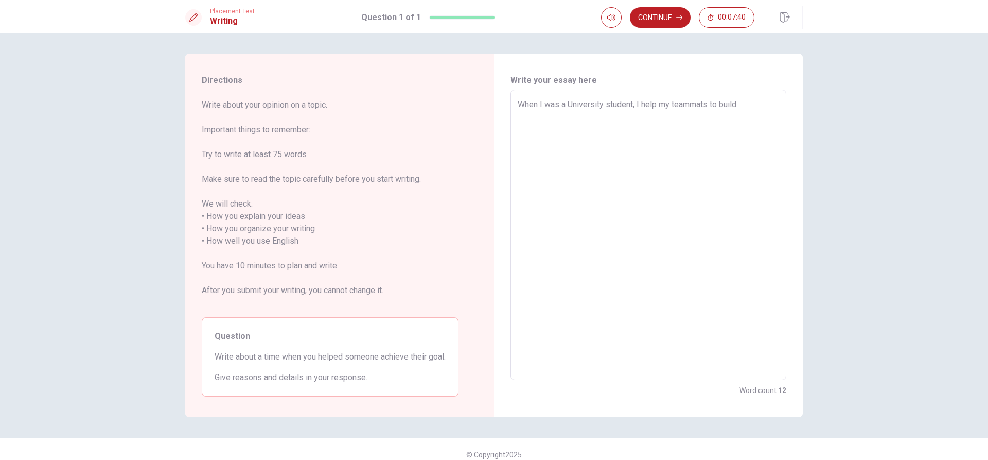
type textarea "x"
type textarea "When I was a University student, I help my teammates to build"
type textarea "x"
type textarea "When I was a University student, I help my teammates to build a"
type textarea "x"
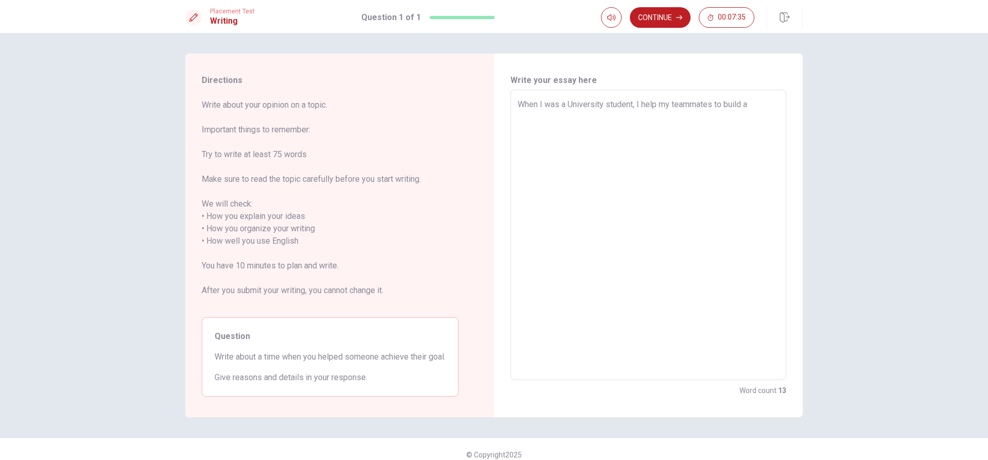
type textarea "When I was a University student, I help my teammates to build a"
type textarea "x"
type textarea "When I was a University student, I help my teammates to build a s"
type textarea "x"
type textarea "When I was a University student, I help my teammates to build a sm"
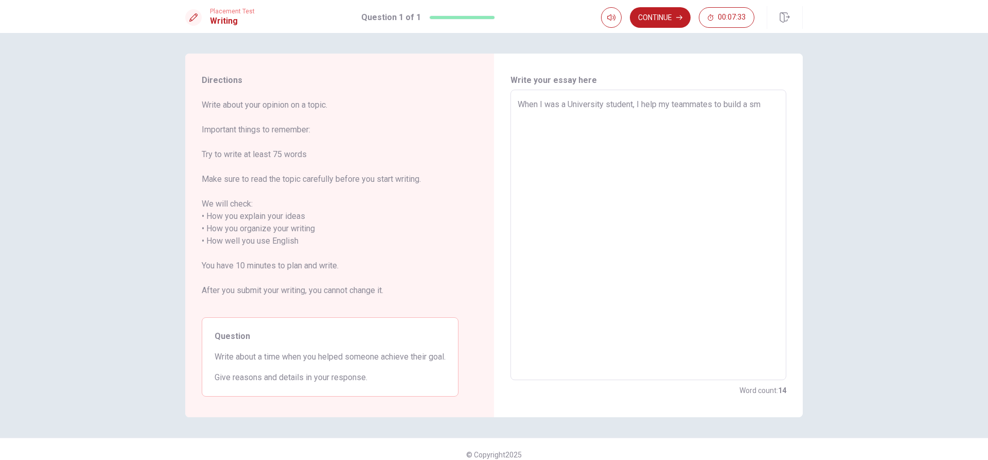
type textarea "x"
type textarea "When I was a University student, I help my teammates to build a sma"
type textarea "x"
type textarea "When I was a University student, I help my teammates to build a smal"
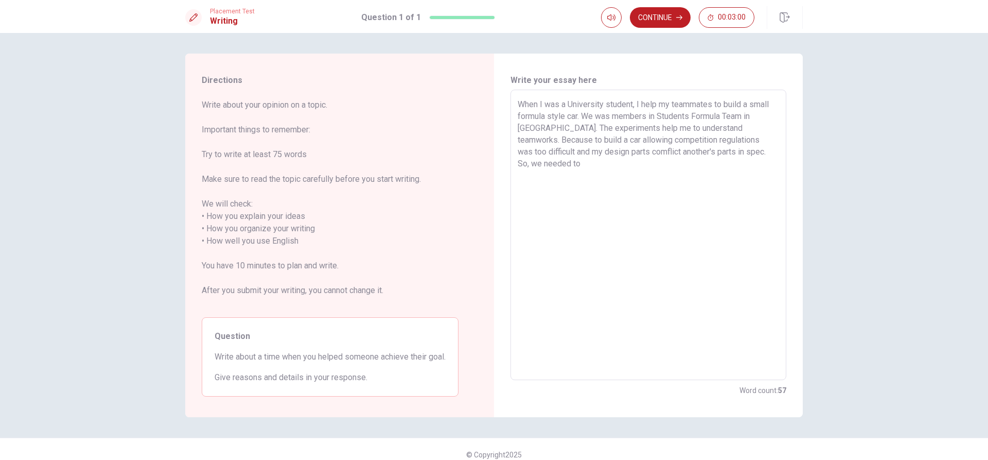
click at [743, 151] on textarea "When I was a University student, I help my teammates to build a small formula s…" at bounding box center [648, 234] width 261 height 273
click at [708, 166] on textarea "When I was a University student, I help my teammates to build a small formula s…" at bounding box center [648, 234] width 261 height 273
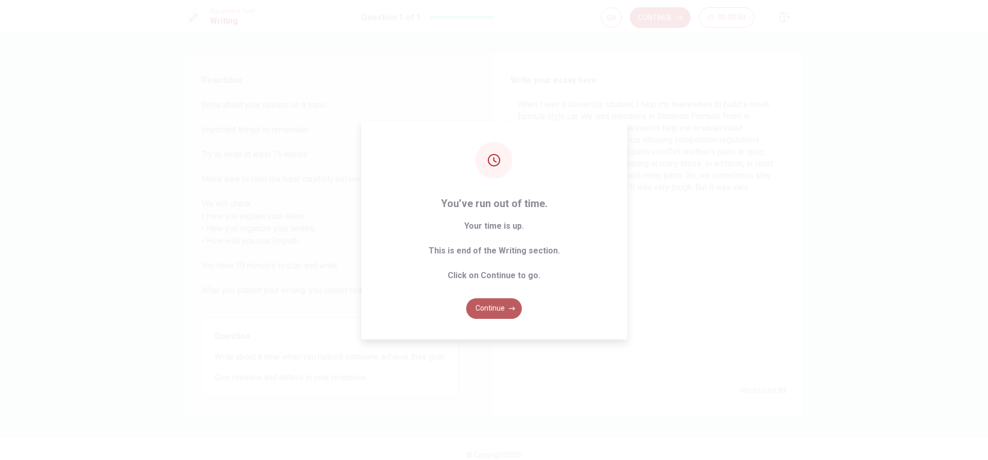
click at [509, 308] on icon "button" at bounding box center [512, 308] width 6 height 6
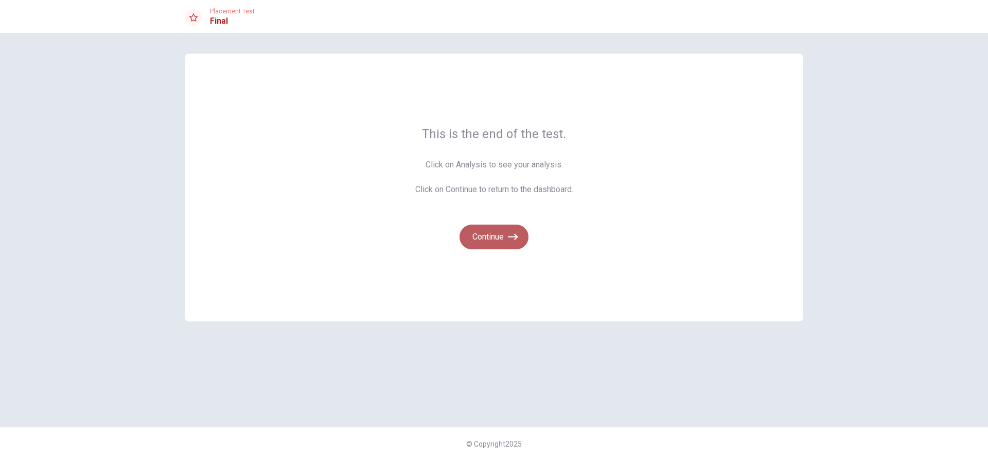
click at [497, 234] on button "Continue" at bounding box center [494, 236] width 69 height 25
